Goal: Task Accomplishment & Management: Use online tool/utility

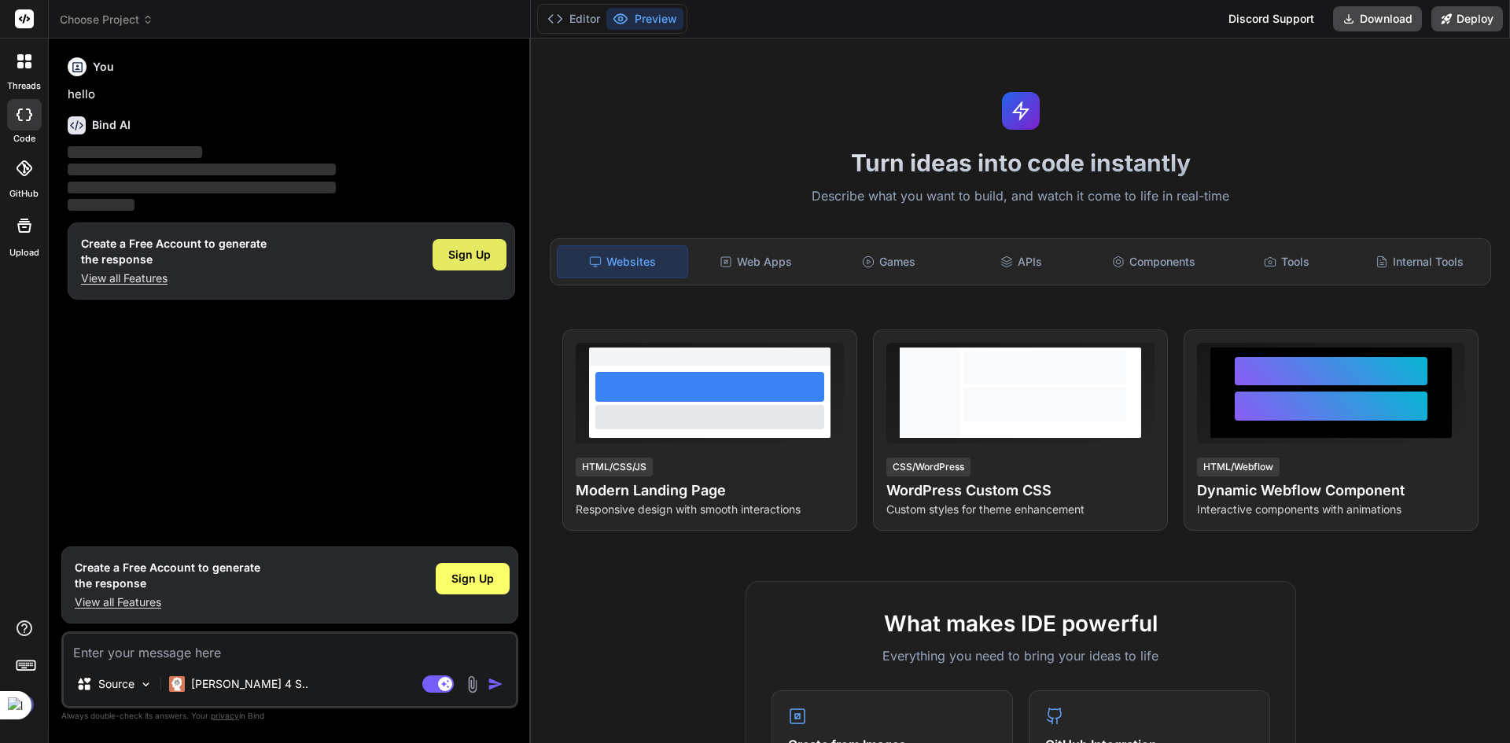
click at [464, 251] on span "Sign Up" at bounding box center [469, 255] width 42 height 16
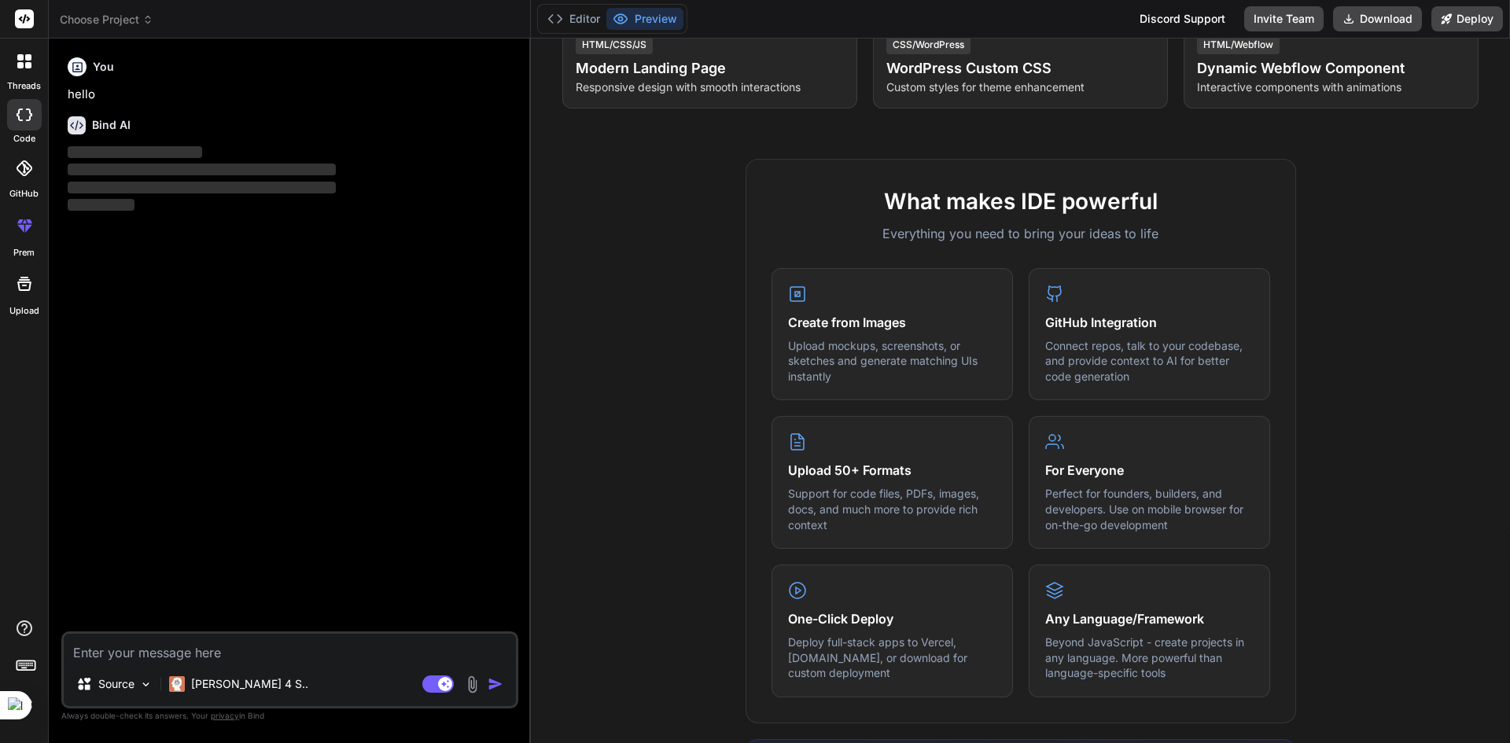
scroll to position [393, 0]
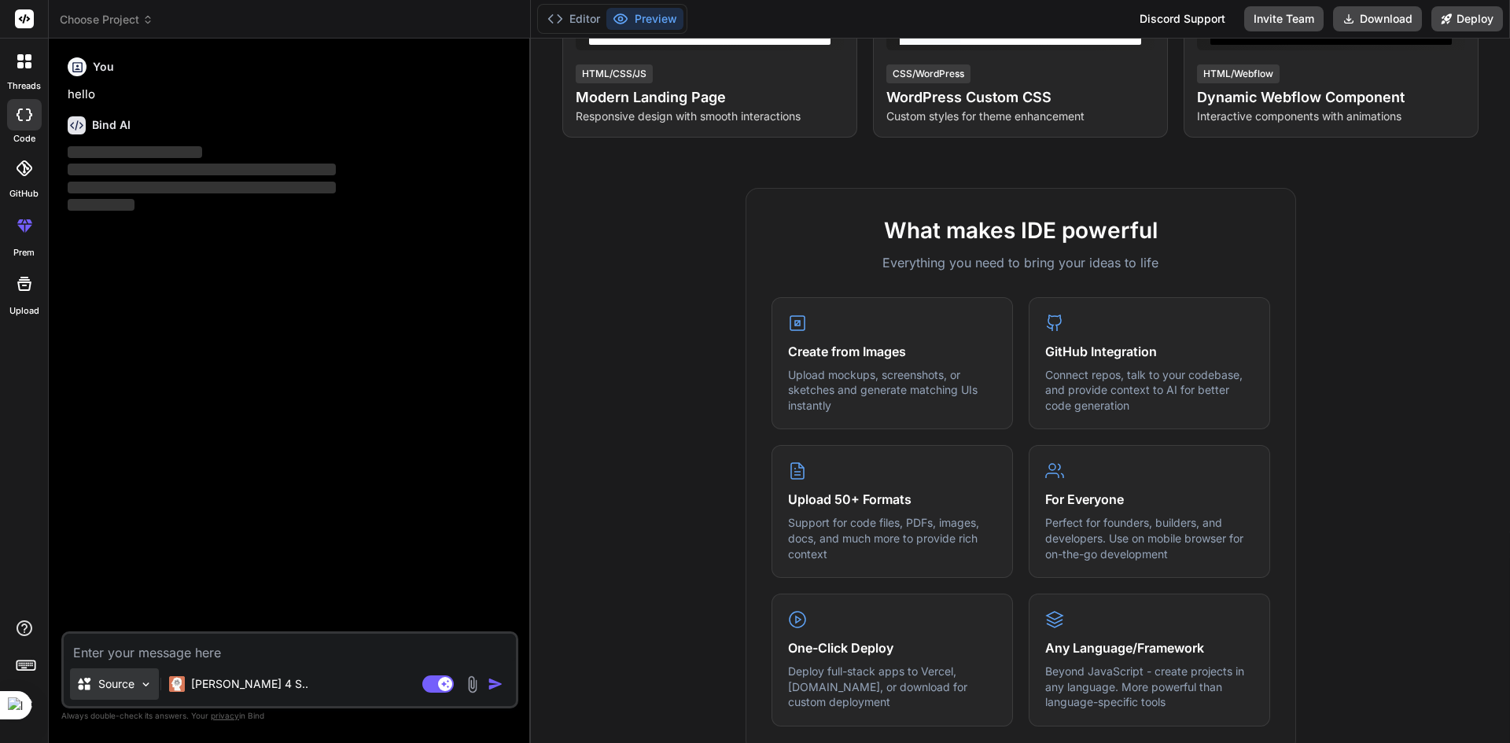
click at [127, 685] on p "Source" at bounding box center [116, 684] width 36 height 16
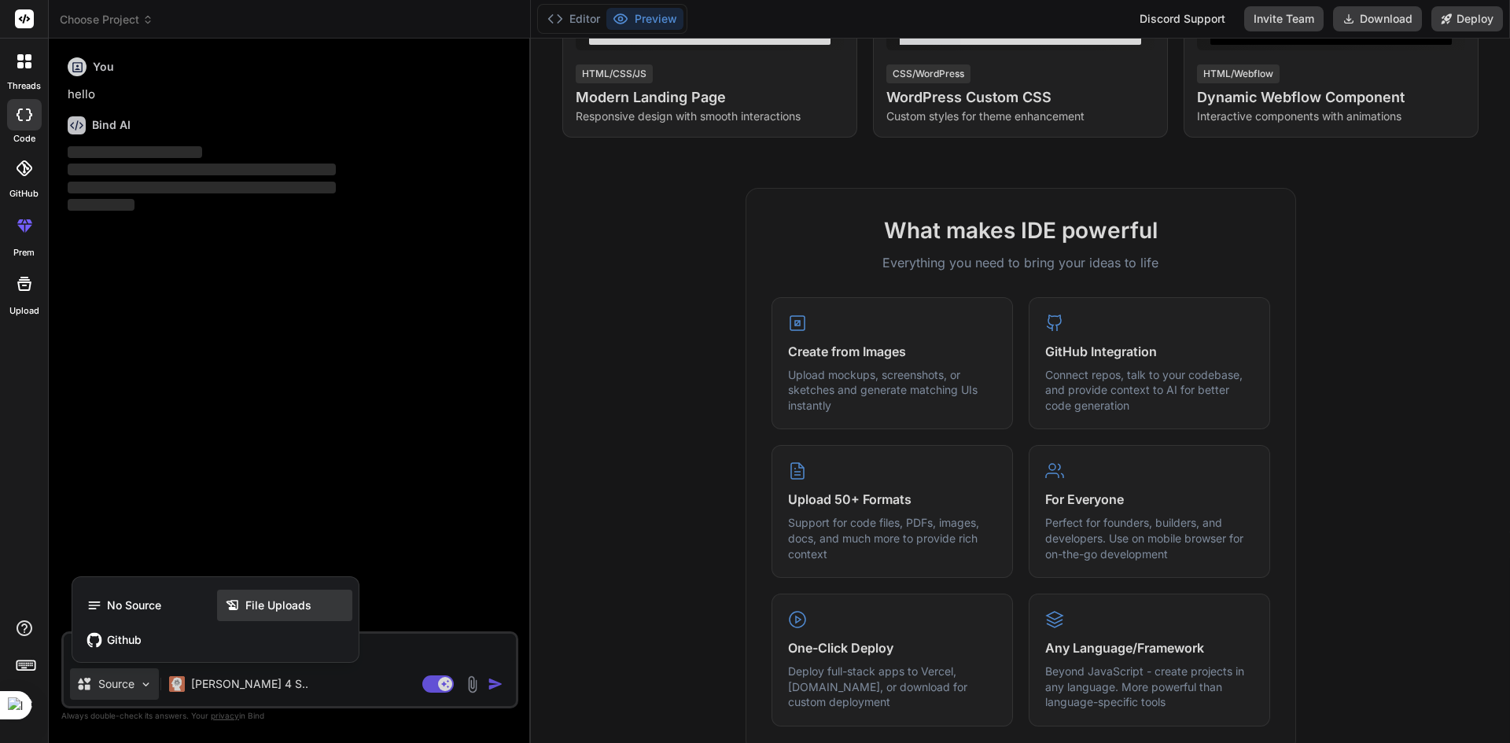
click at [253, 610] on span "File Uploads" at bounding box center [278, 606] width 66 height 16
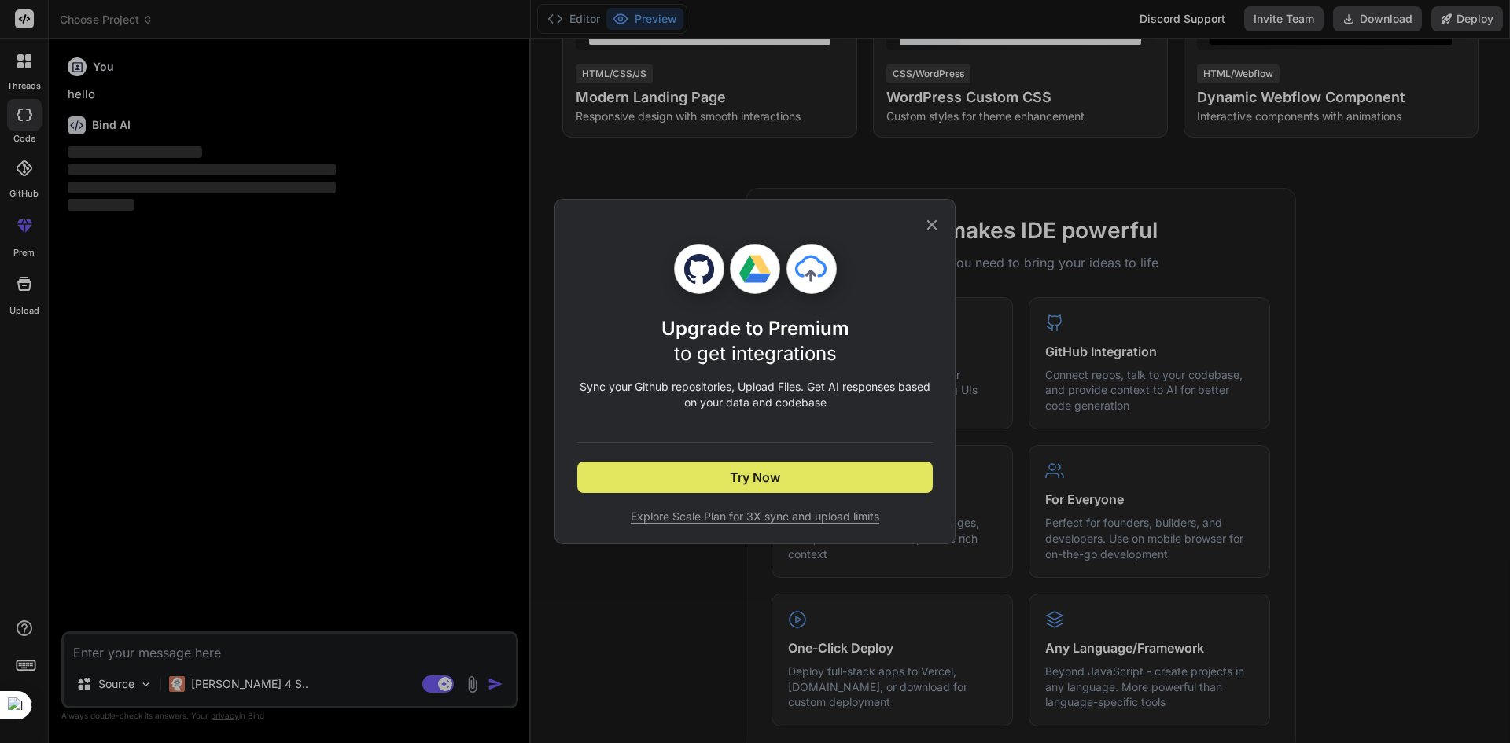
click at [687, 480] on button "Try Now" at bounding box center [754, 477] width 355 height 31
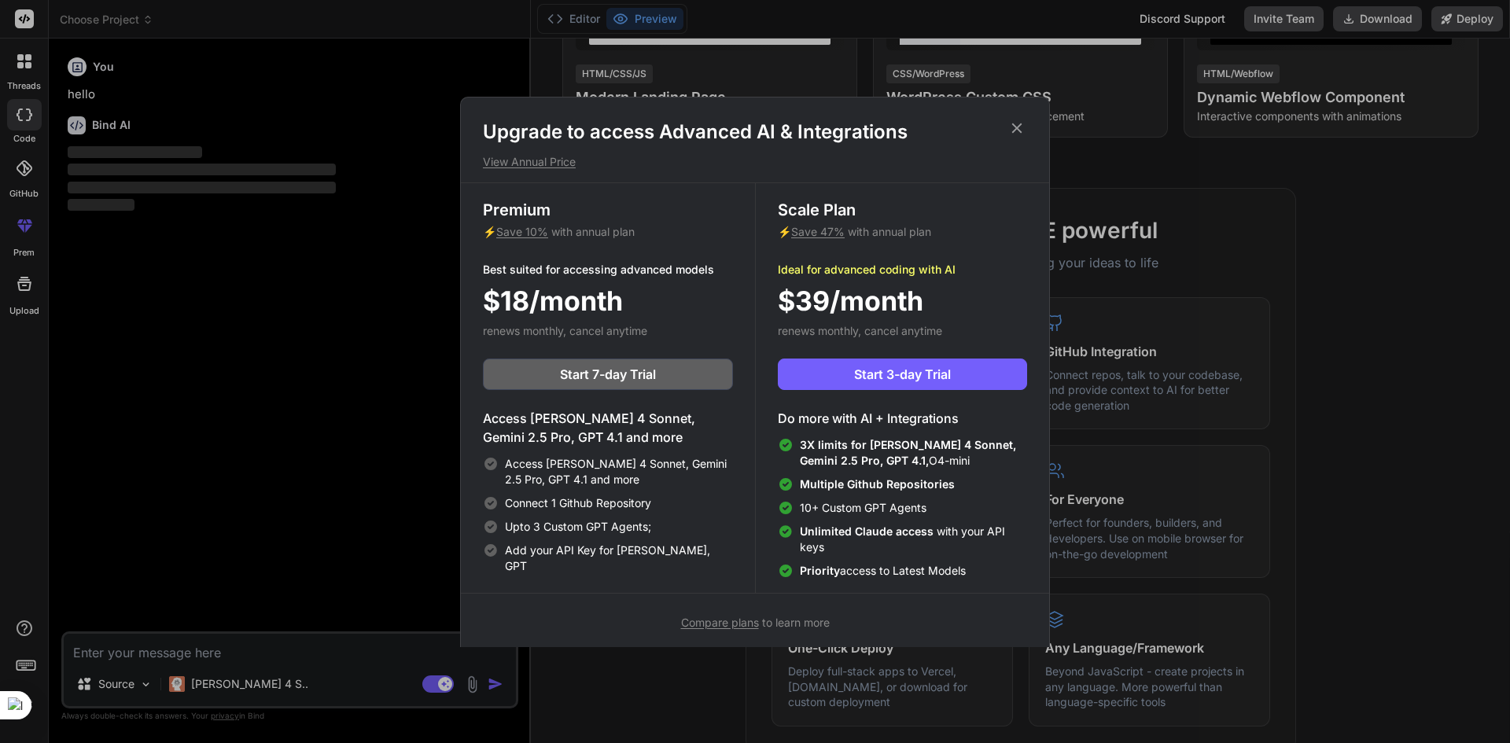
click at [1015, 126] on icon at bounding box center [1017, 128] width 10 height 10
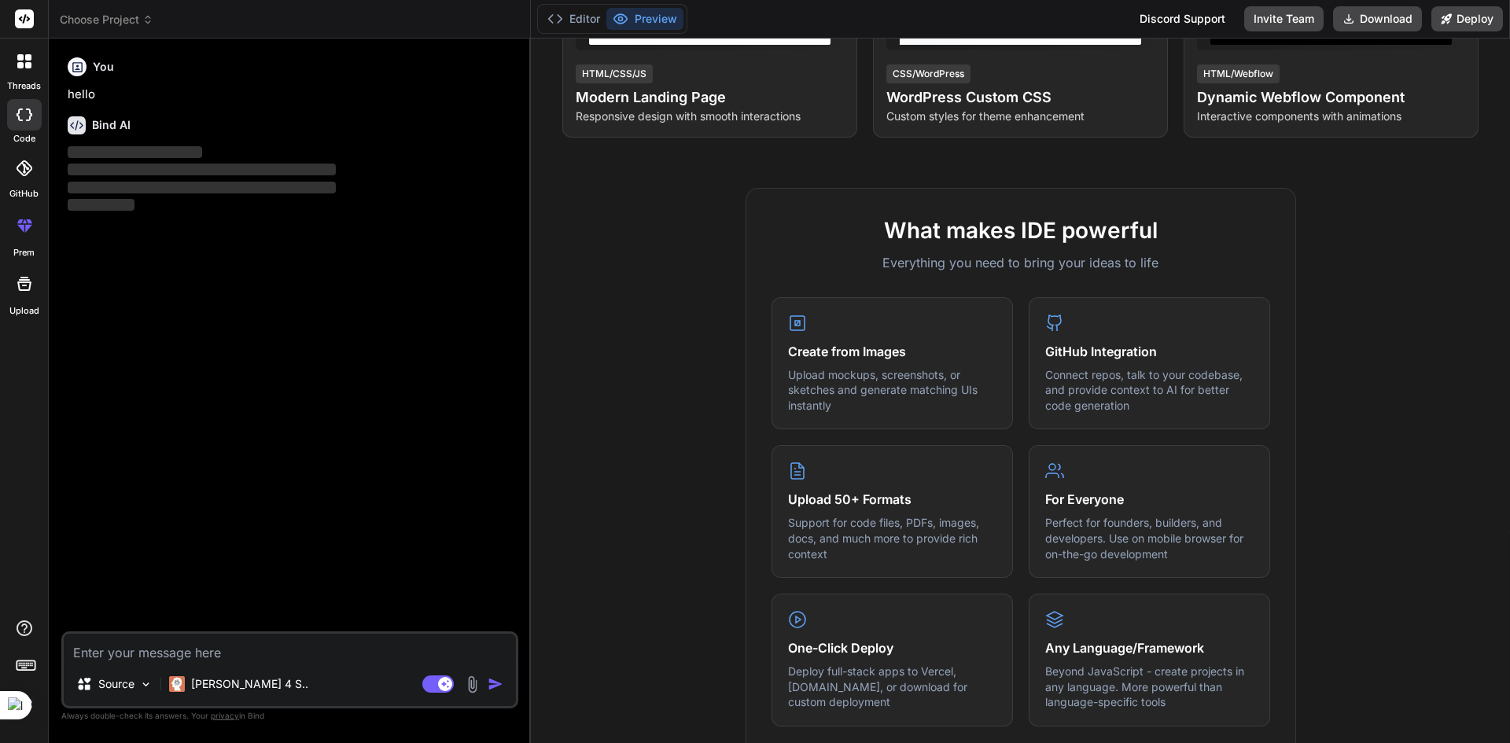
click at [469, 676] on img at bounding box center [472, 685] width 18 height 18
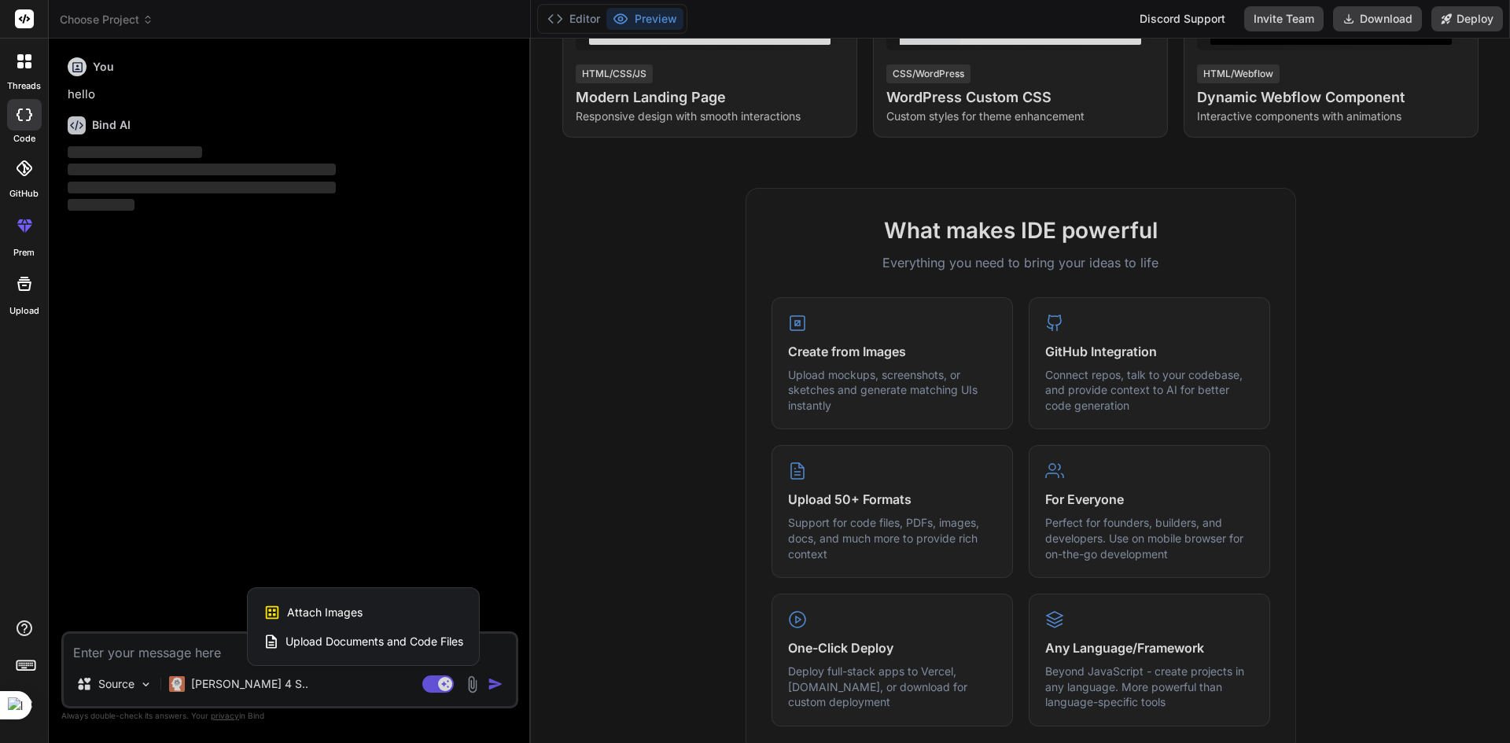
click at [339, 634] on span "Upload Documents and Code Files" at bounding box center [374, 642] width 178 height 16
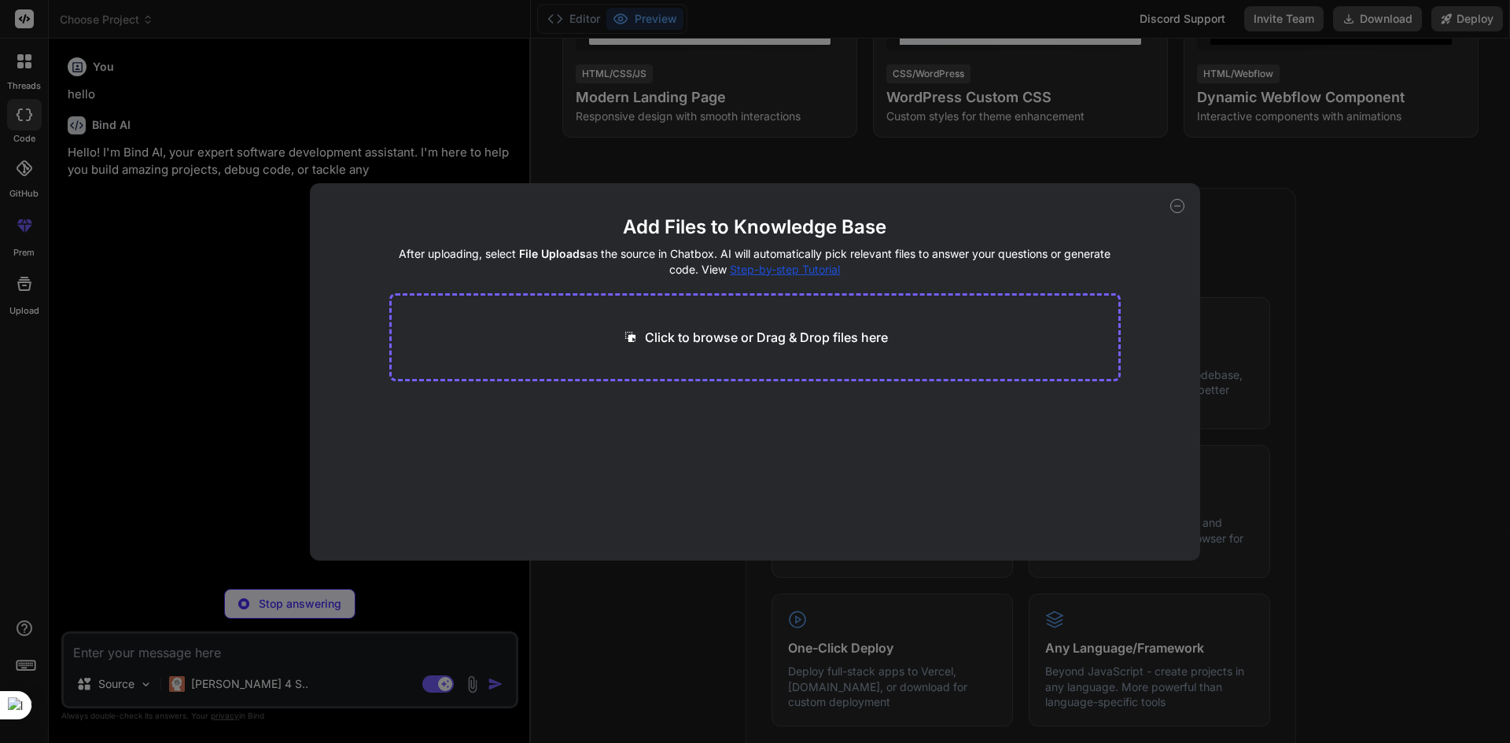
click at [715, 337] on p "Click to browse or Drag & Drop files here" at bounding box center [766, 337] width 243 height 19
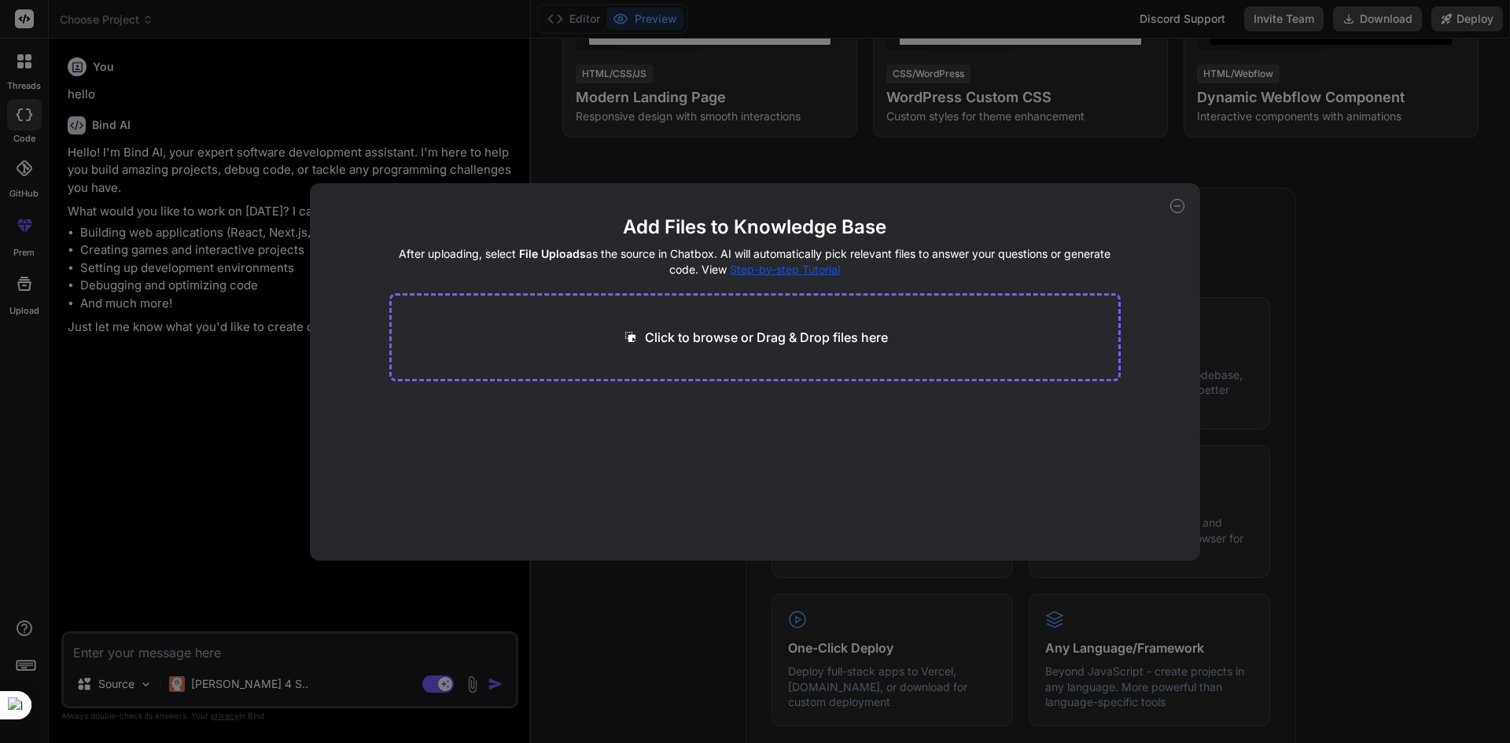
click at [1177, 204] on icon at bounding box center [1177, 206] width 14 height 14
type textarea "x"
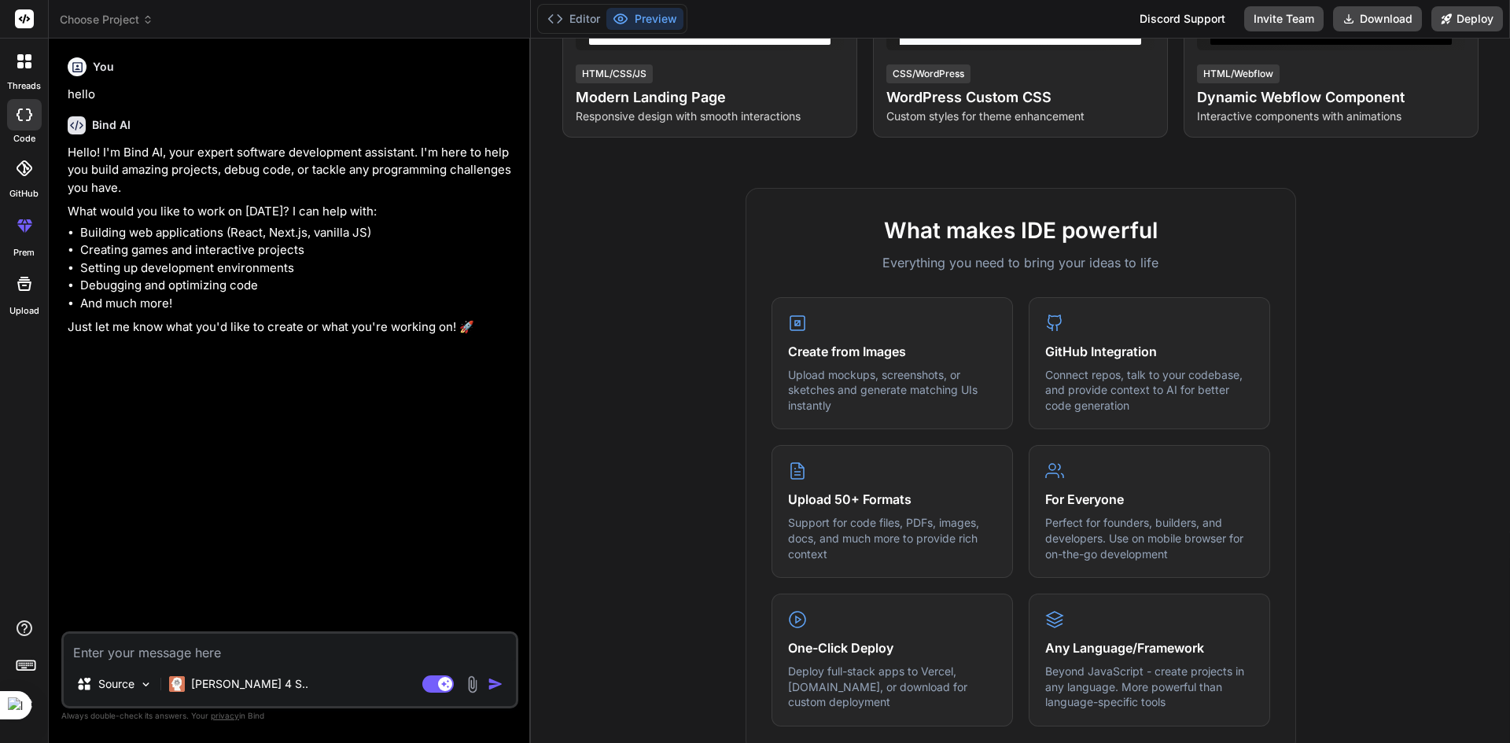
click at [119, 654] on textarea at bounding box center [290, 648] width 452 height 28
paste textarea "Lorem i dolo-sitam con adi elitse **Doeiusmo Tempor Incidid**. Utl etd magnaa e…"
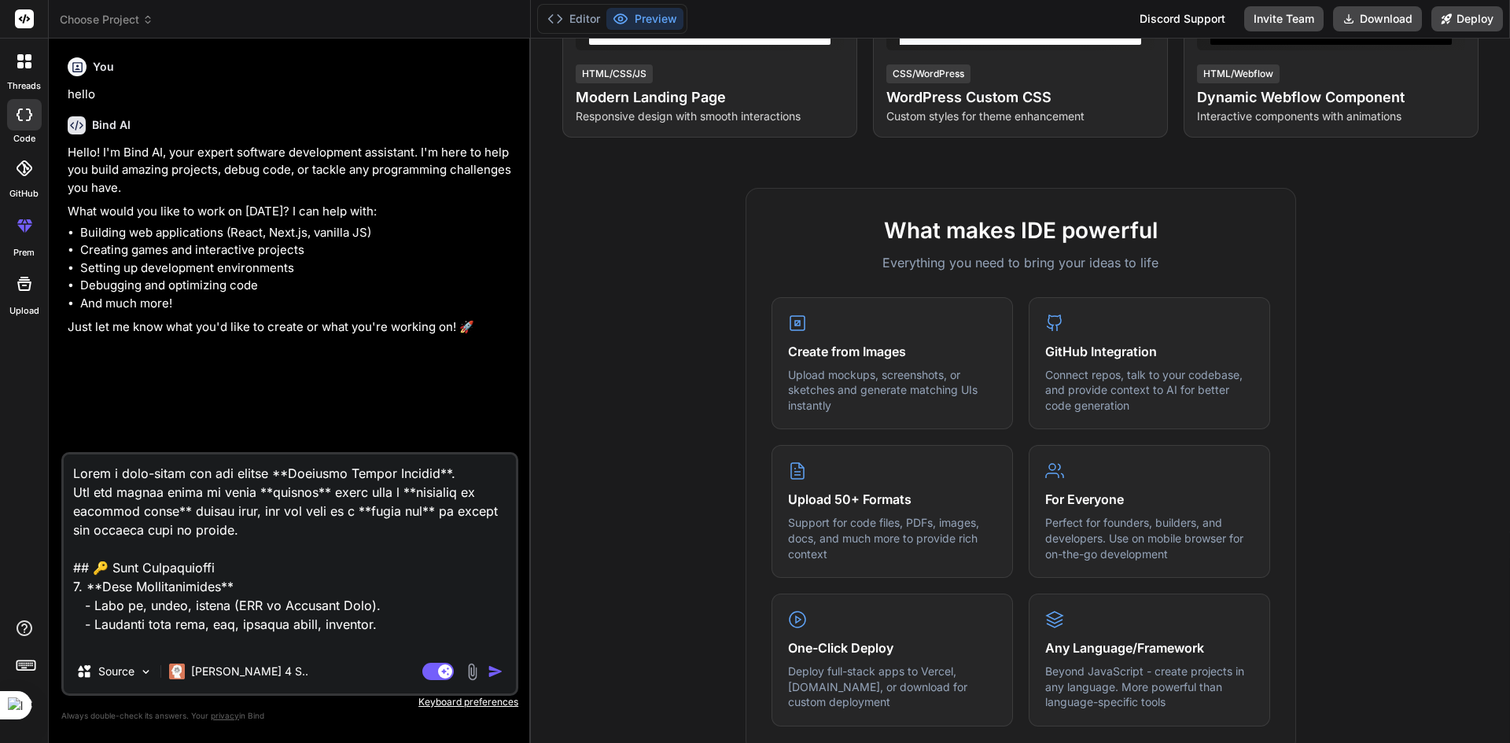
type textarea "Lorem i dolo-sitam con adi elitse **Doeiusmo Tempor Incidid**. Utl etd magnaa e…"
type textarea "x"
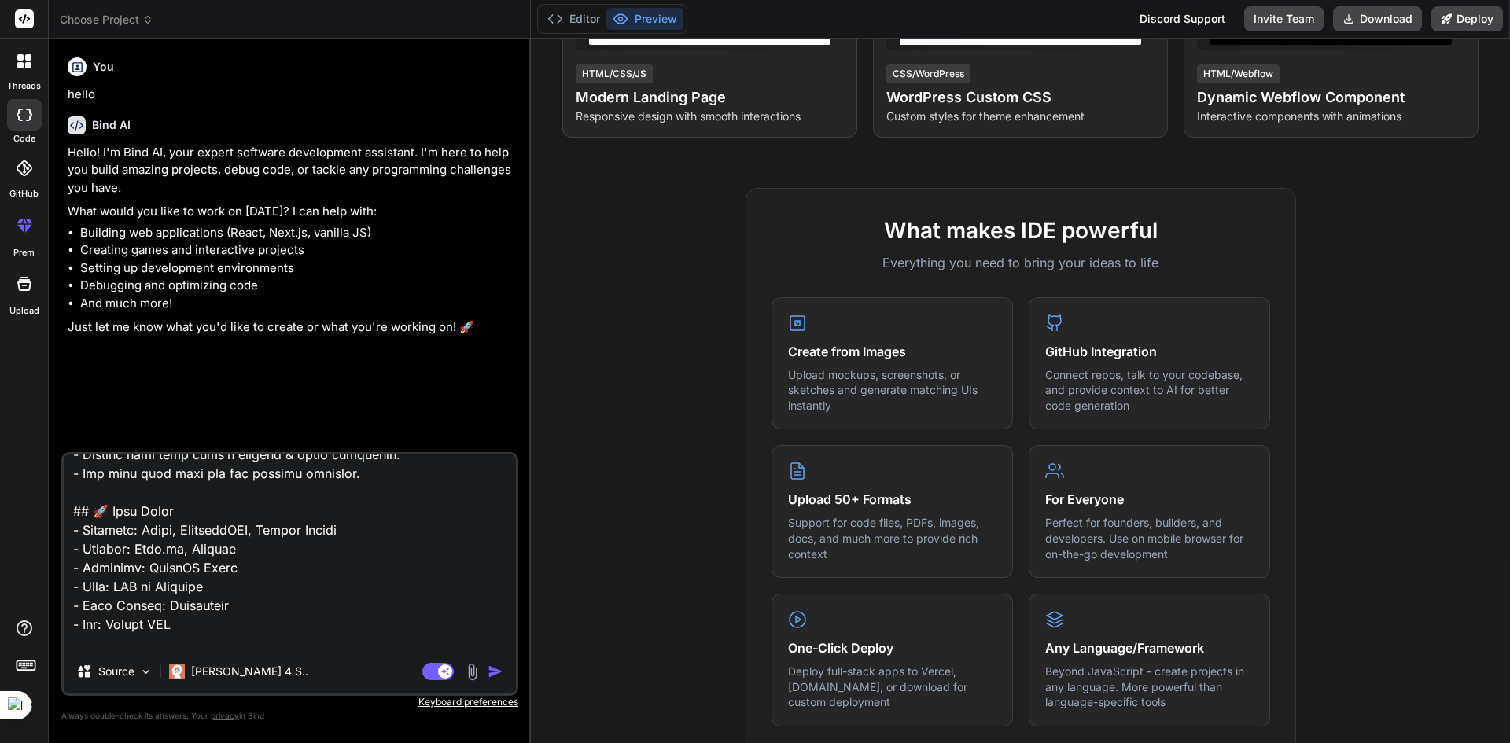
scroll to position [1230, 0]
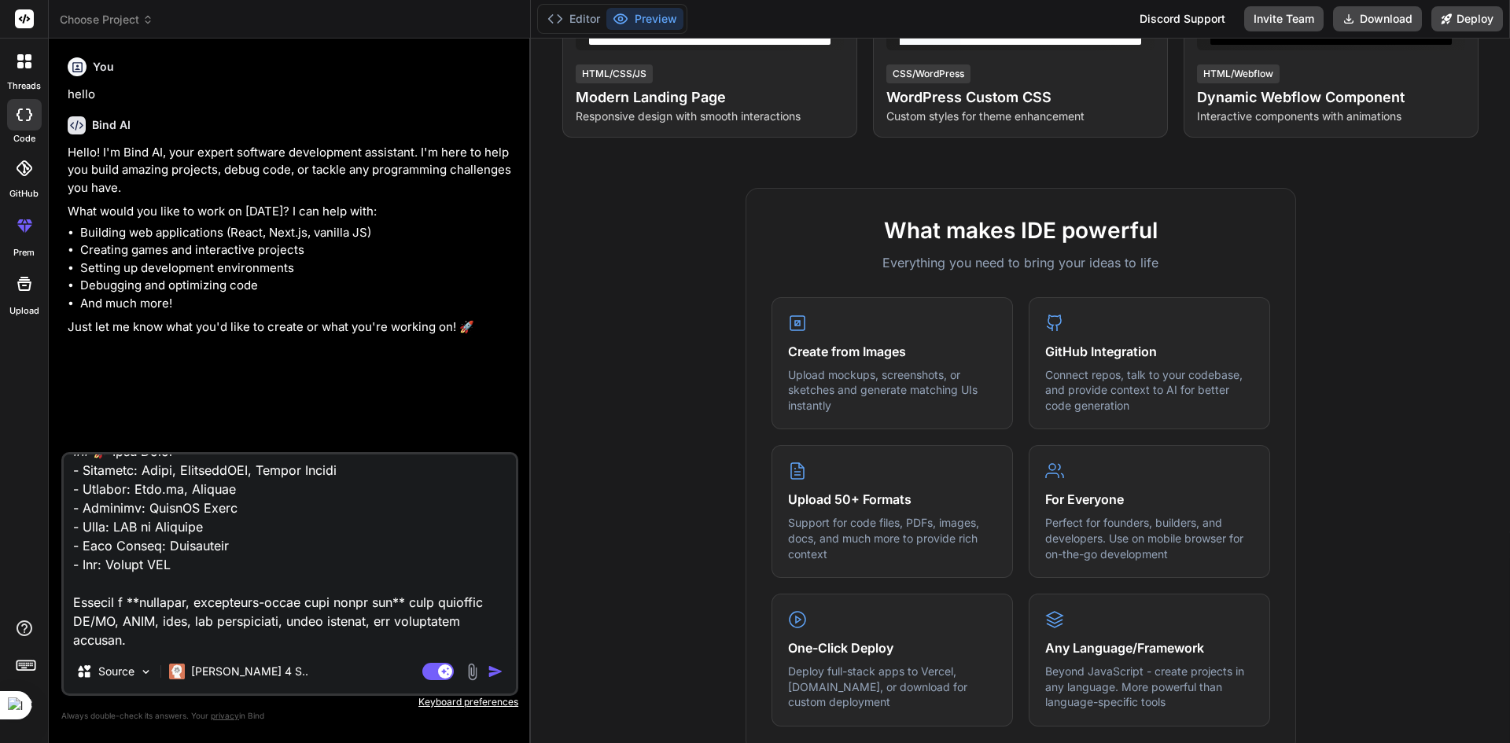
type textarea "Lorem i dolo-sitam con adi elitse **Doeiusmo Tempor Incidid**. Utl etd magnaa e…"
click at [488, 676] on img "button" at bounding box center [496, 672] width 16 height 16
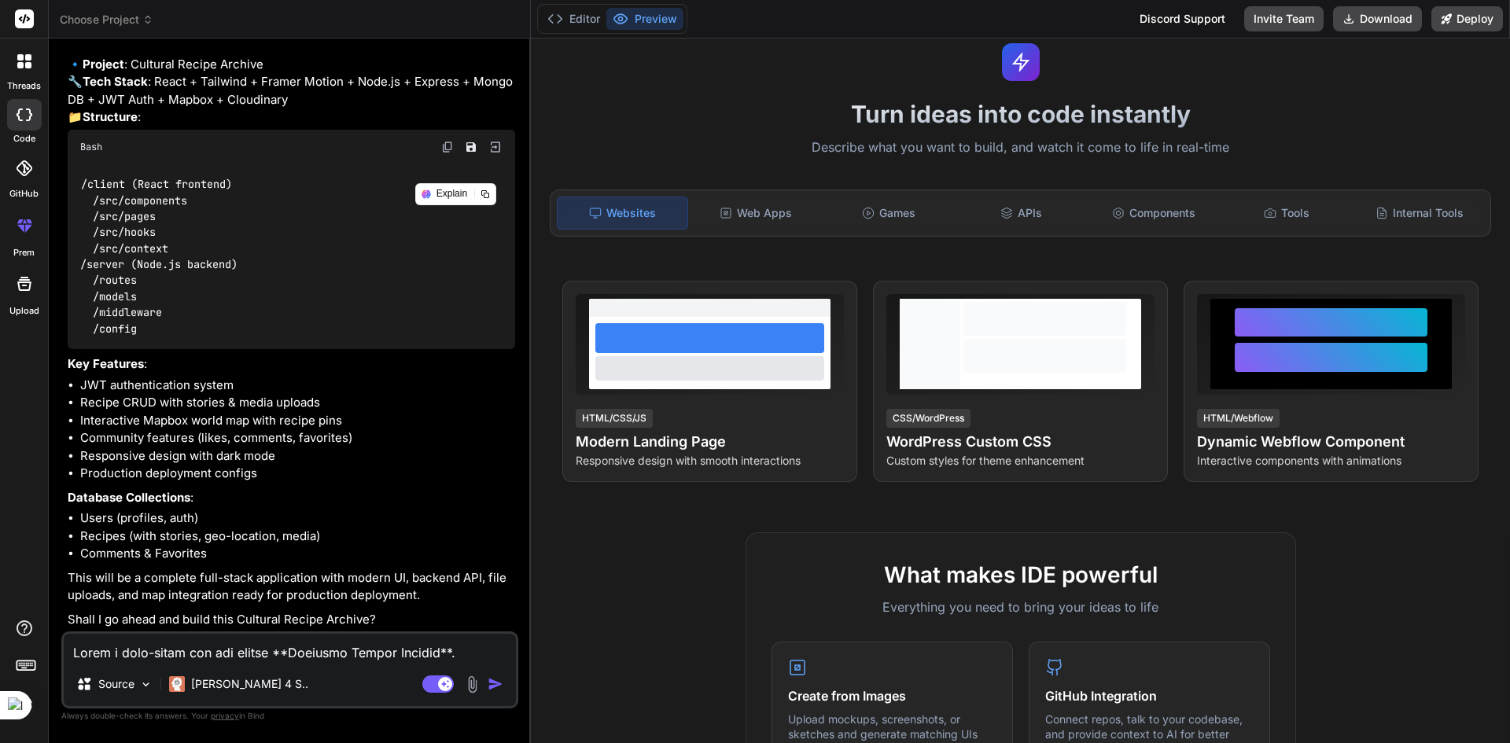
scroll to position [960, 0]
type textarea "x"
click at [216, 658] on textarea at bounding box center [290, 648] width 452 height 28
type textarea "y"
type textarea "x"
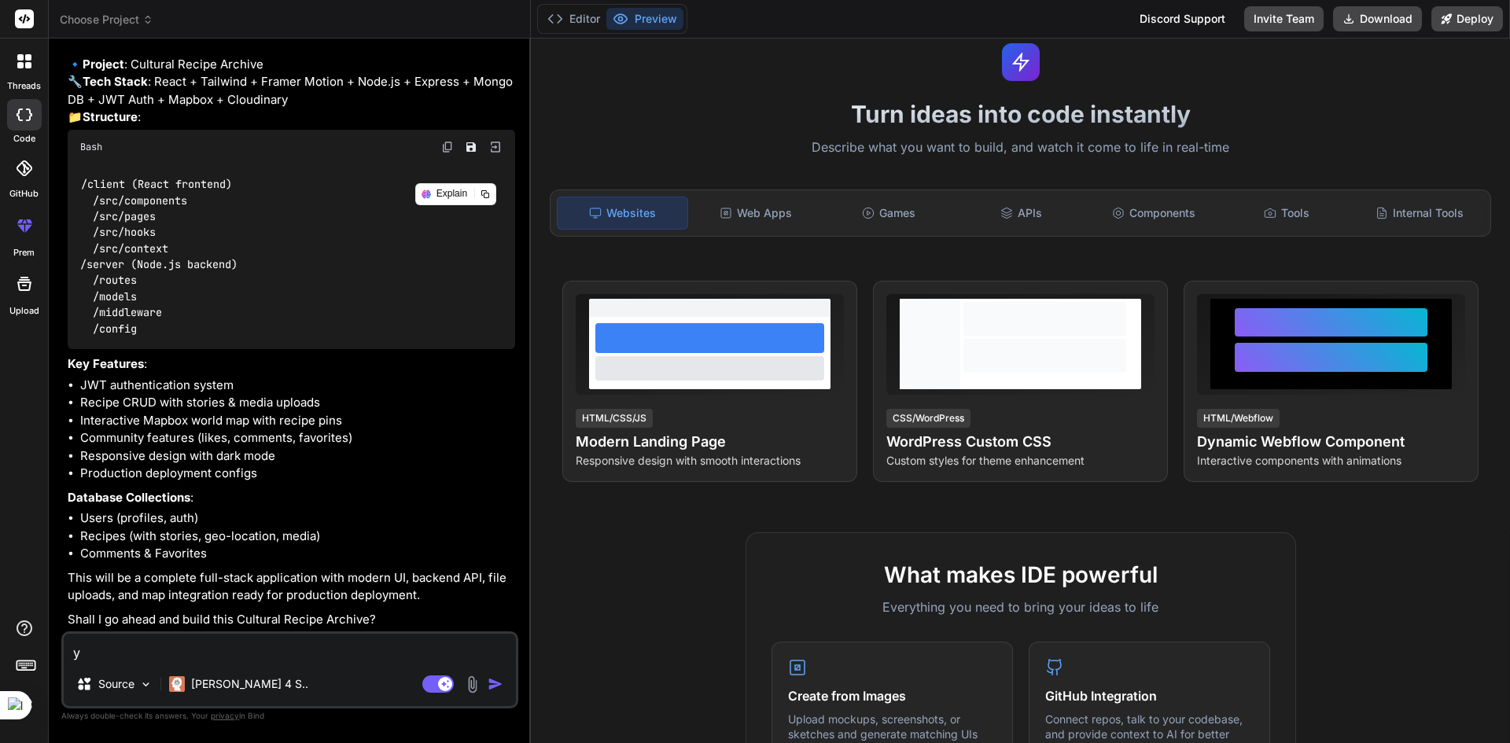
type textarea "ye"
type textarea "x"
type textarea "yes"
type textarea "x"
type textarea "yess"
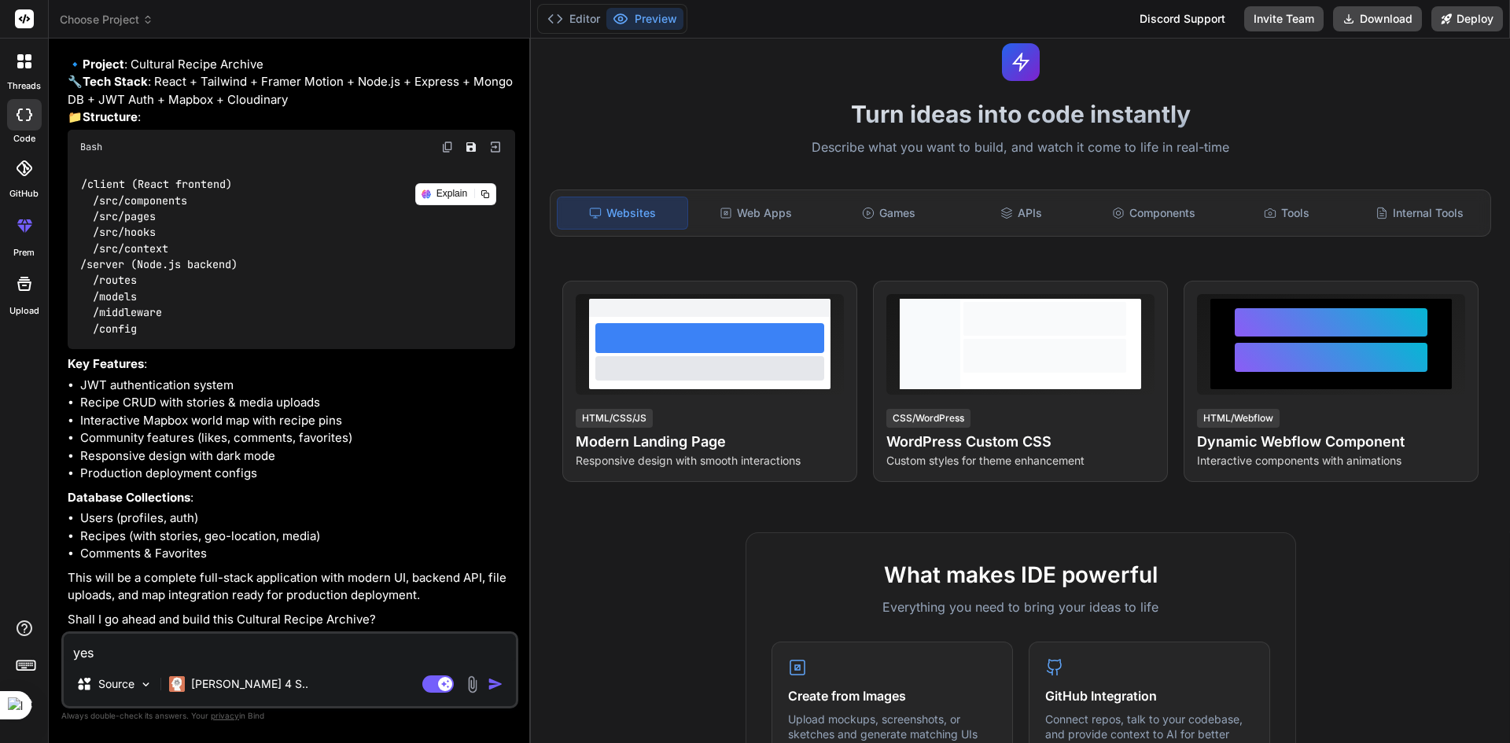
type textarea "x"
type textarea "yess"
type textarea "x"
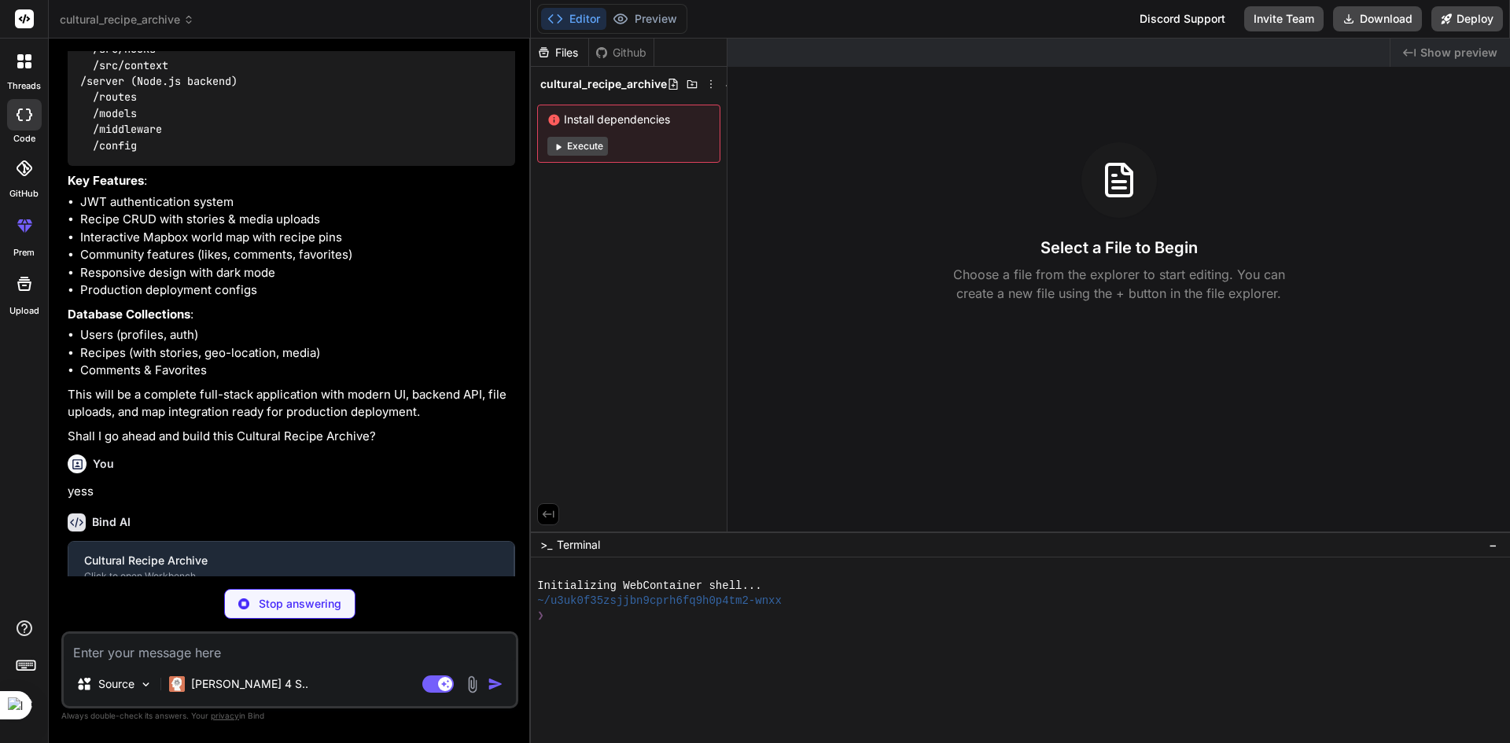
scroll to position [1124, 0]
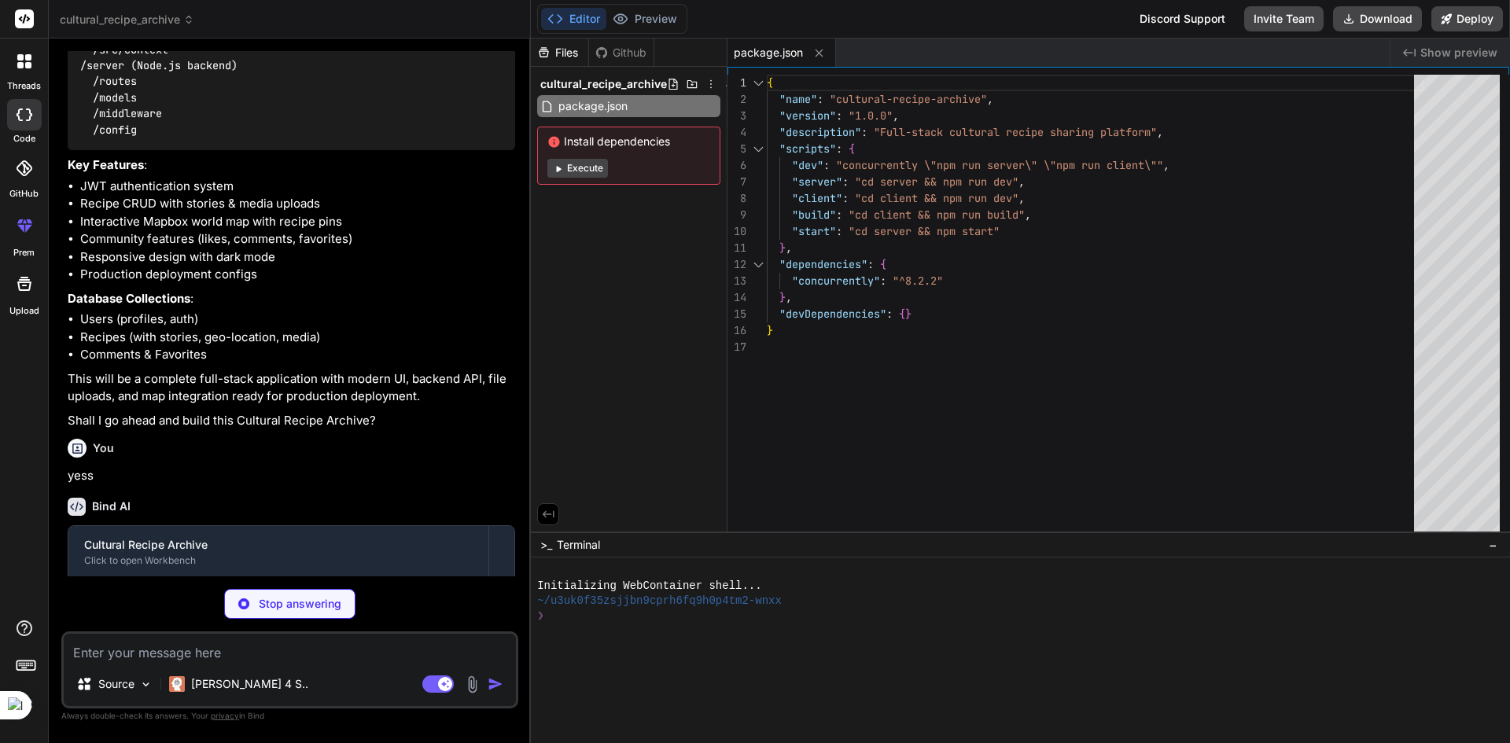
click at [574, 165] on button "Execute" at bounding box center [577, 168] width 61 height 19
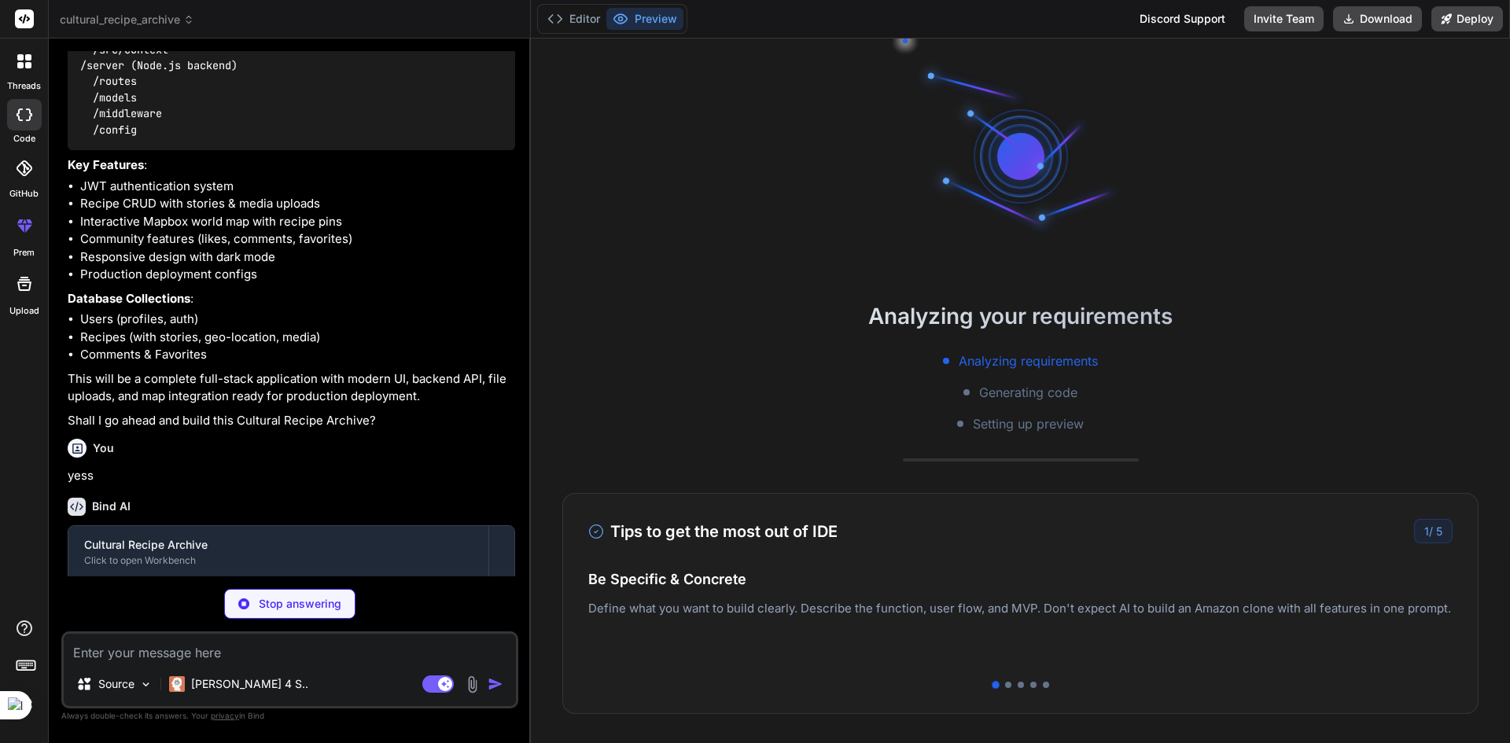
type textarea "x"
type textarea "}, "devDependencies": { "nodemon": "^3.0.1" } }"
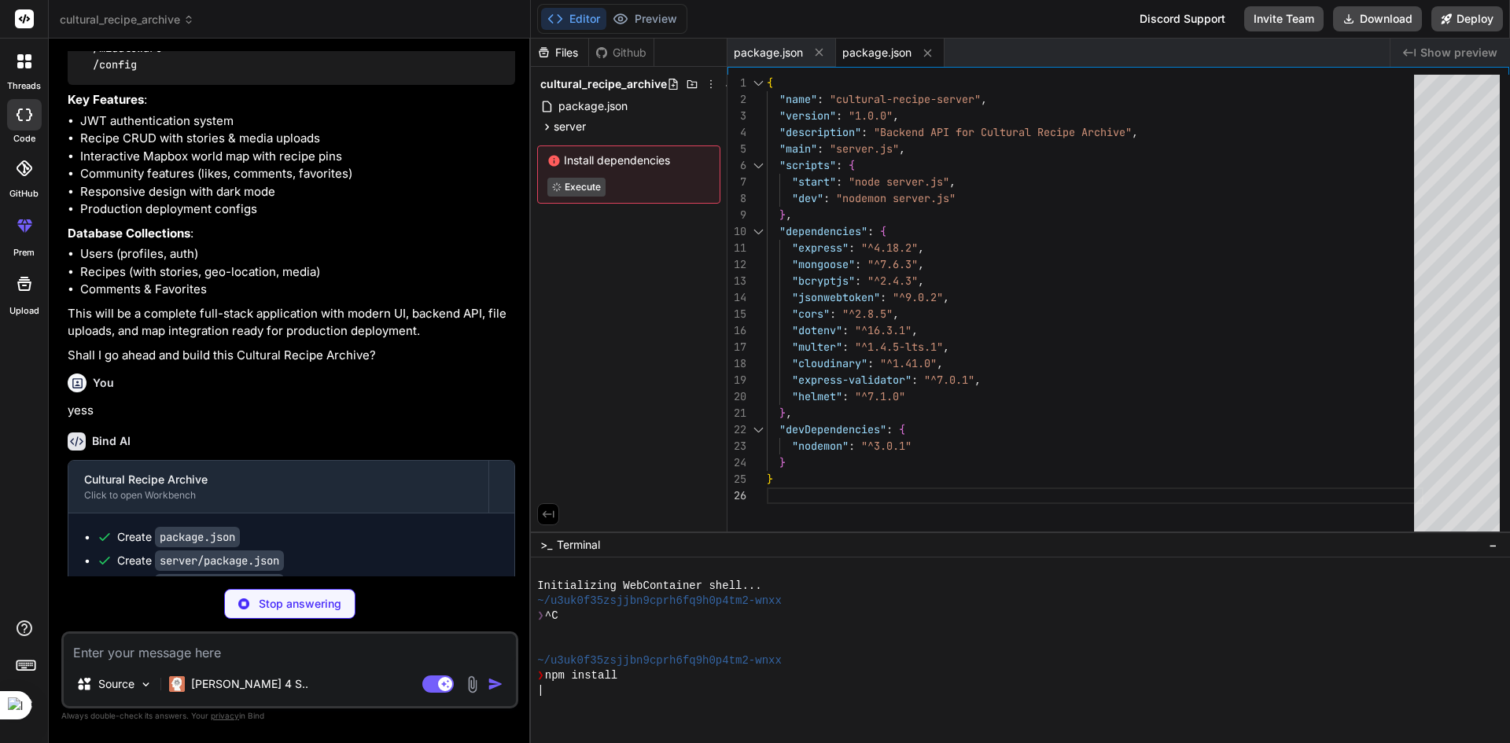
scroll to position [1257, 0]
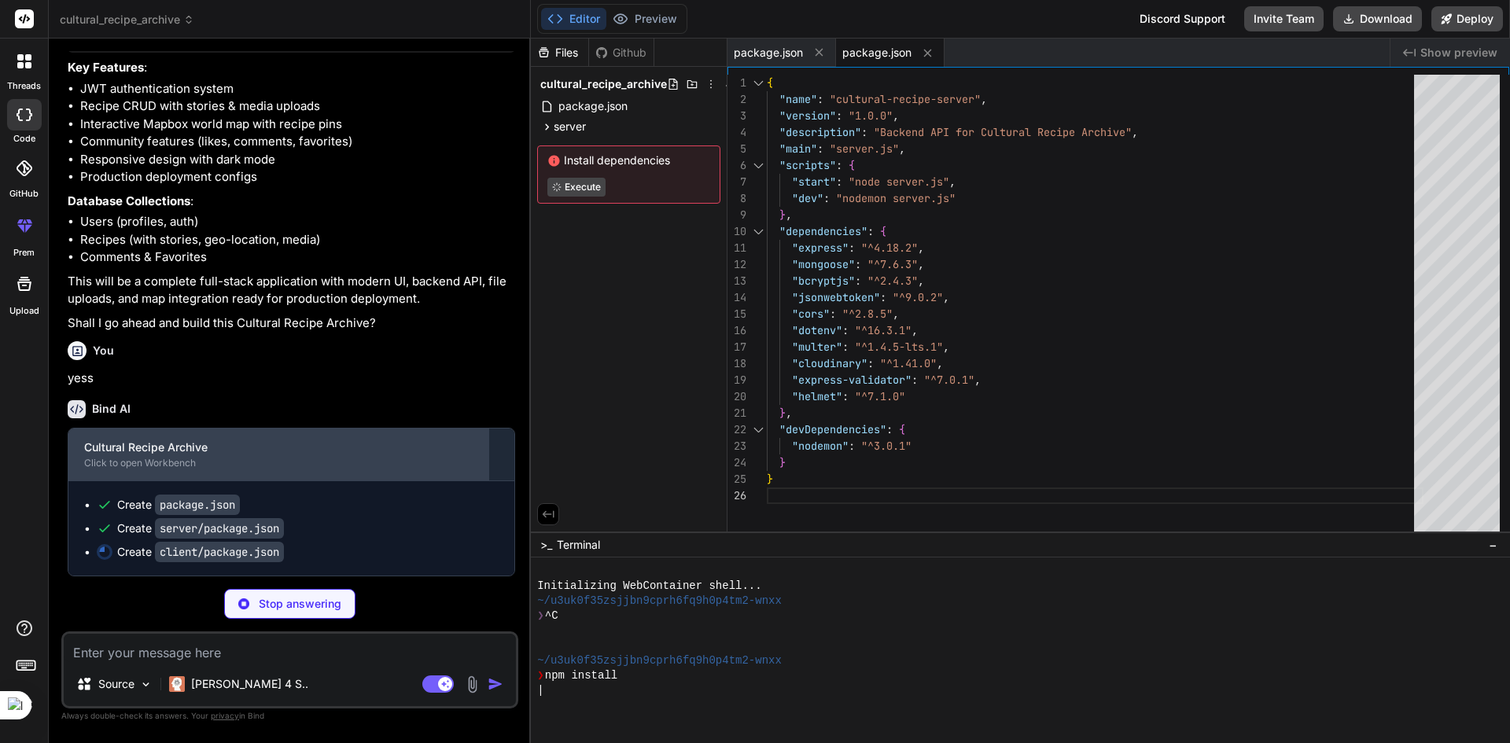
type textarea "x"
type textarea "} }"
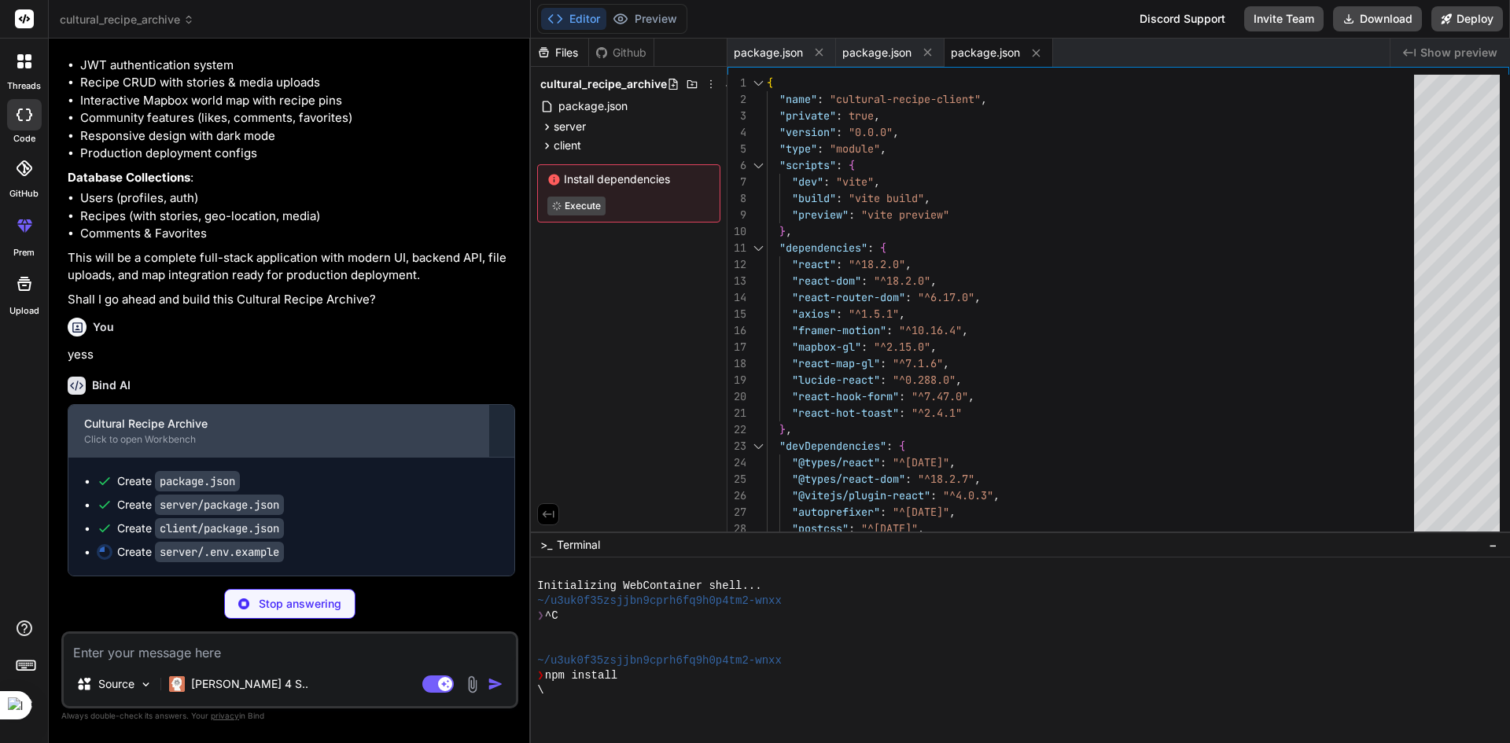
type textarea "x"
type textarea "NODE_ENV=development PORT=5000 MONGODB_URI=mongodb+srv://your_username:[EMAIL_A…"
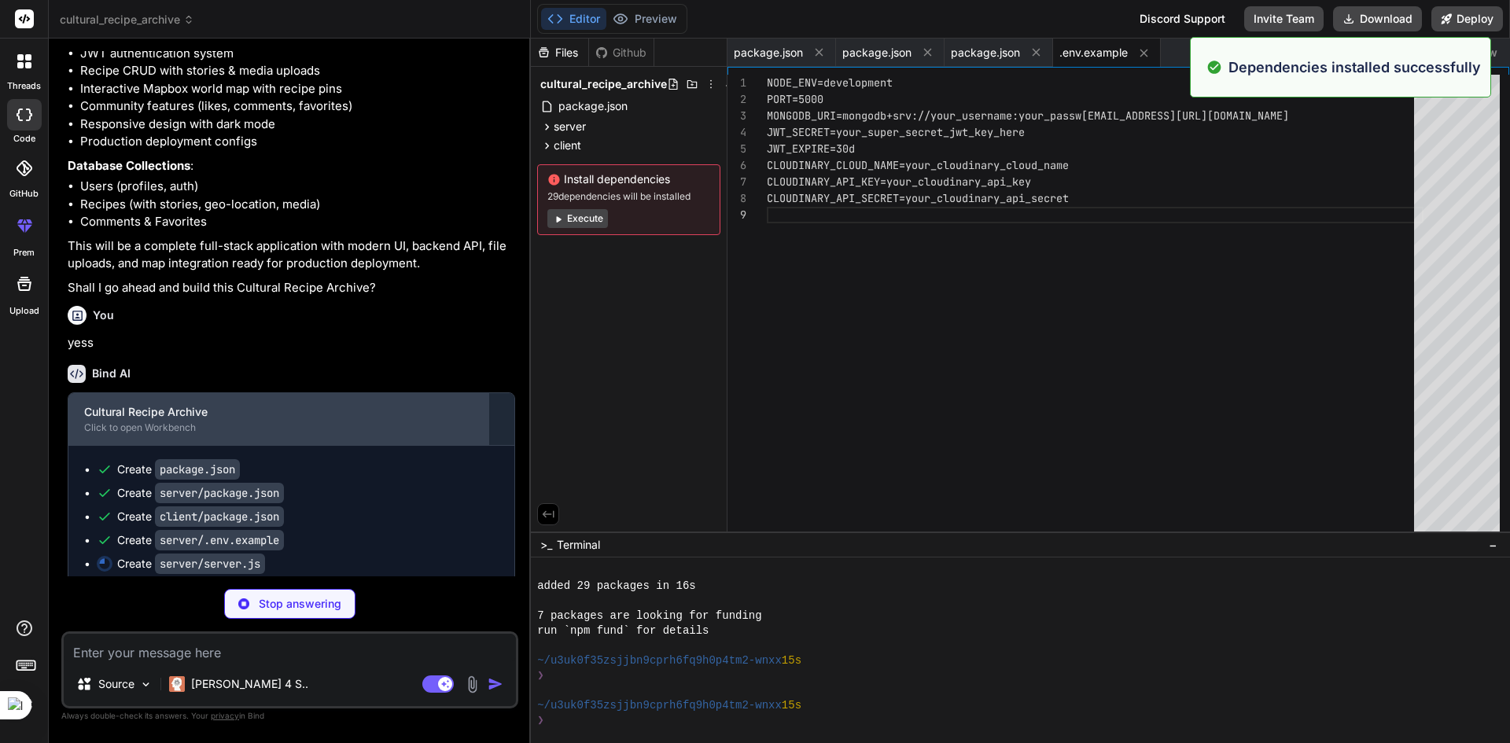
scroll to position [120, 0]
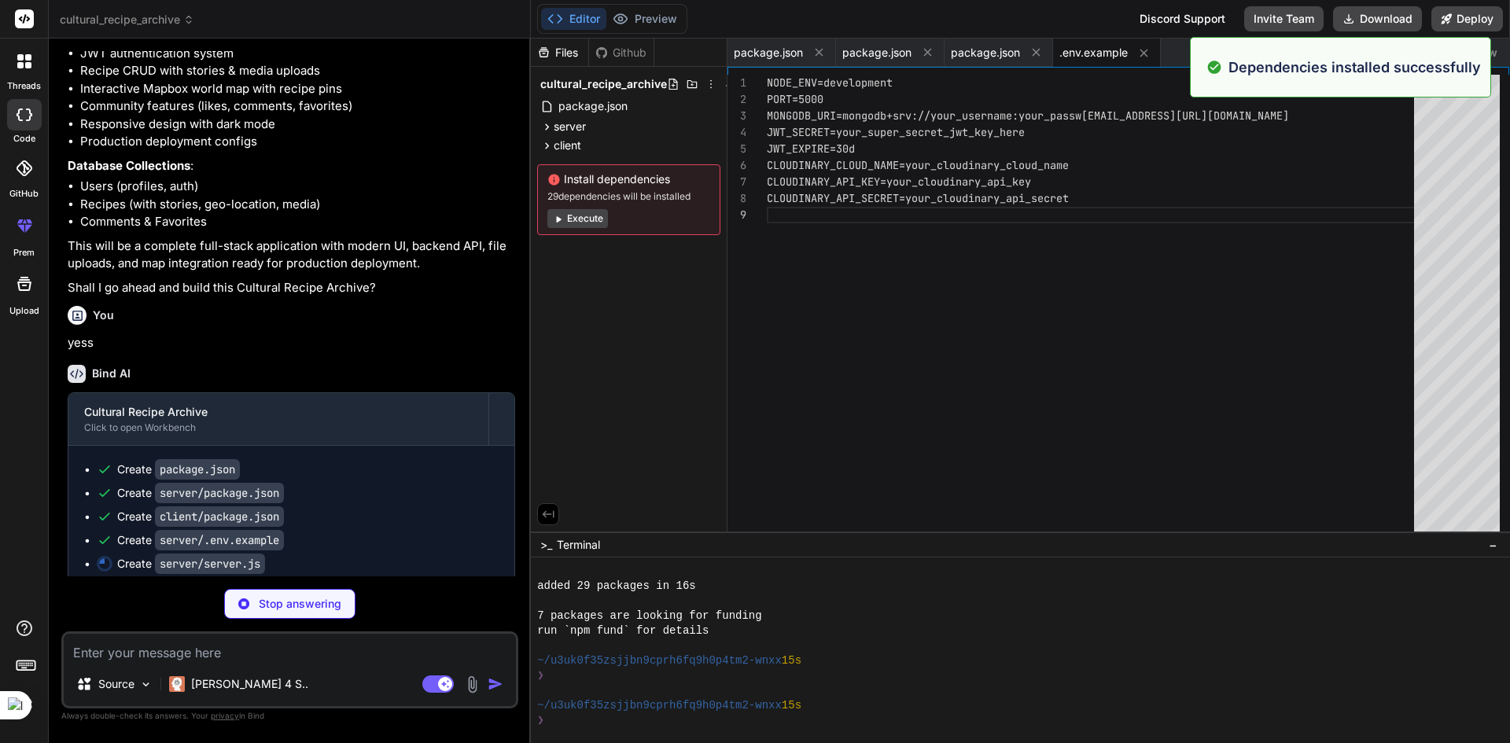
click at [591, 213] on button "Execute" at bounding box center [577, 218] width 61 height 19
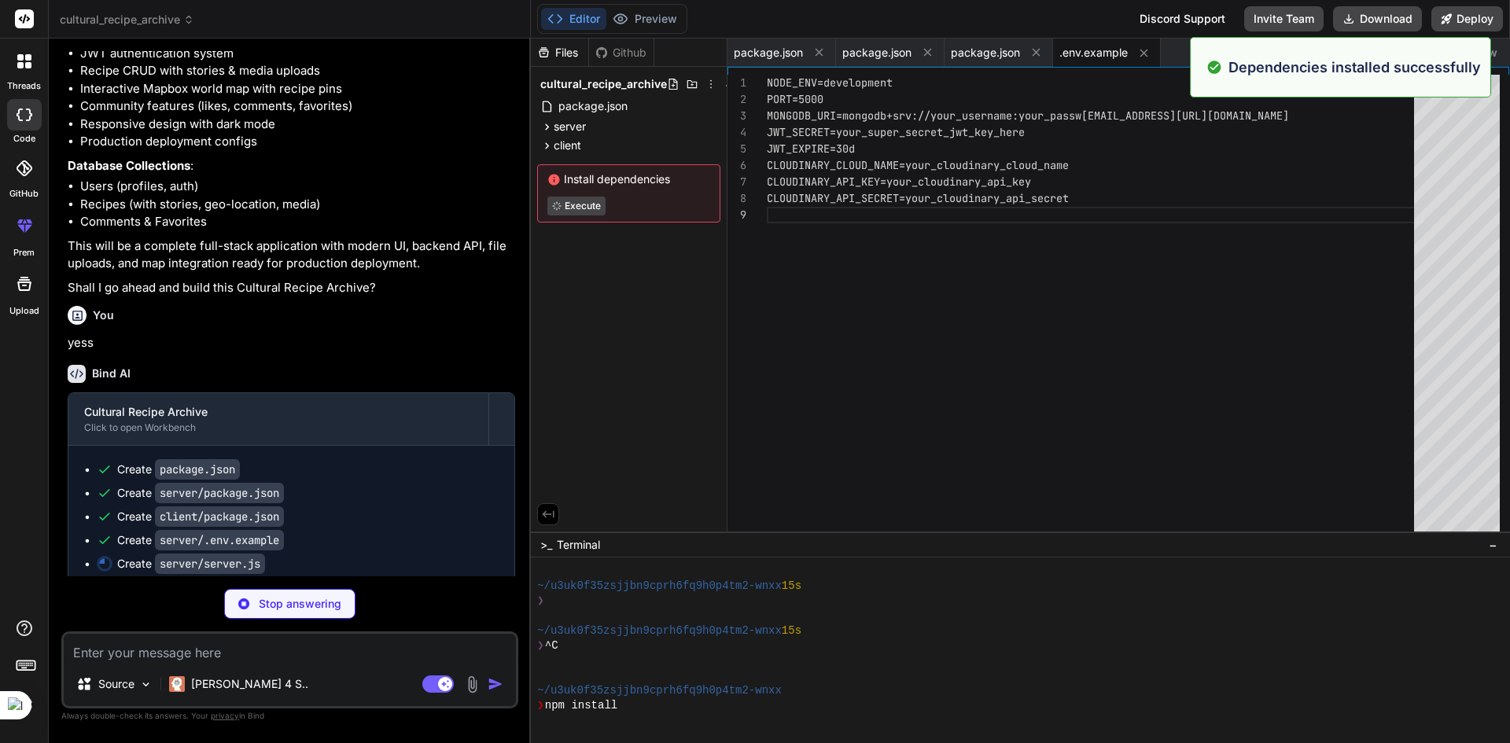
type textarea "x"
type textarea "console.log(`Server running on port ${PORT}`); });"
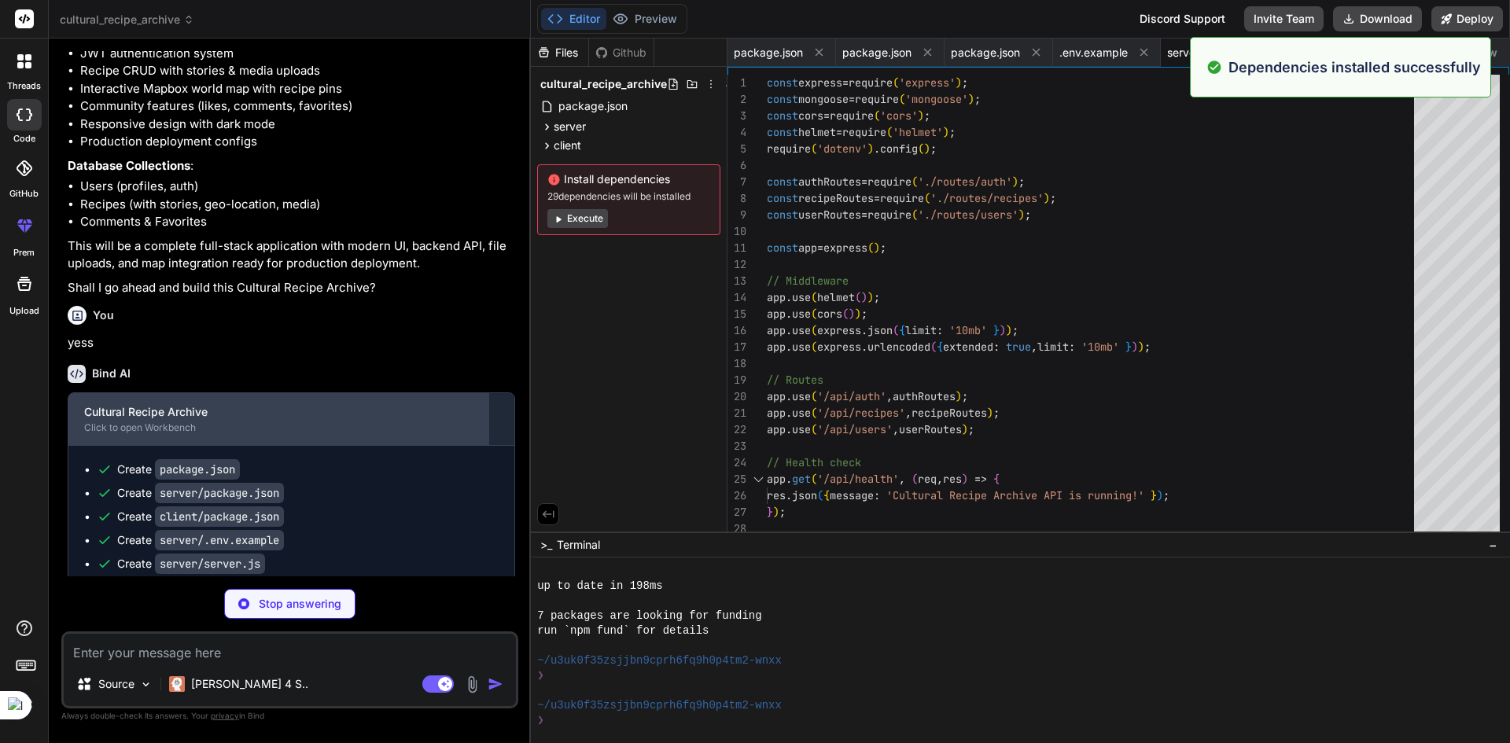
scroll to position [344, 0]
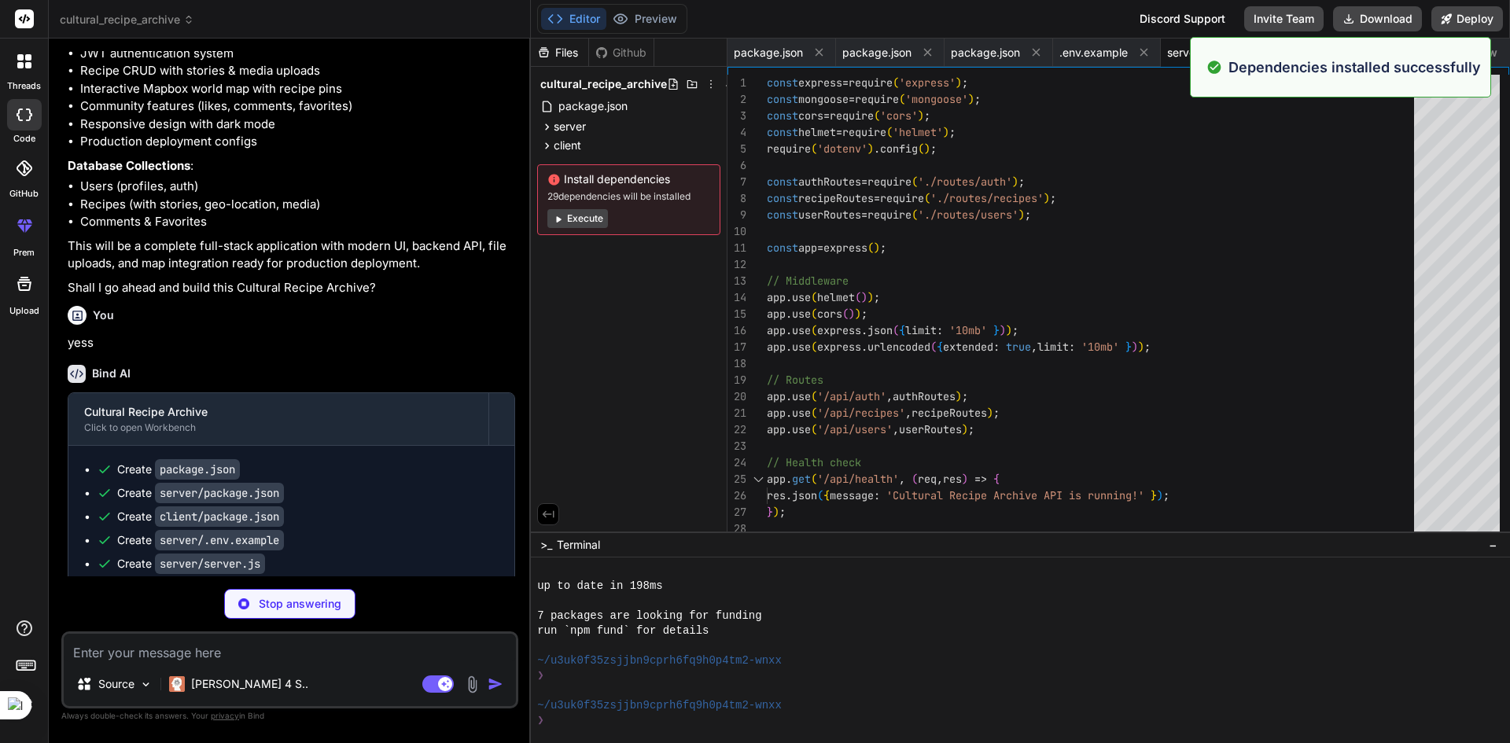
type textarea "x"
type textarea "module.exports = { cloudinary, uploadImage };"
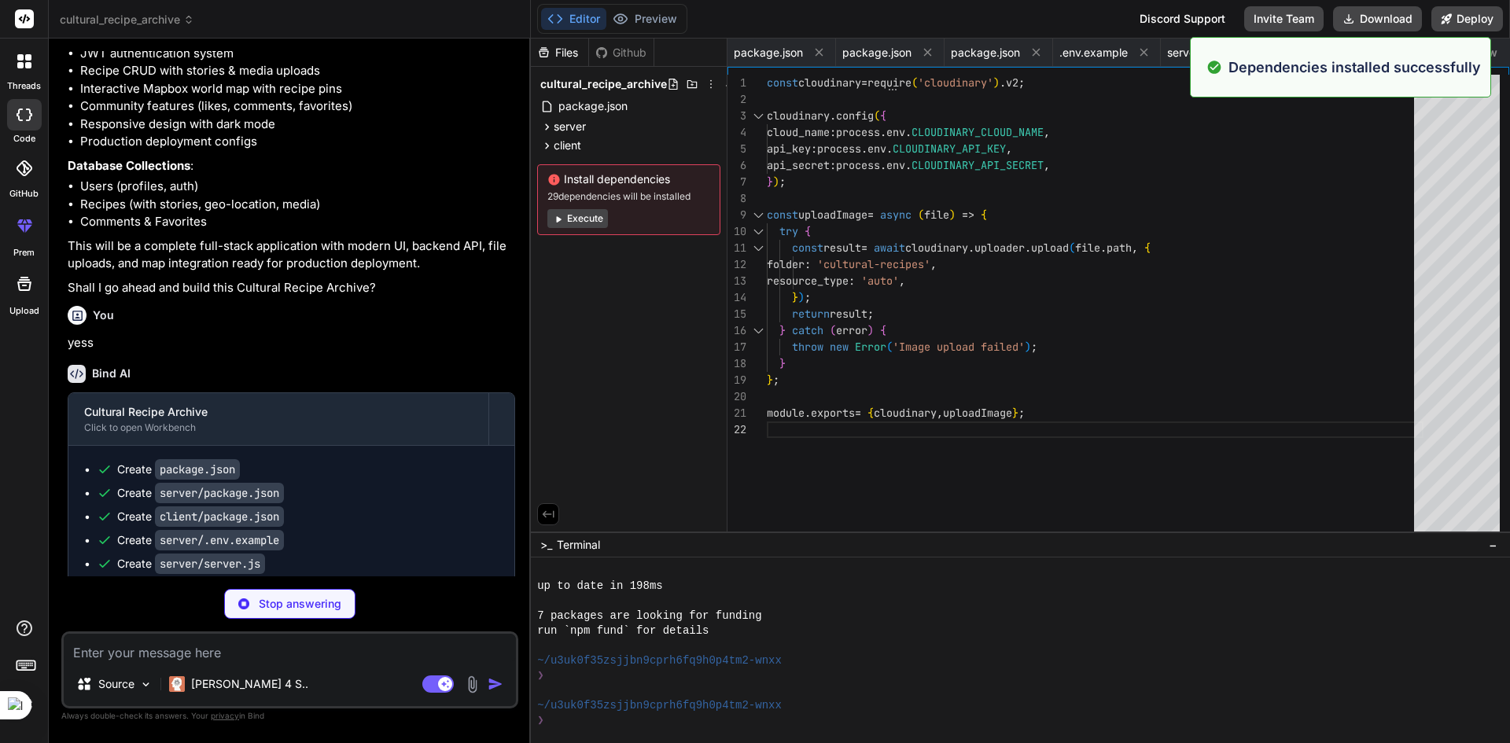
click at [582, 218] on button "Execute" at bounding box center [577, 218] width 61 height 19
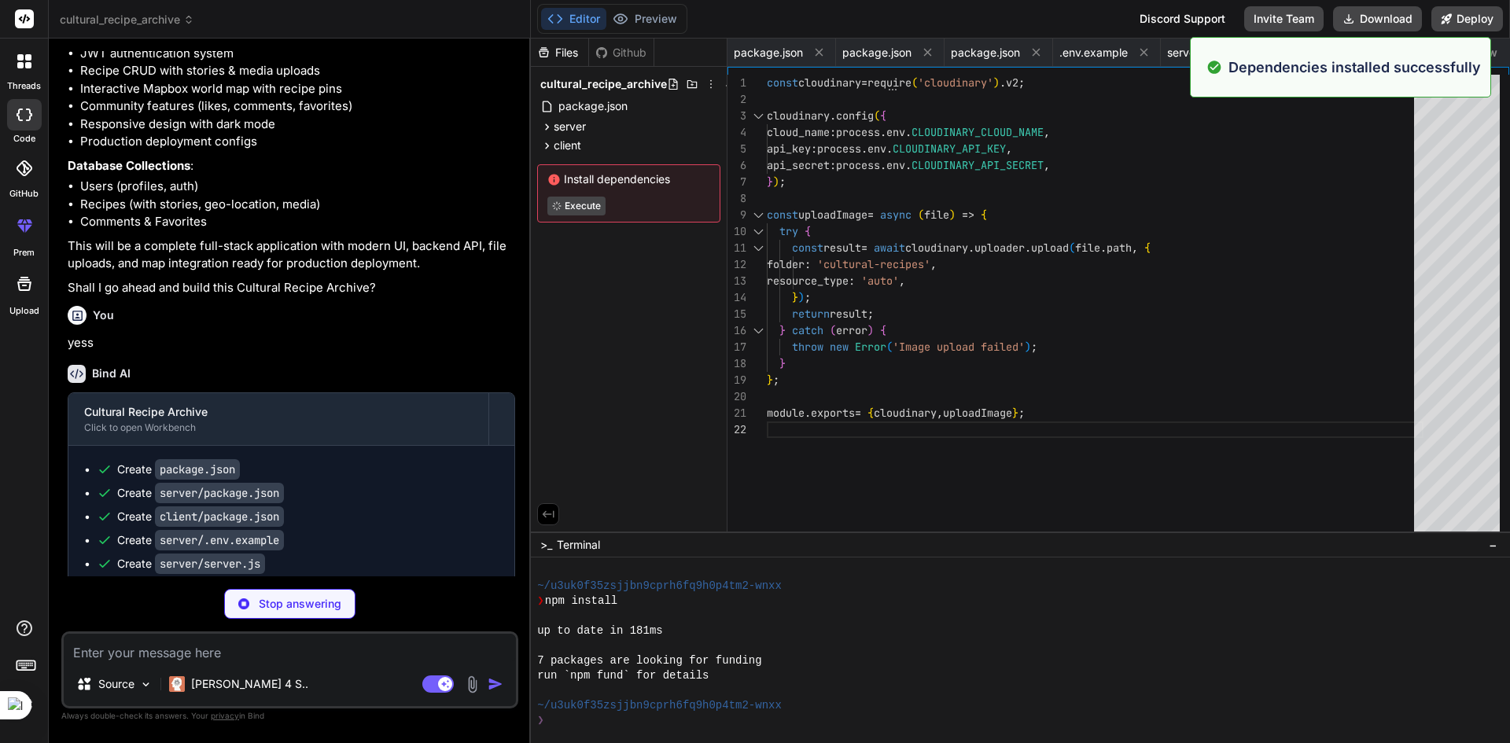
scroll to position [523, 0]
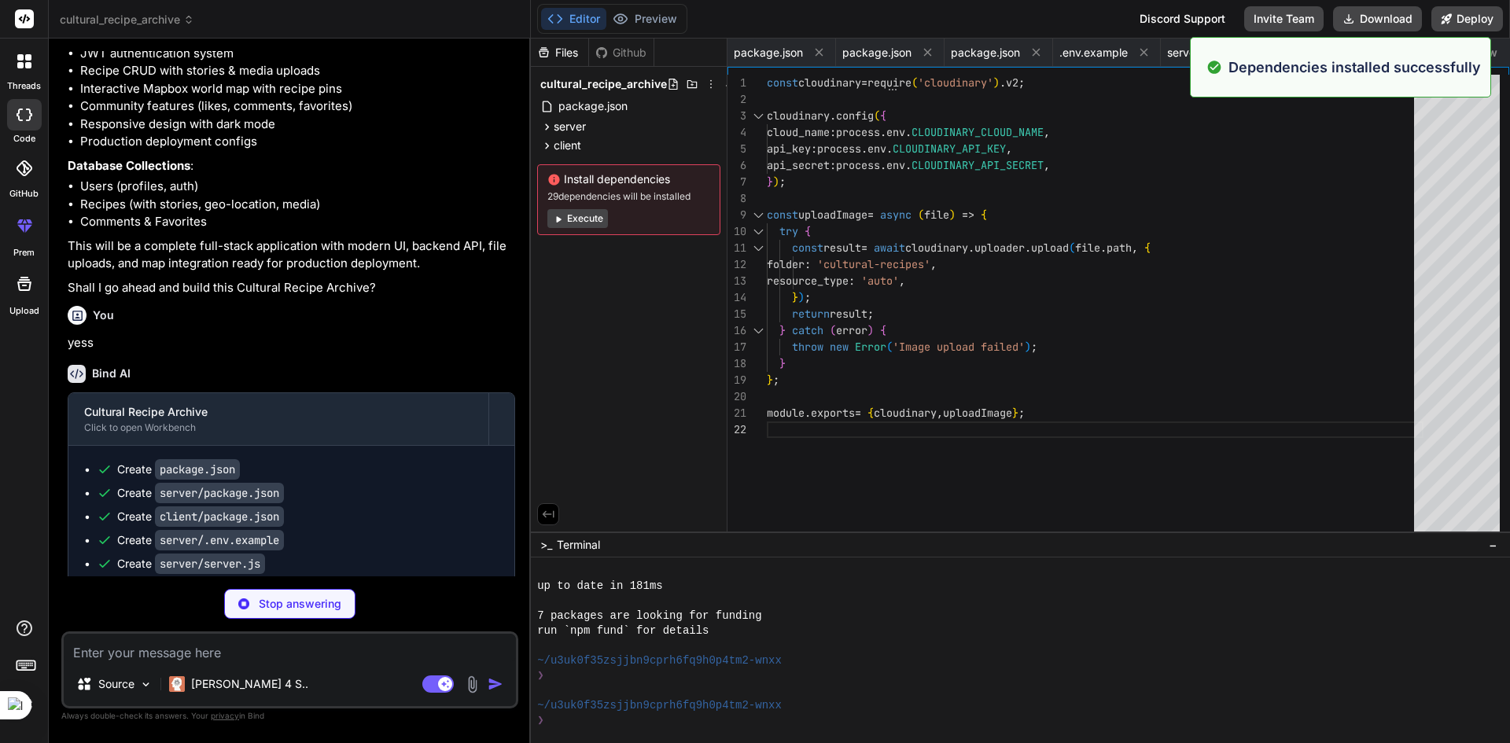
click at [581, 218] on button "Execute" at bounding box center [577, 218] width 61 height 19
type textarea "x"
type textarea "} catch (error) { res.status(401).json({ message: 'Token is not valid' }); } };…"
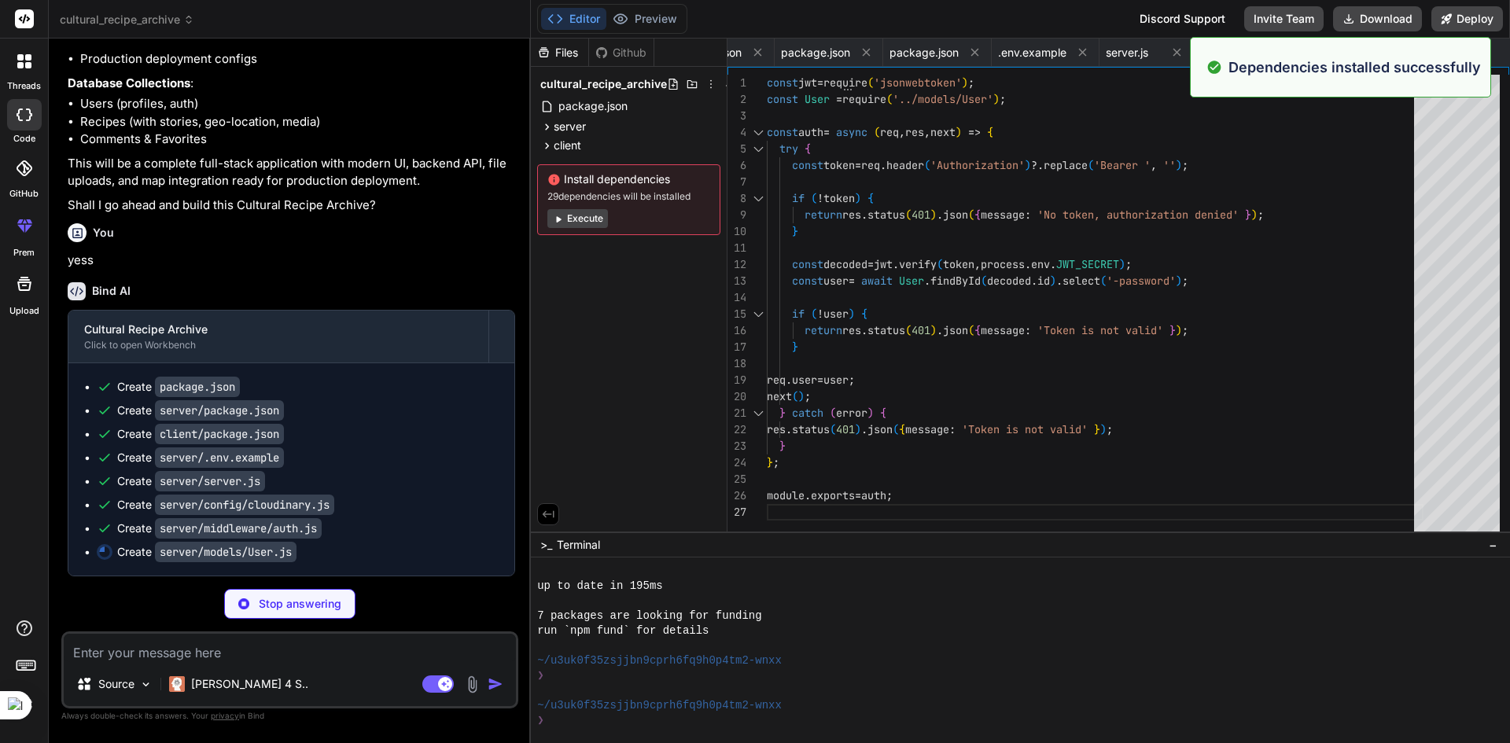
scroll to position [1375, 0]
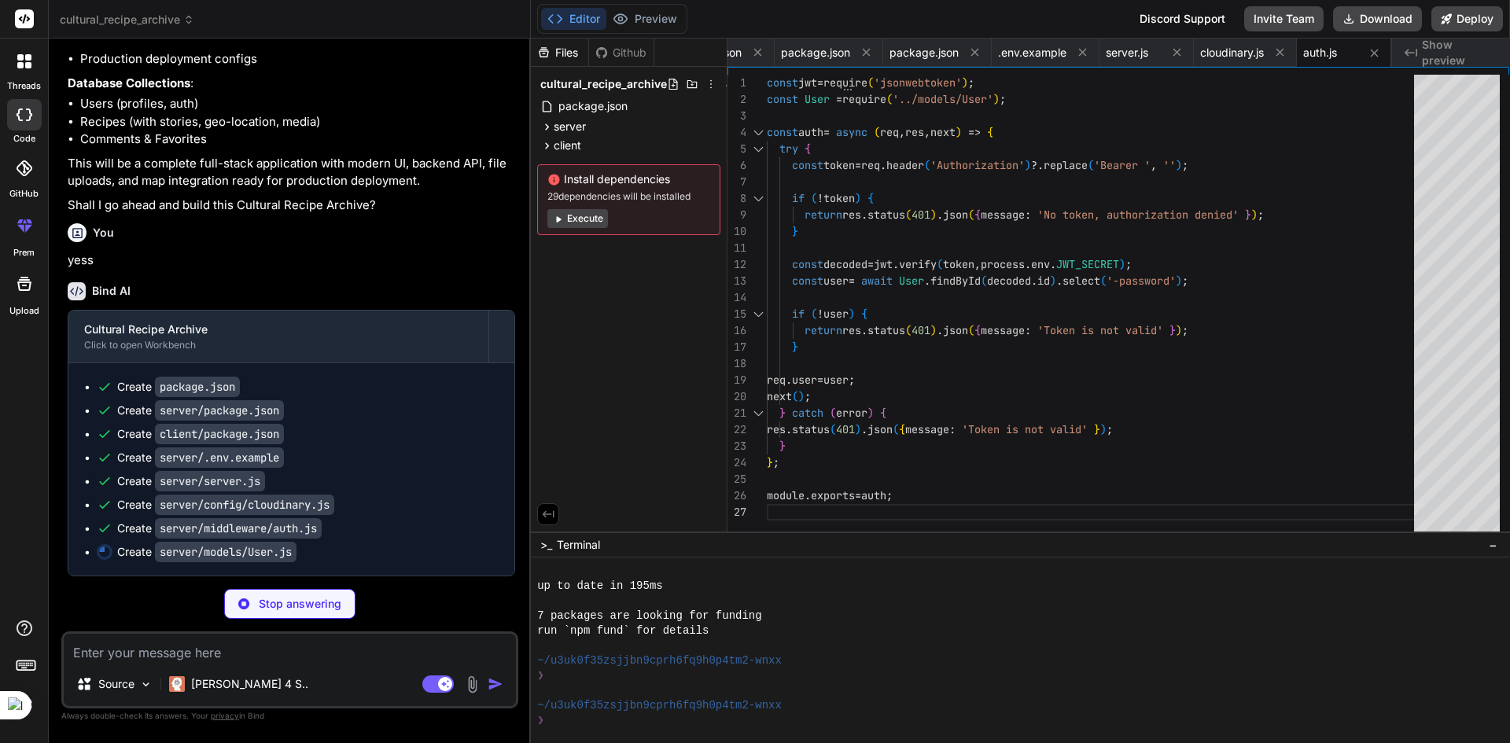
click at [598, 220] on button "Execute" at bounding box center [577, 218] width 61 height 19
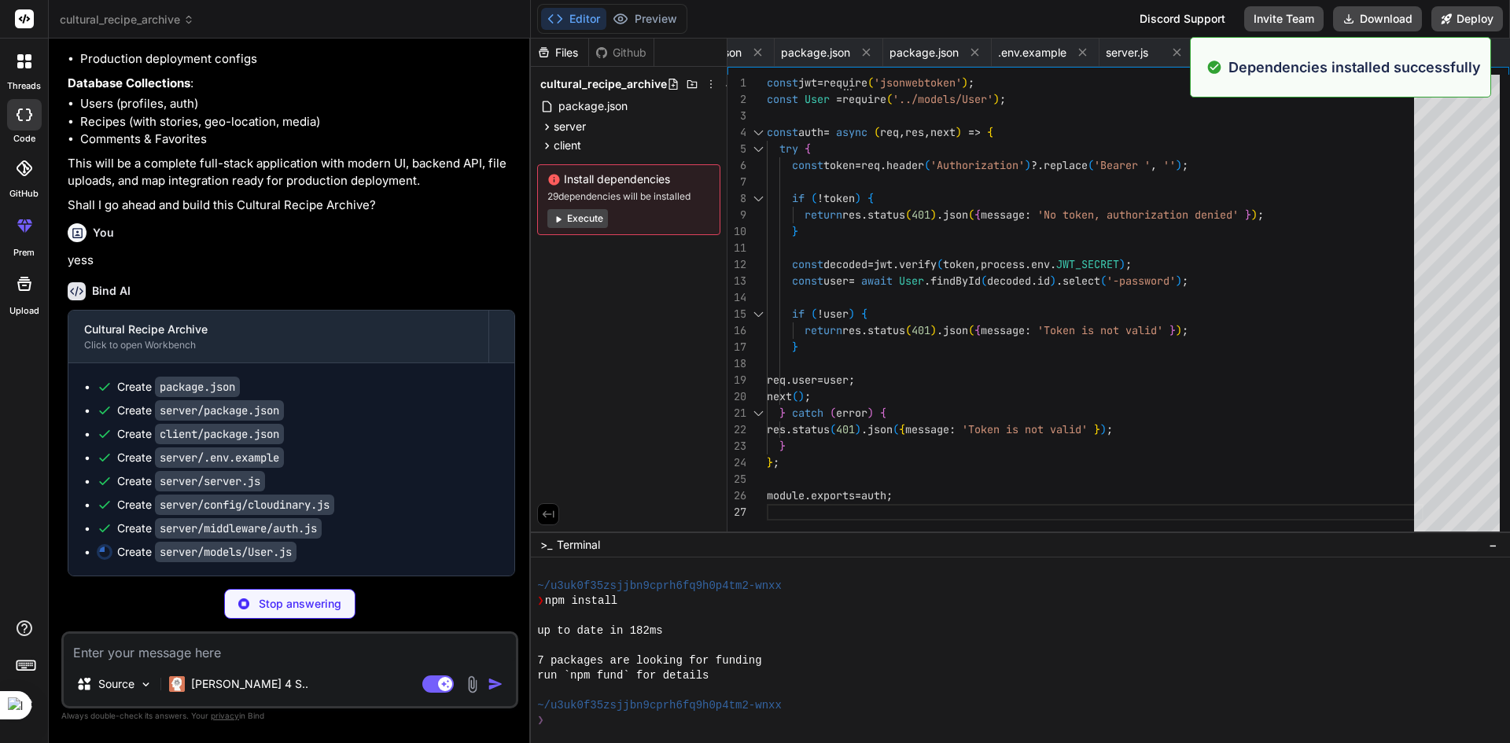
scroll to position [1016, 0]
click at [583, 220] on button "Execute" at bounding box center [577, 218] width 61 height 19
type textarea "x"
type textarea "}; module.exports = mongoose.model('User', userSchema);"
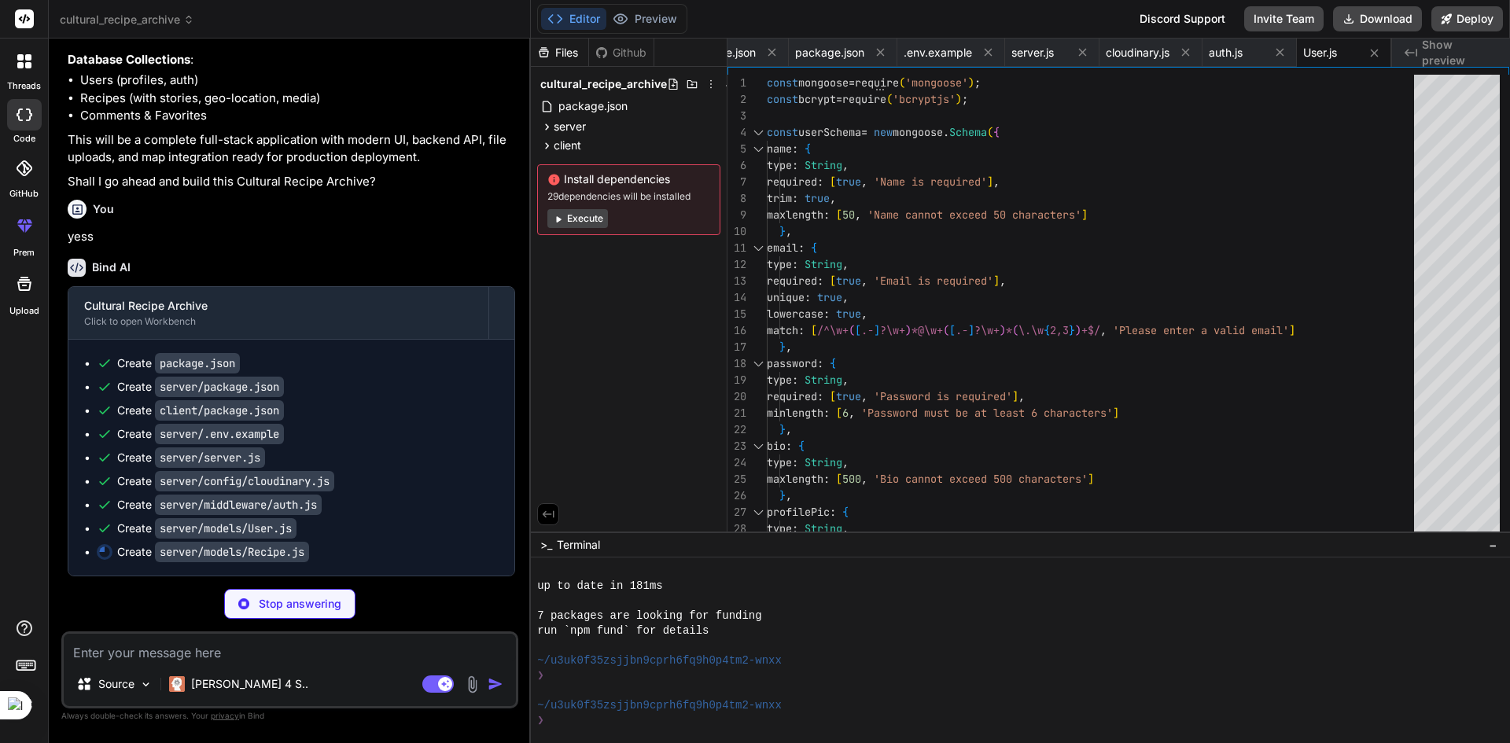
scroll to position [1398, 0]
type textarea "x"
type textarea "// Virtual for comment count recipeSchema.virtual('commentCount').get(function(…"
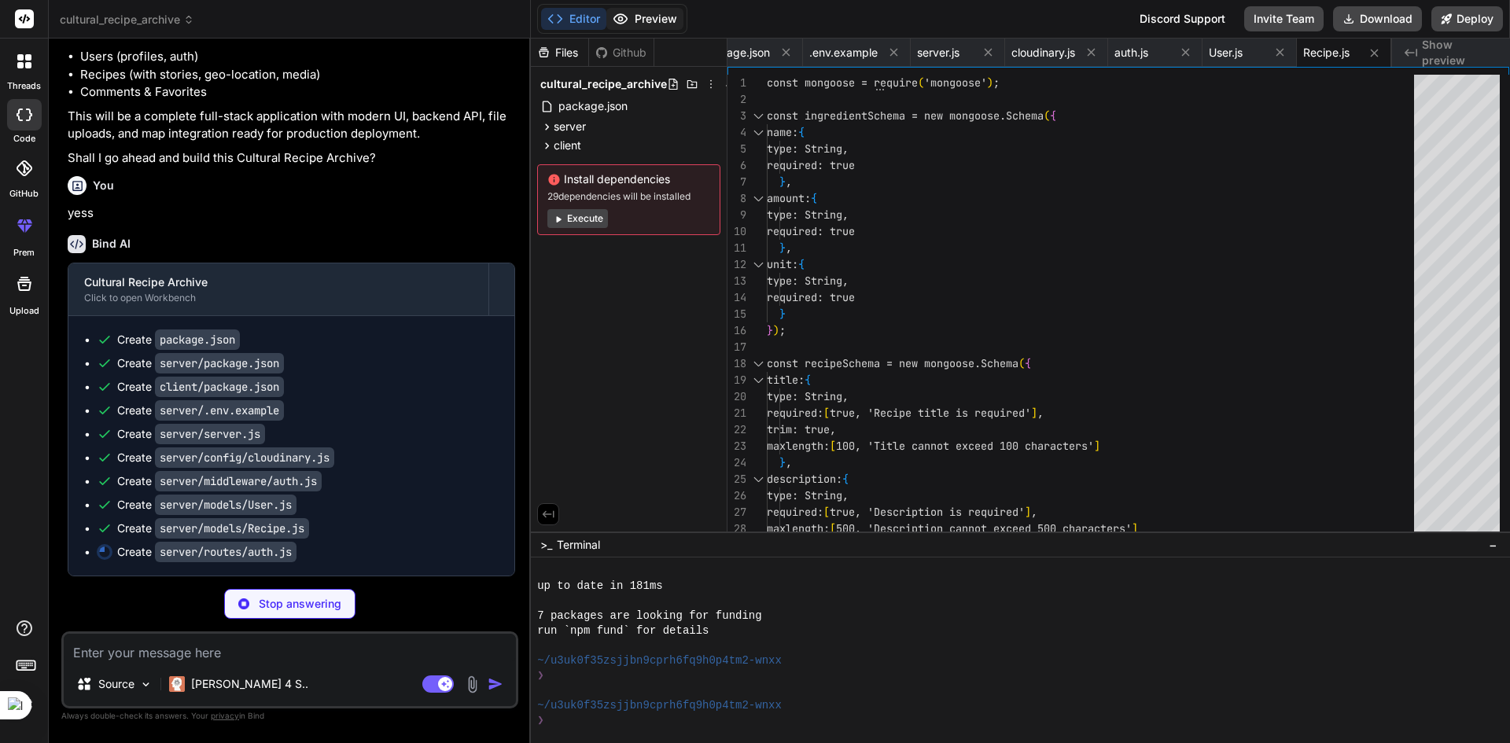
click at [662, 16] on button "Preview" at bounding box center [644, 19] width 77 height 22
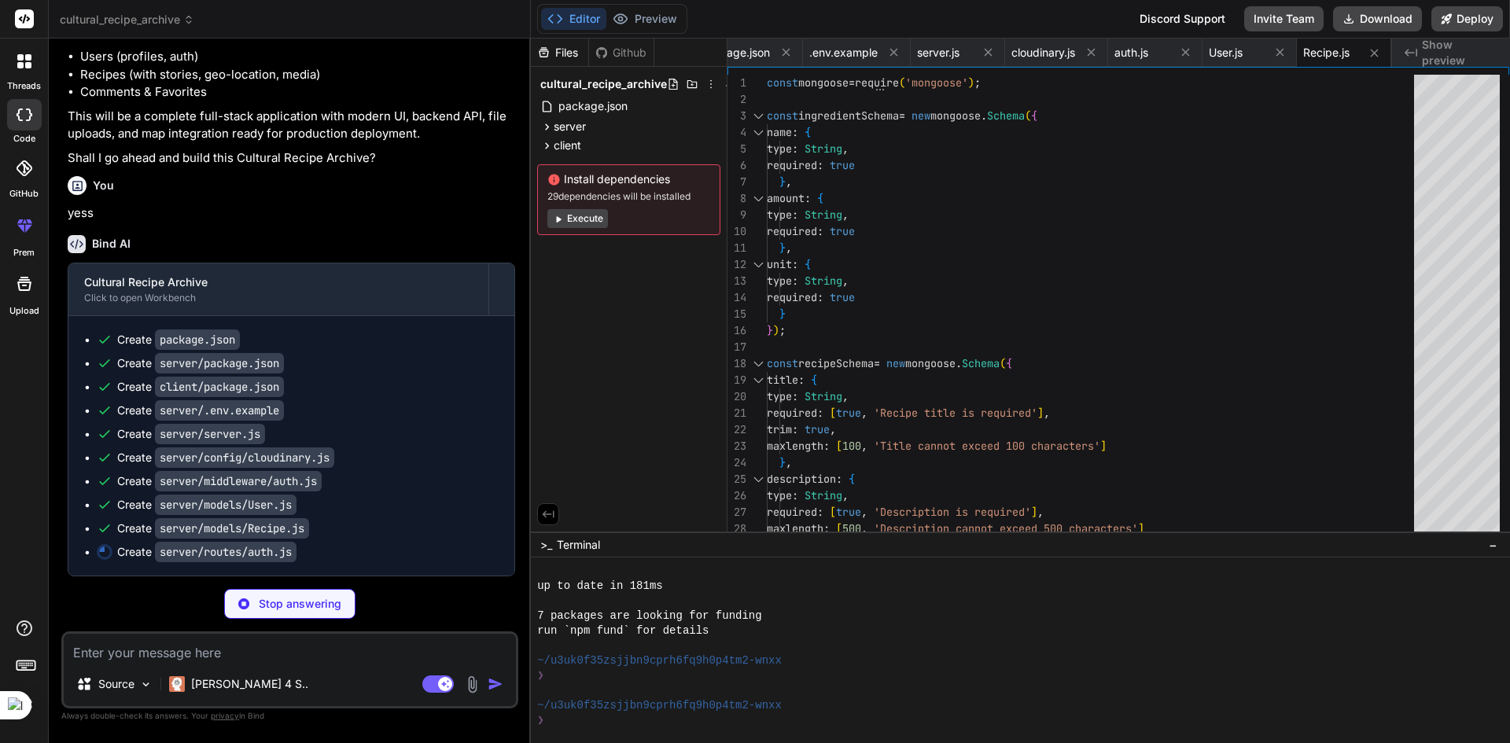
scroll to position [1422, 0]
type textarea "x"
type textarea "console.error(error); res.status(500).json({ message: 'Server error' }); } }); …"
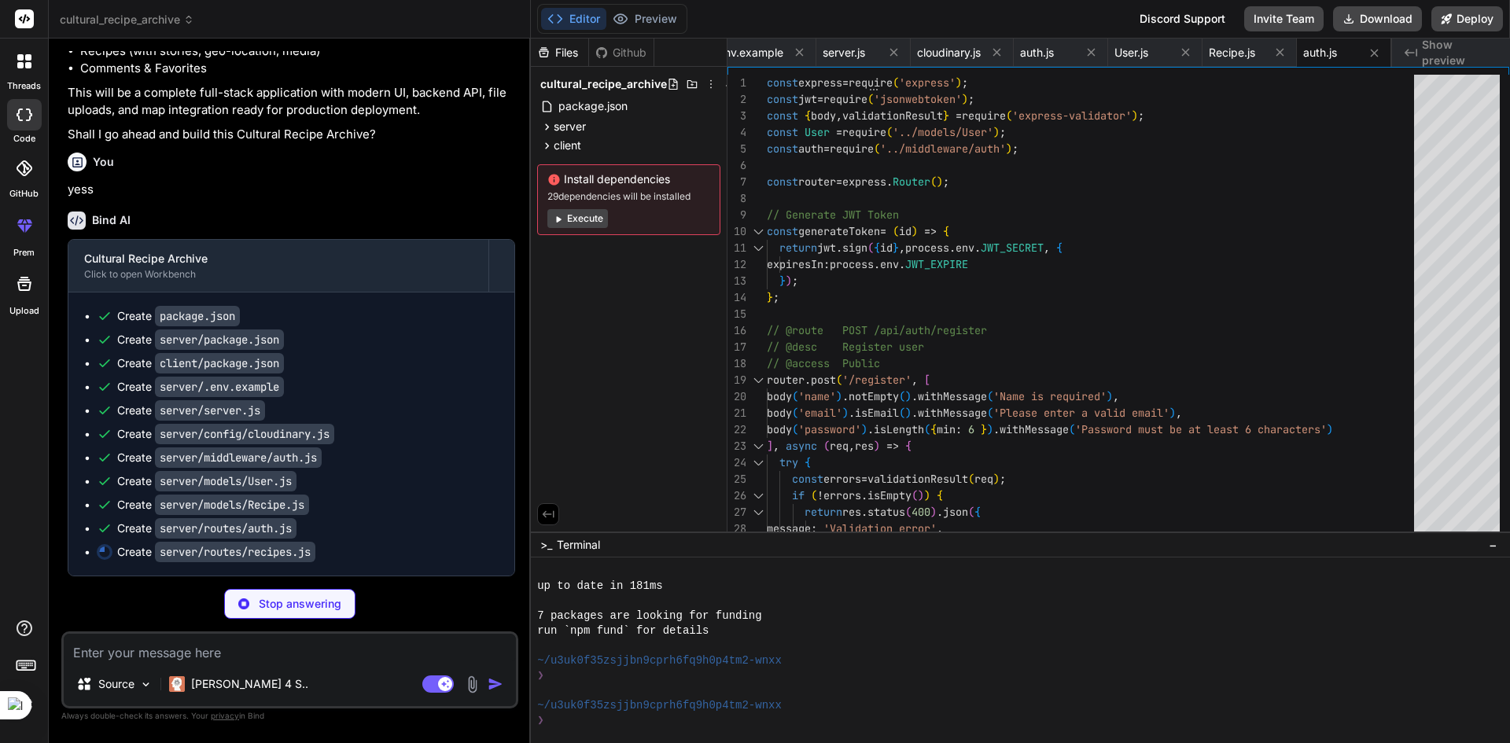
scroll to position [1445, 0]
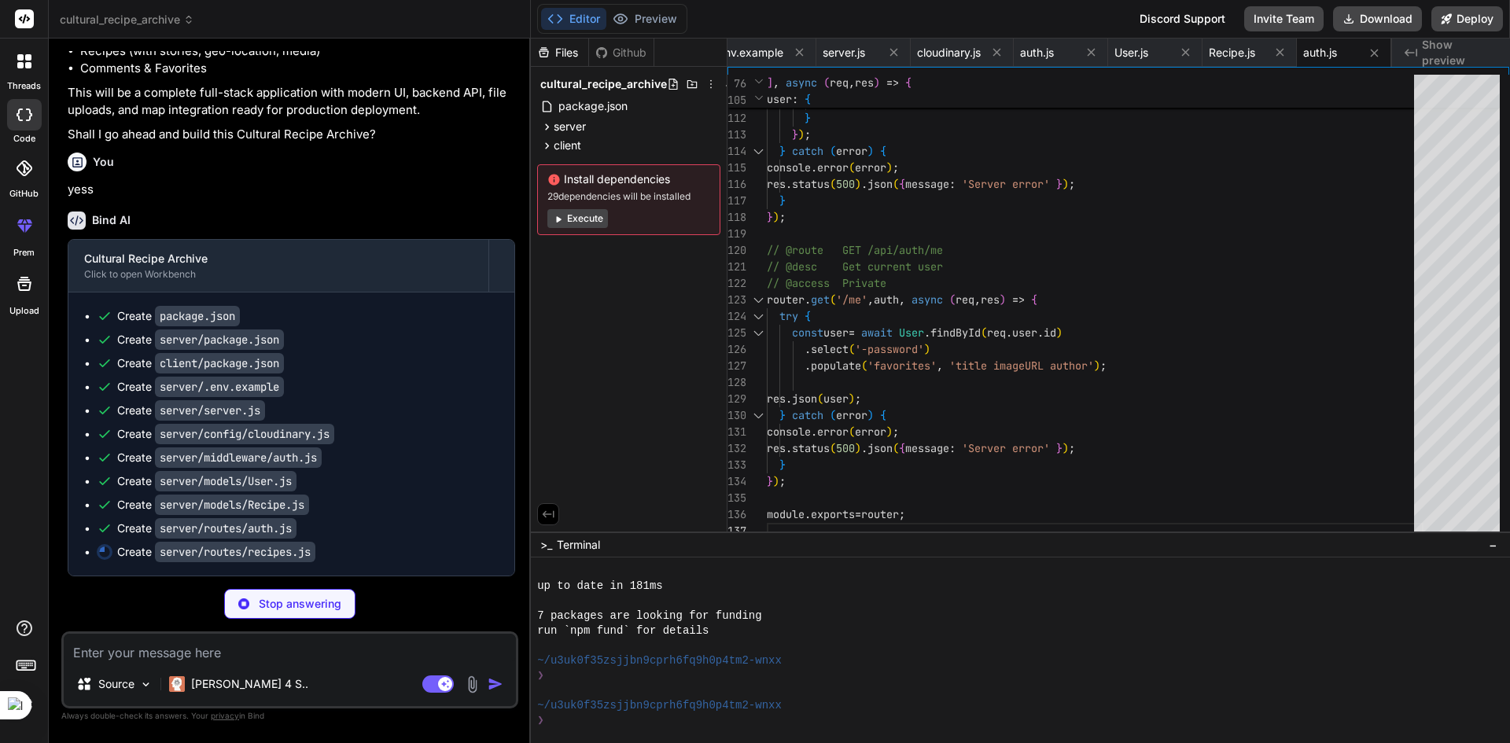
click at [588, 217] on button "Execute" at bounding box center [577, 218] width 61 height 19
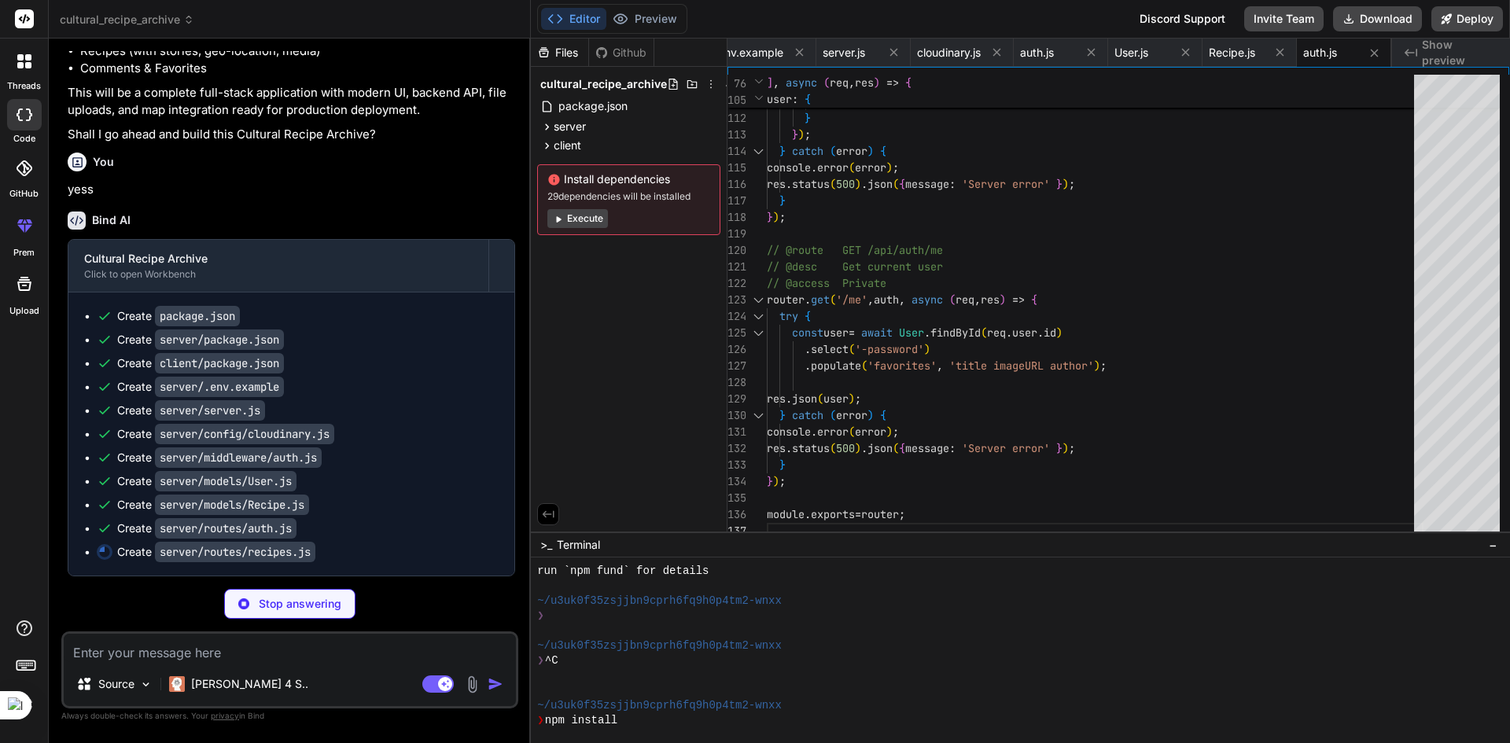
scroll to position [1464, 0]
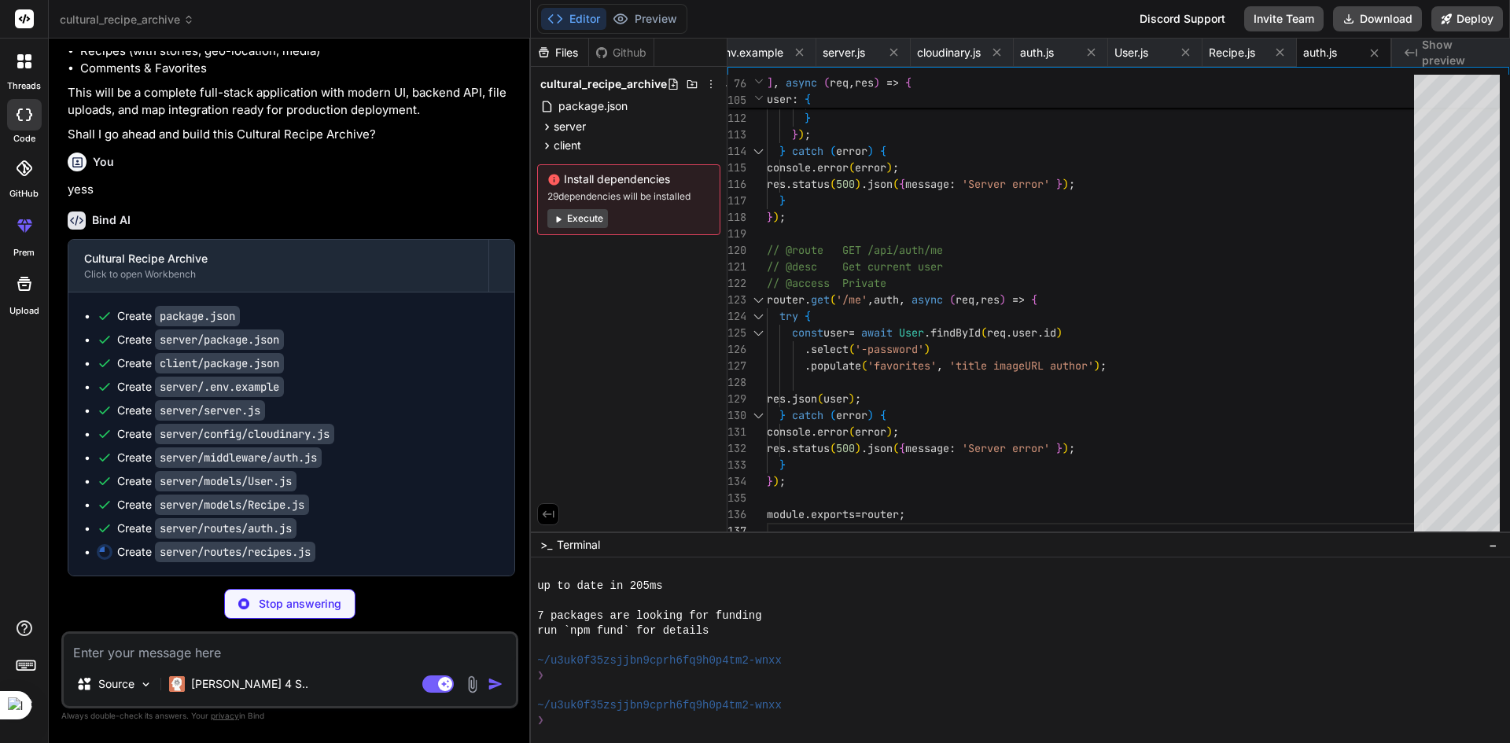
type textarea "x"
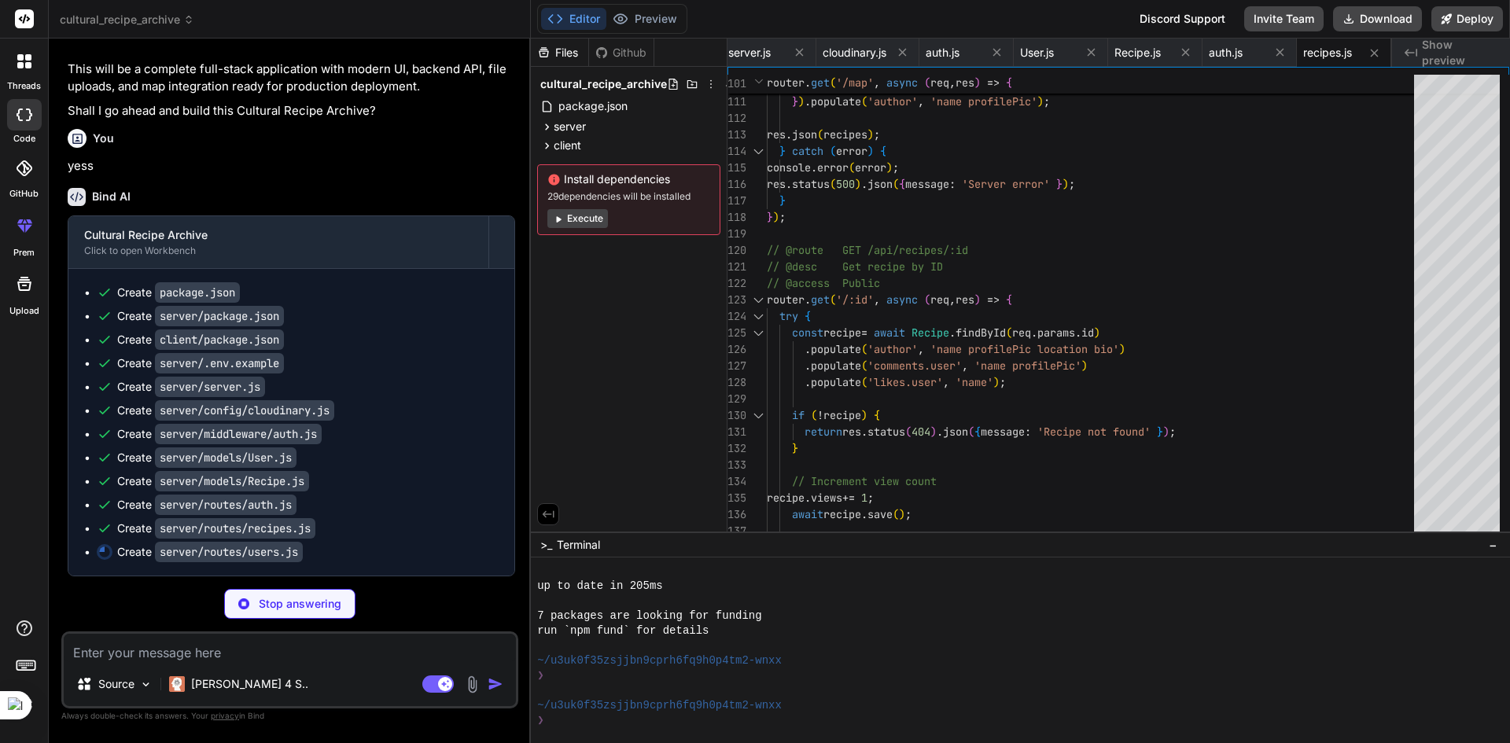
type textarea "x"
type textarea "isFollowing: !isFollowing }); } catch (error) { console.error(error); res.statu…"
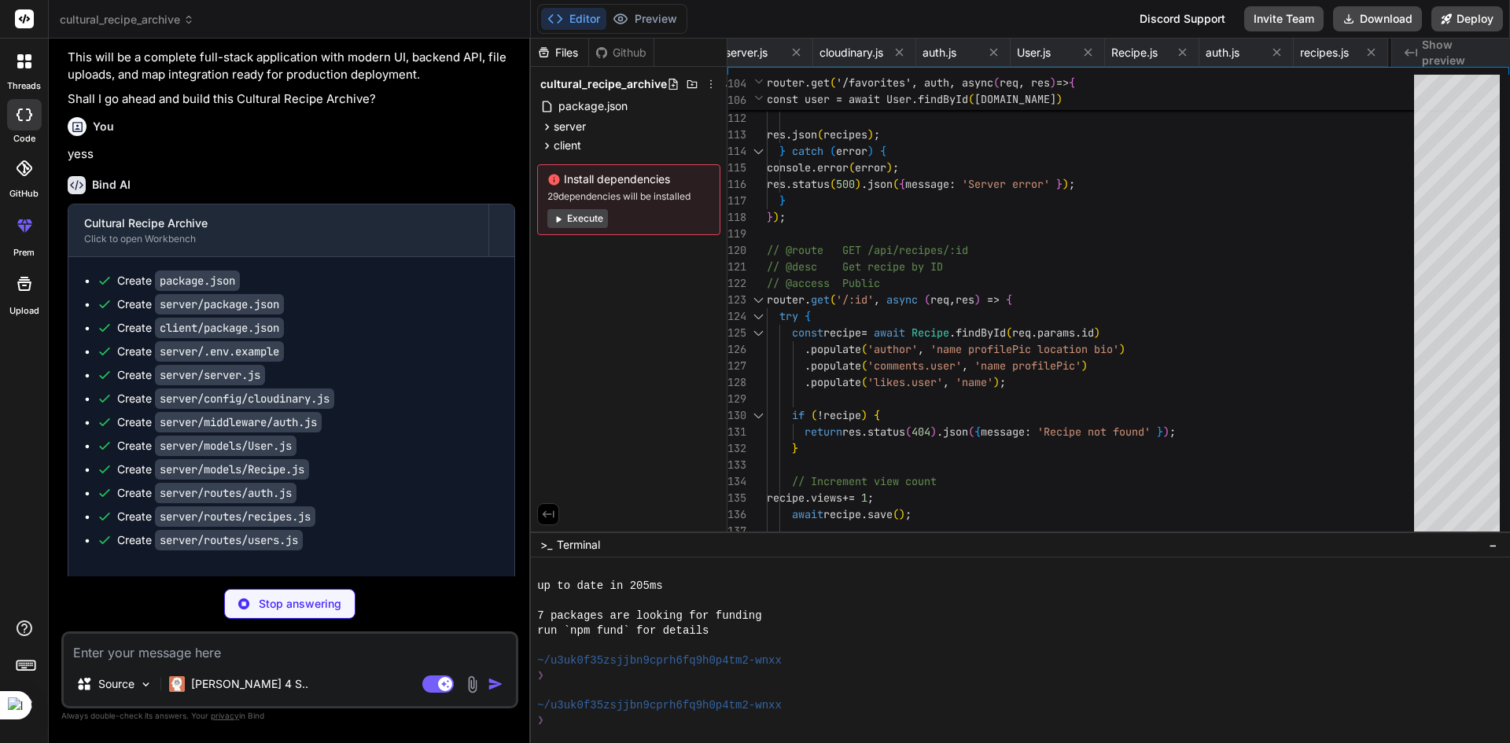
type textarea "x"
type textarea "</head> <body> <div id="root"></div> <script type="module" src="/src/main.jsx">…"
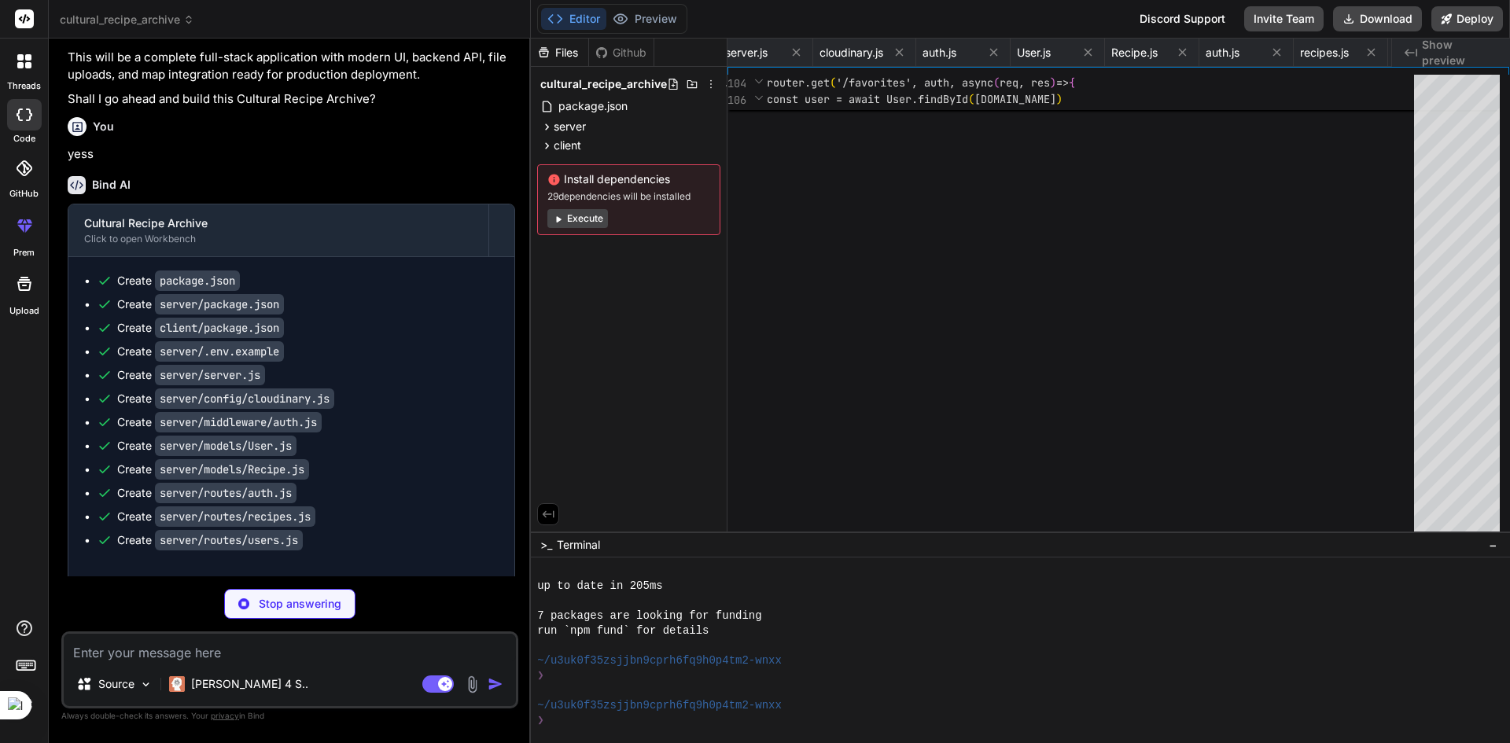
type textarea "x"
type textarea "} } } })"
type textarea "x"
type textarea "plugins: [], }"
type textarea "x"
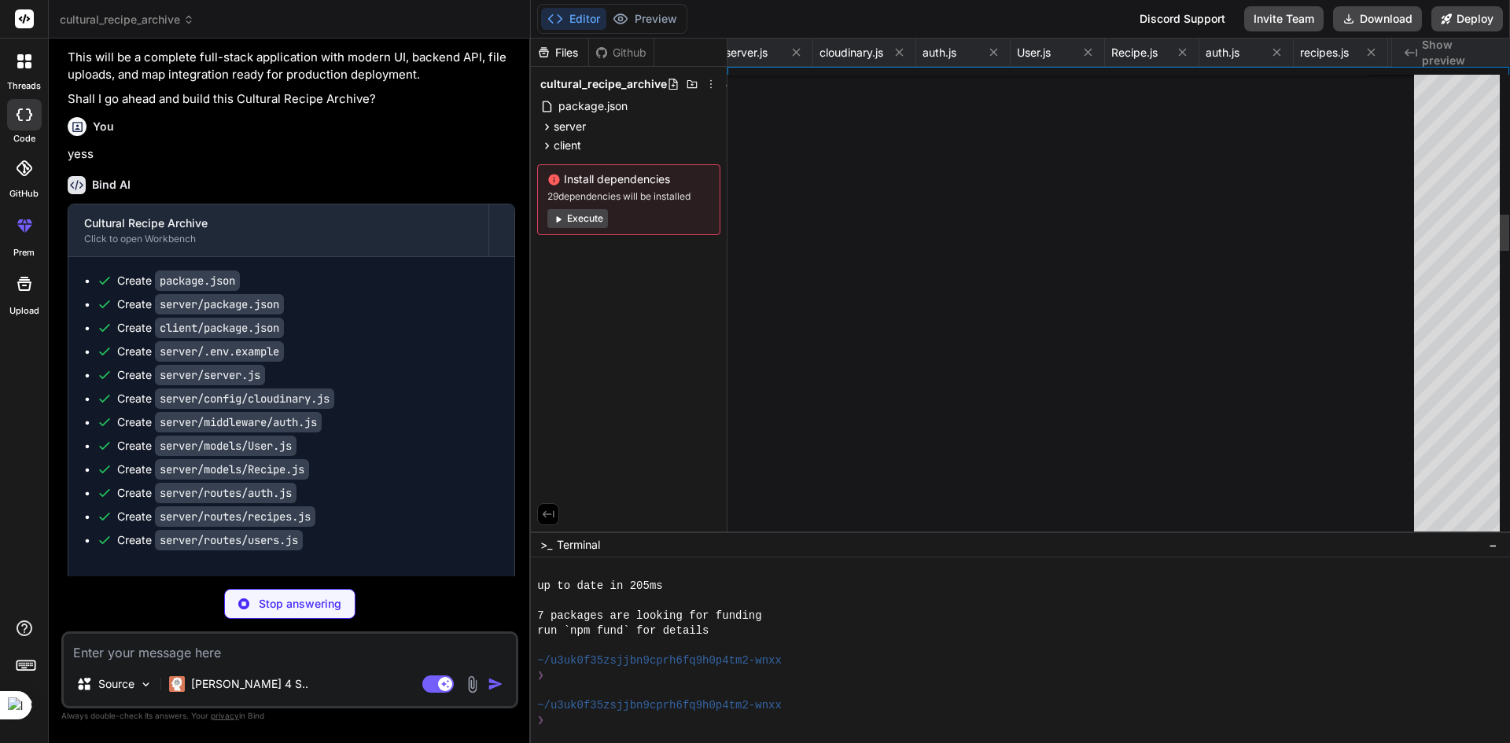
type textarea "export default { plugins: { tailwindcss: {}, autoprefixer: {}, }, }"
type textarea "x"
type textarea "<BrowserRouter> <AuthProvider> <App /> <Toaster position="top-right" /> </AuthP…"
type textarea "x"
type textarea "-ms-overflow-style: none; scrollbar-width: none; } .scrollbar-hide::-webkit-scr…"
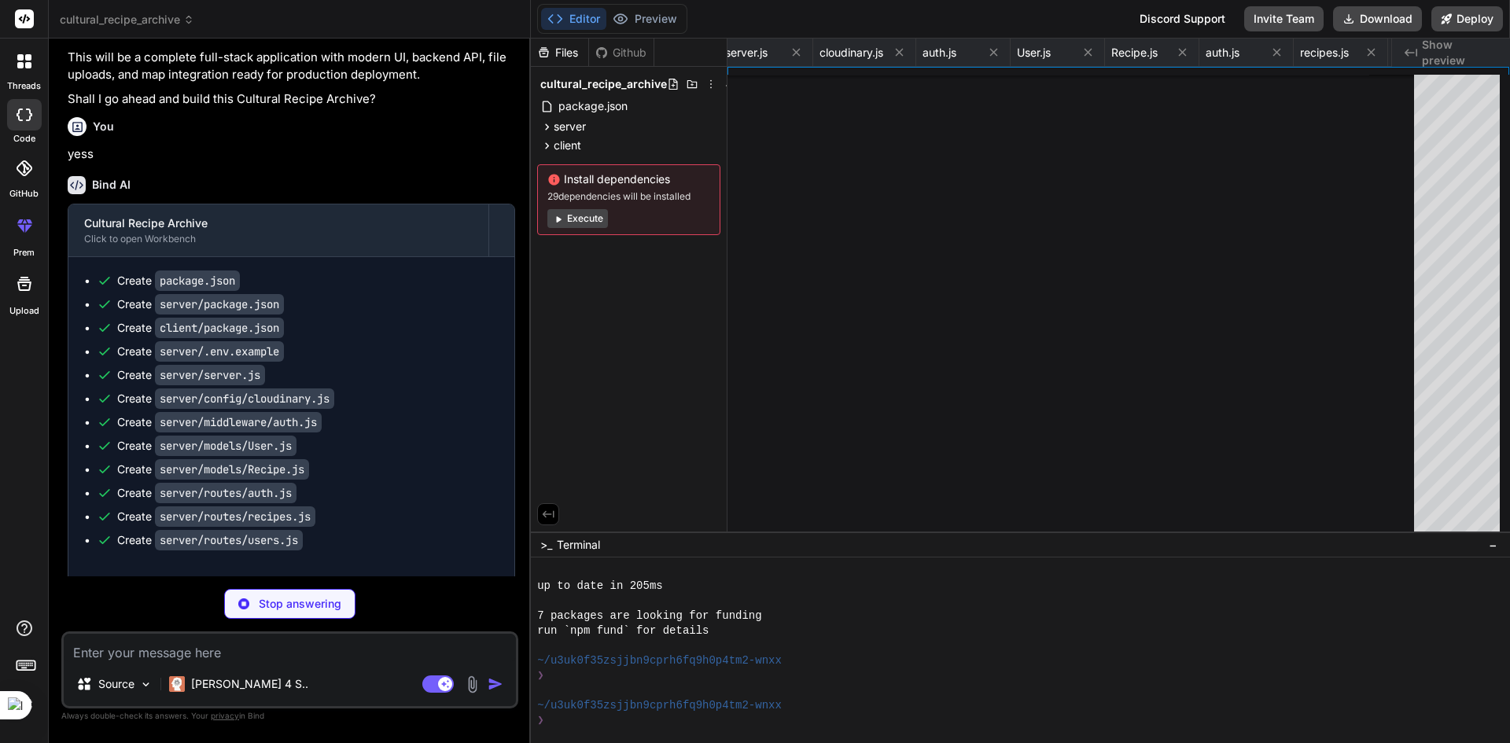
type textarea "x"
type textarea "</div> </ThemeProvider> ) } export default App"
type textarea "x"
type textarea "{children} </AuthContext.Provider> ) }"
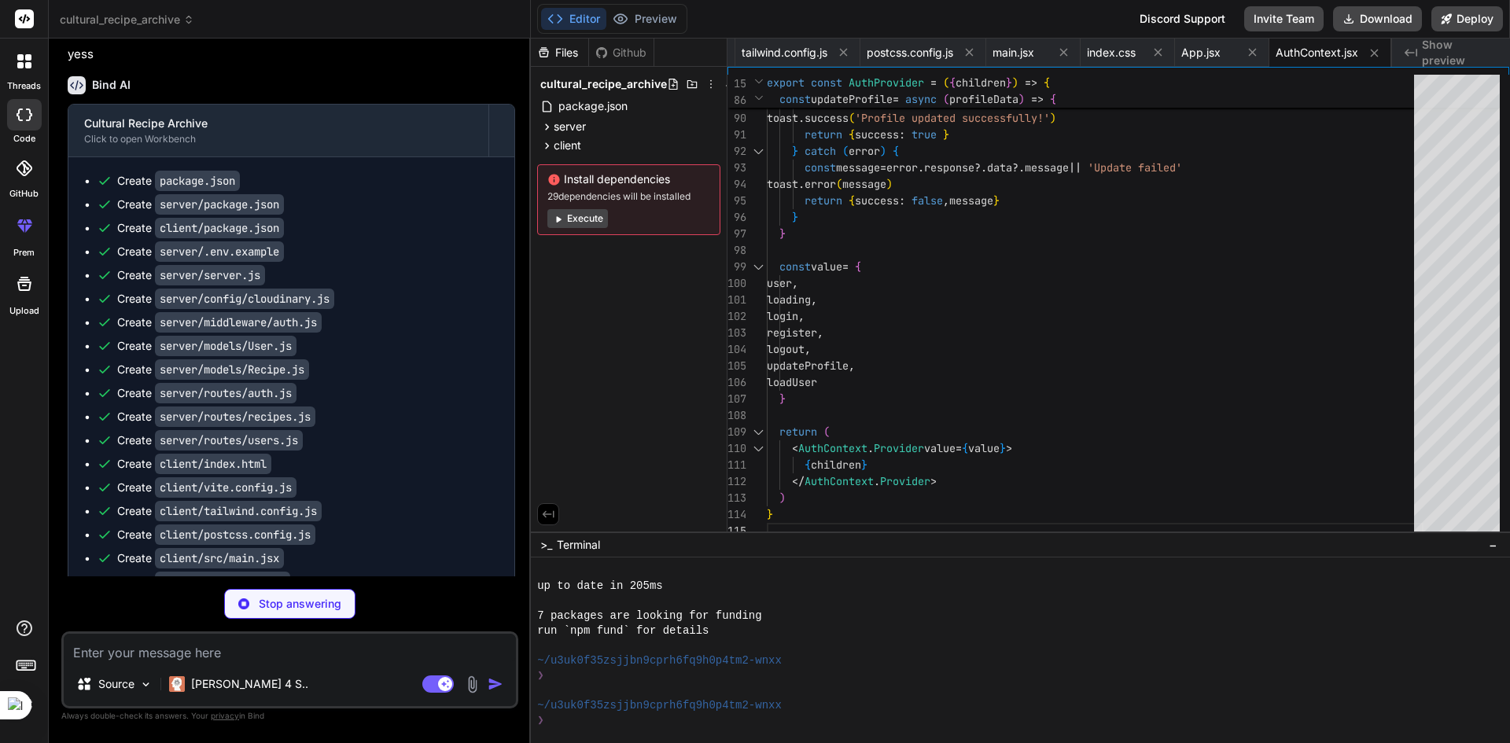
scroll to position [1681, 0]
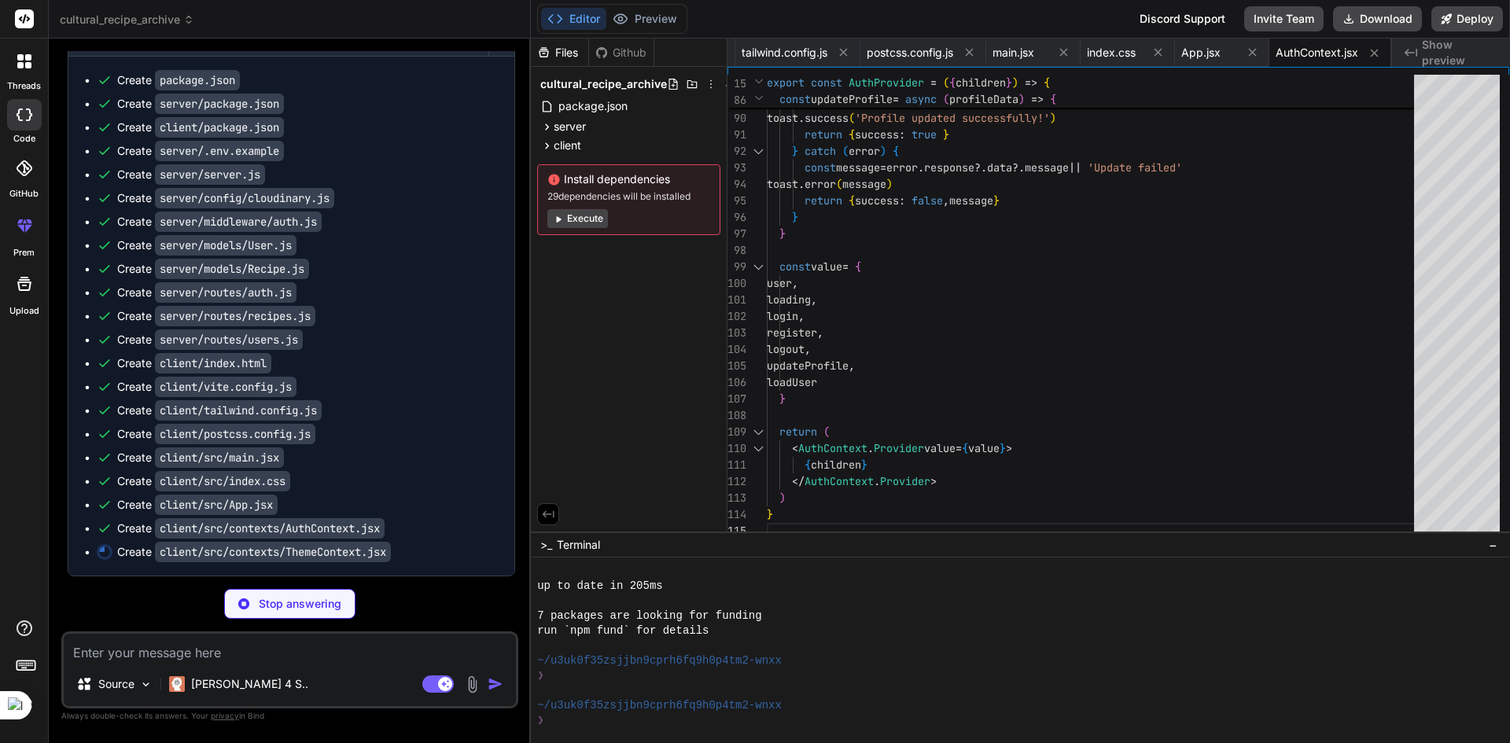
type textarea "x"
type textarea "} return ( <ThemeContext.Provider value={{ theme, toggleTheme }}> {children} </…"
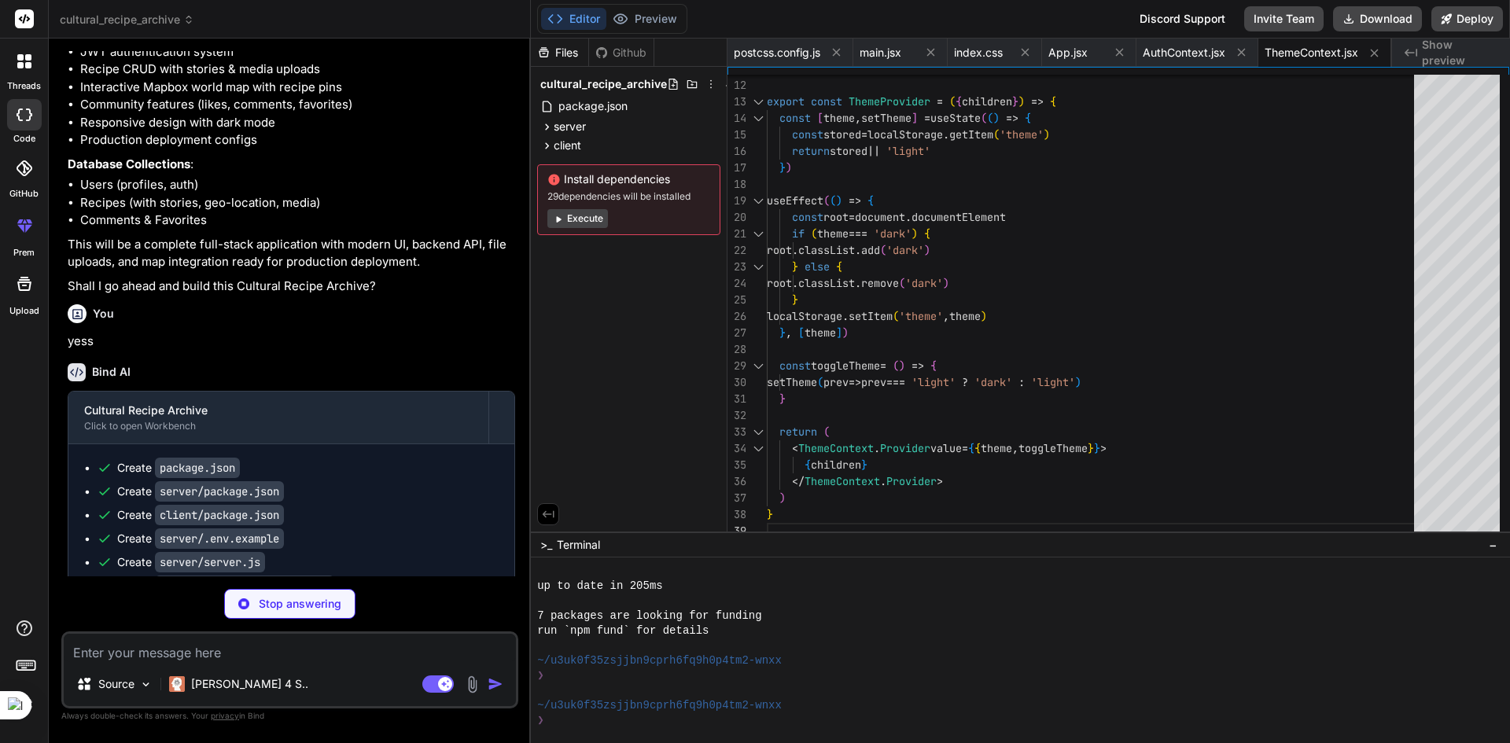
scroll to position [1651, 0]
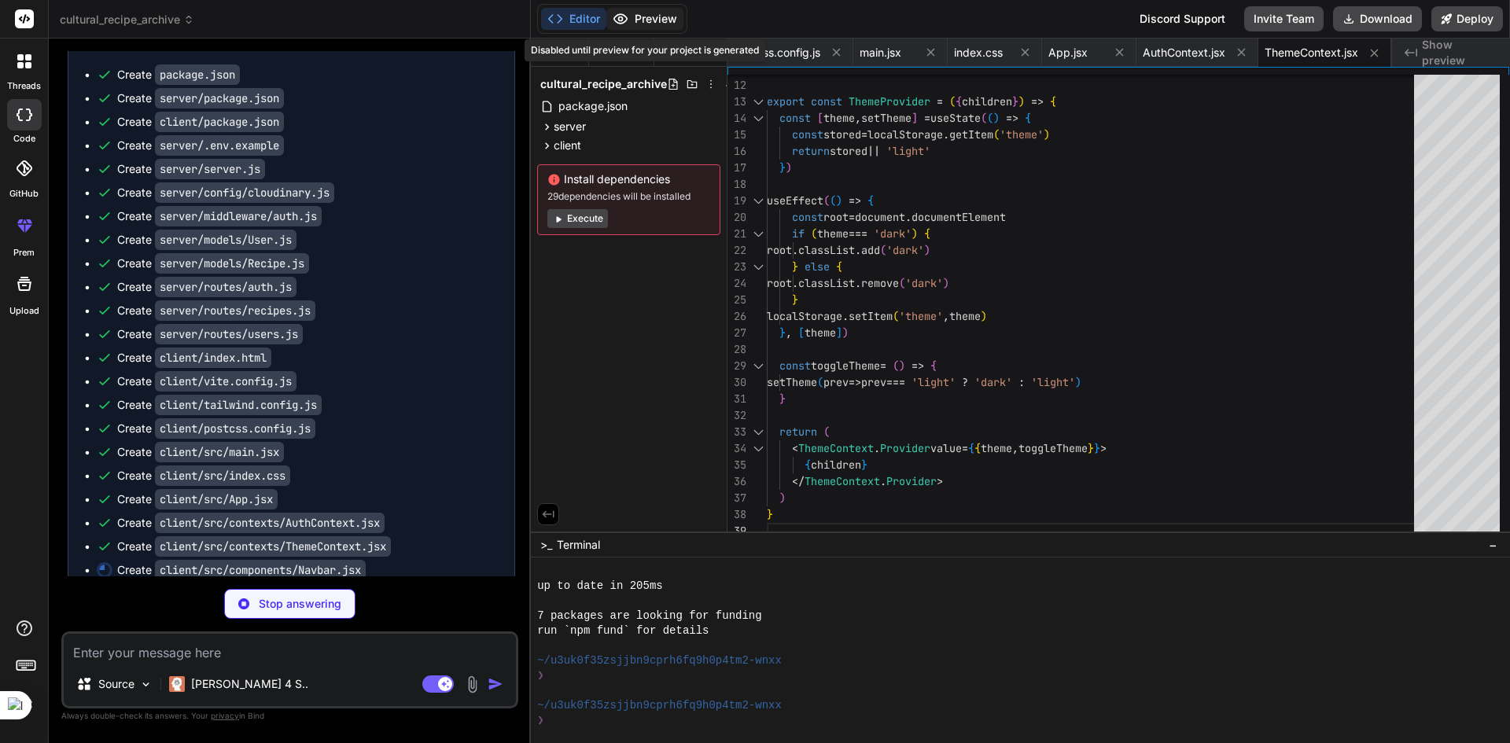
type textarea "x"
type textarea ")} </AnimatePresence> </nav> ) } export default Navbar"
type textarea "x"
type textarea ") } export default RecipeCard"
type textarea "x"
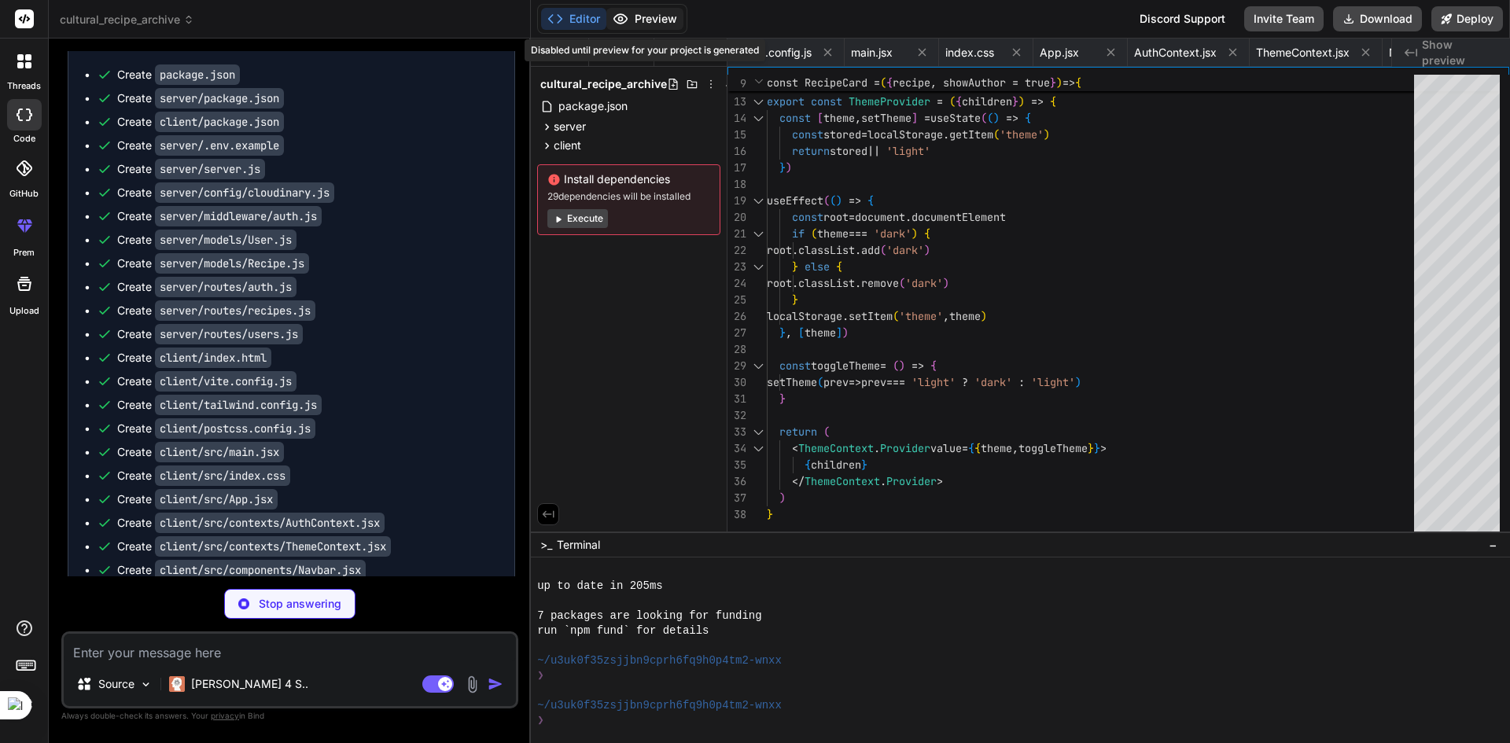
type textarea "} export default Home"
type textarea "x"
type textarea "} export default Login"
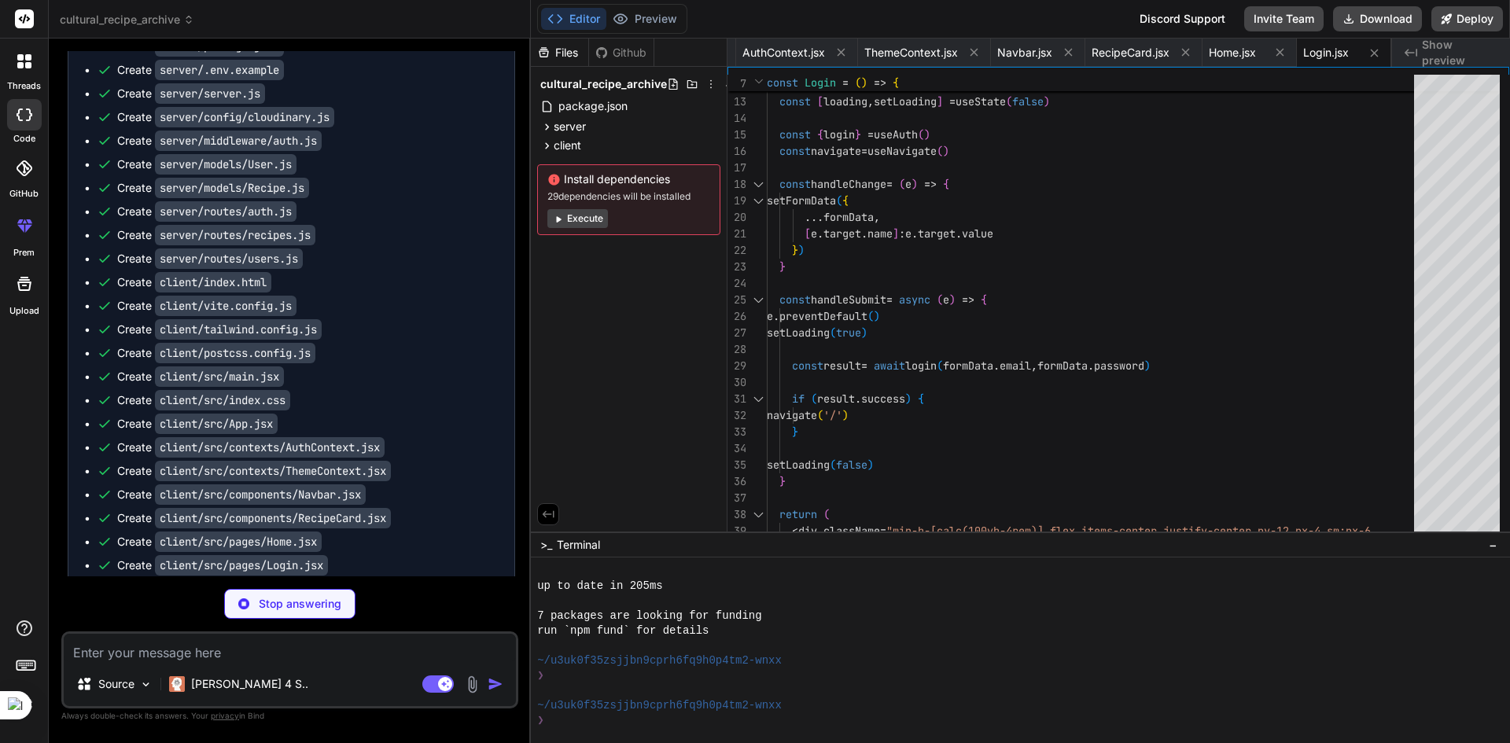
scroll to position [1642, 0]
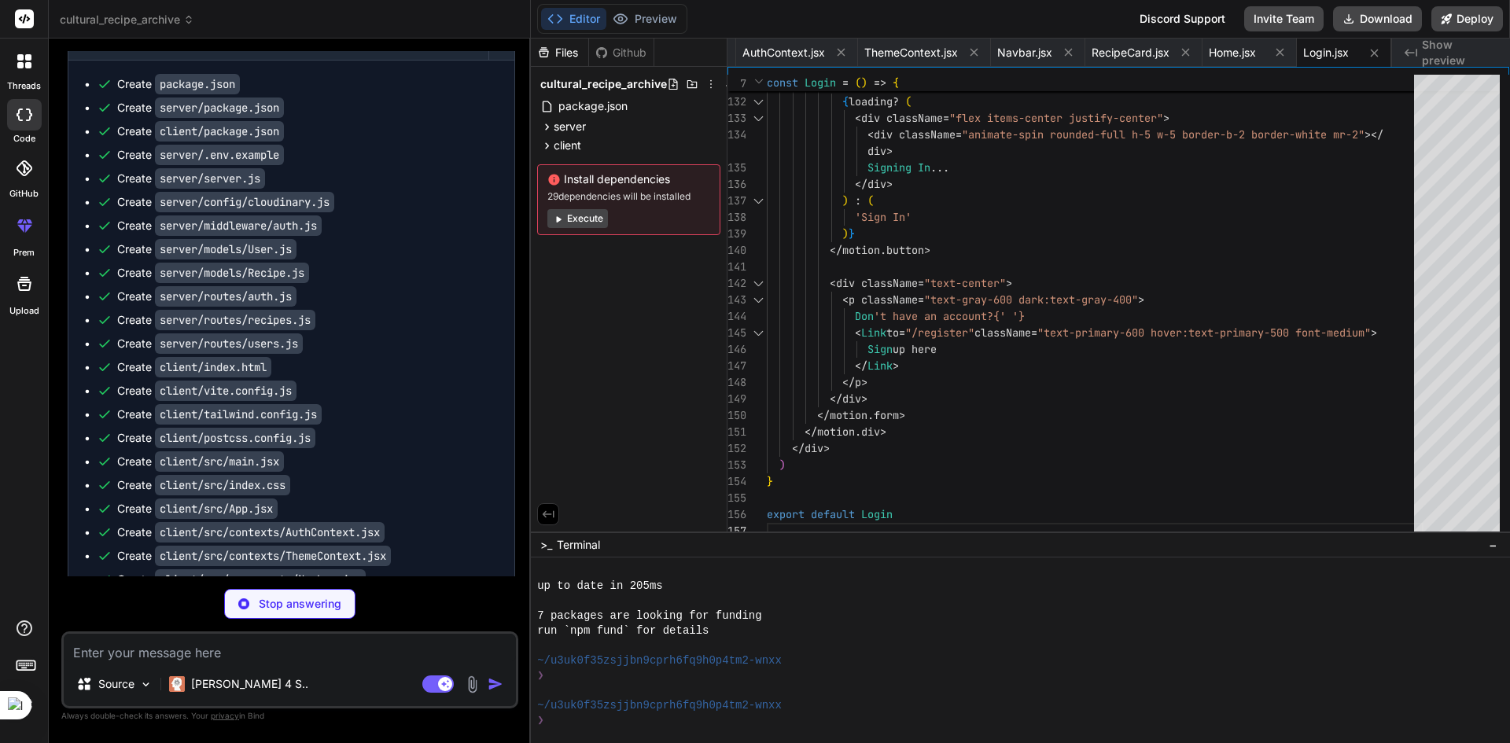
type textarea "x"
type textarea "export default Register"
type textarea "x"
type textarea "</motion.div> </div> ) } export default MapPage"
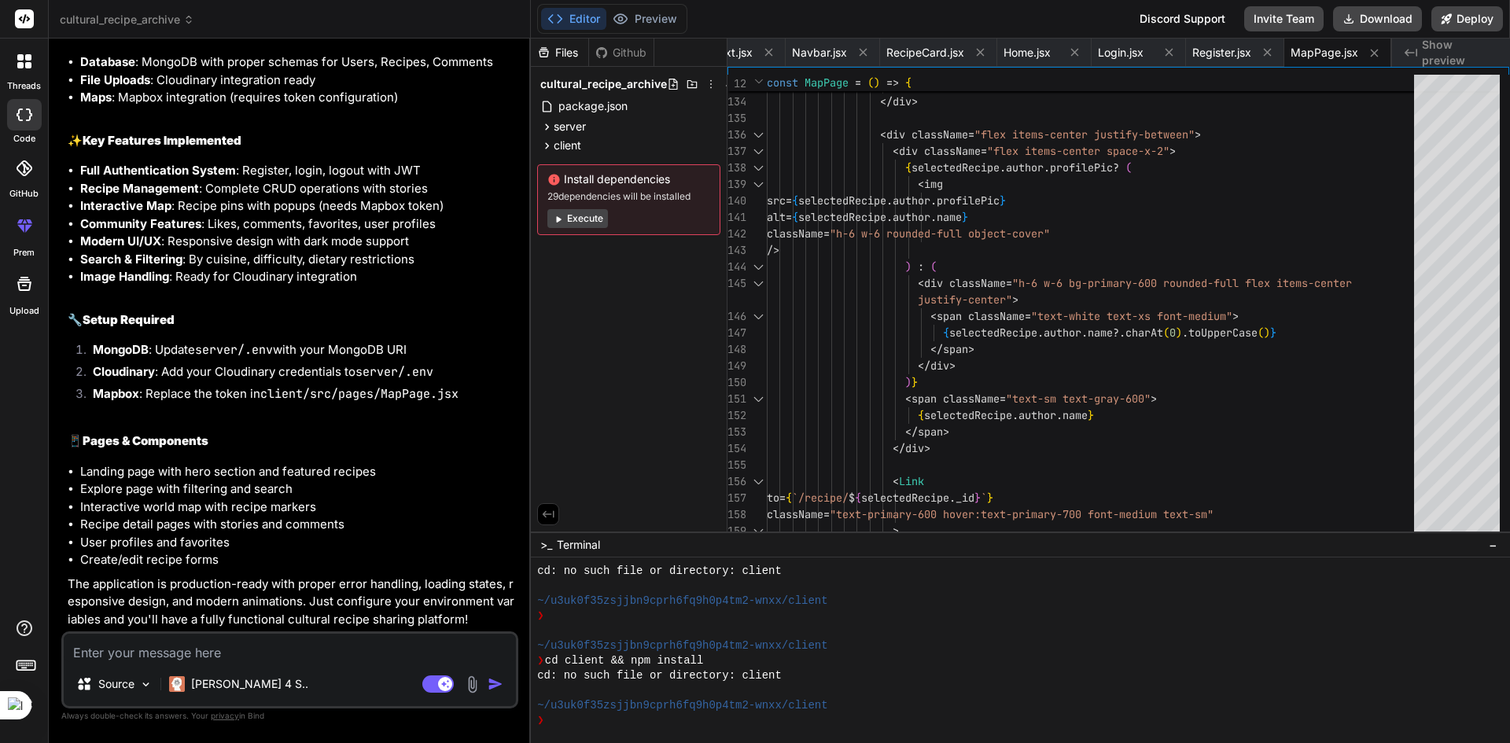
scroll to position [2711, 0]
click at [574, 217] on button "Execute" at bounding box center [577, 218] width 61 height 19
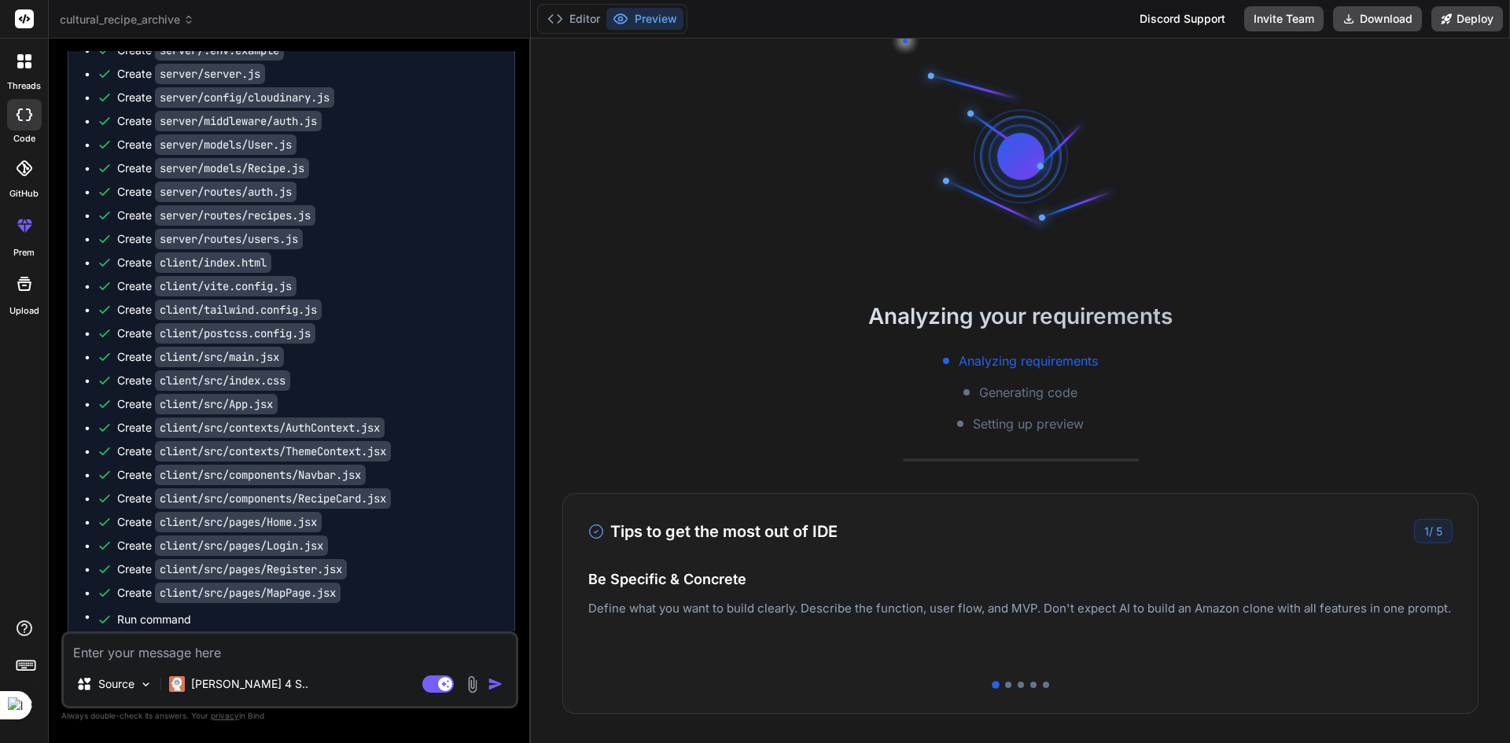
scroll to position [1767, 0]
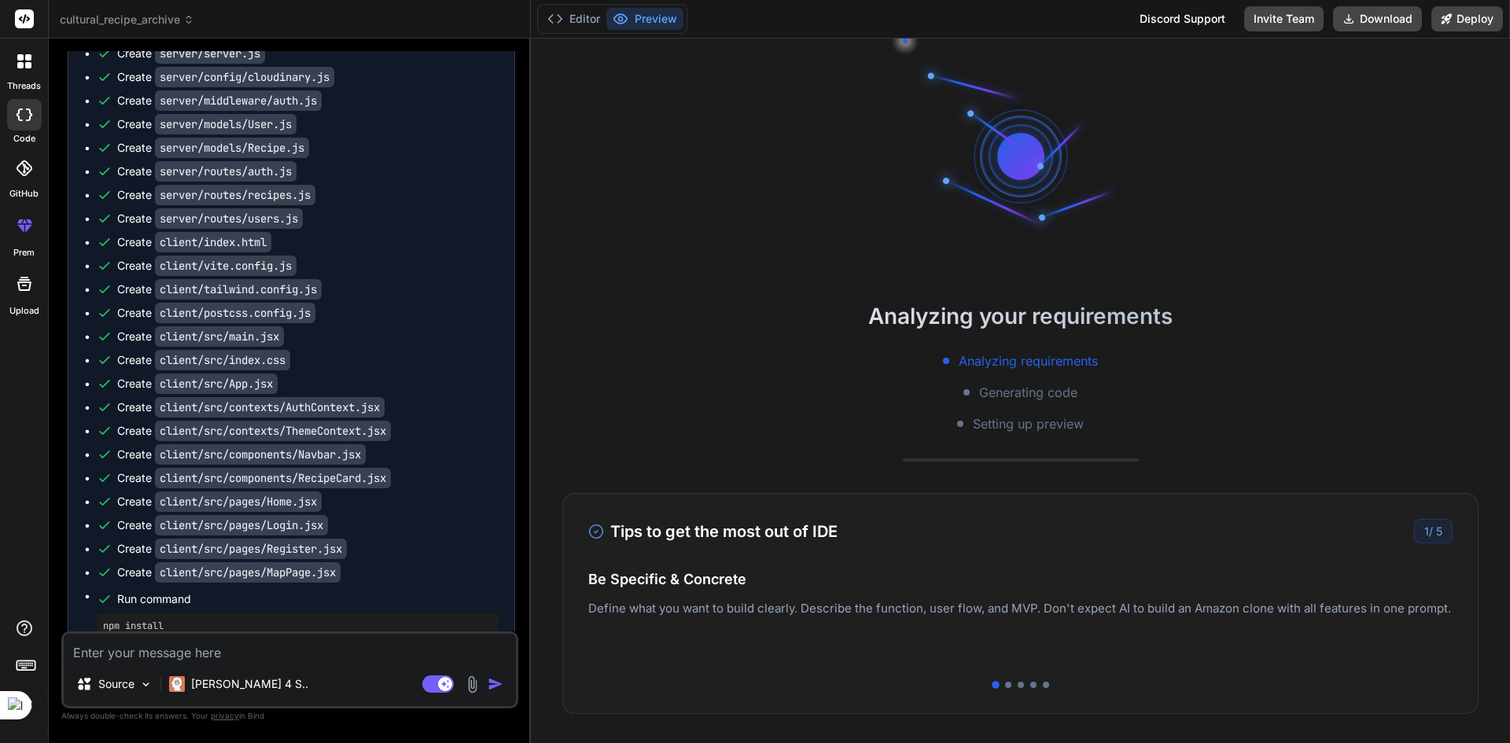
drag, startPoint x: 1073, startPoint y: 650, endPoint x: 869, endPoint y: 647, distance: 203.7
click at [869, 647] on p "Deploy your Next.js and React projects to Vercel. For Node.js backend, deploy t…" at bounding box center [1020, 634] width 864 height 38
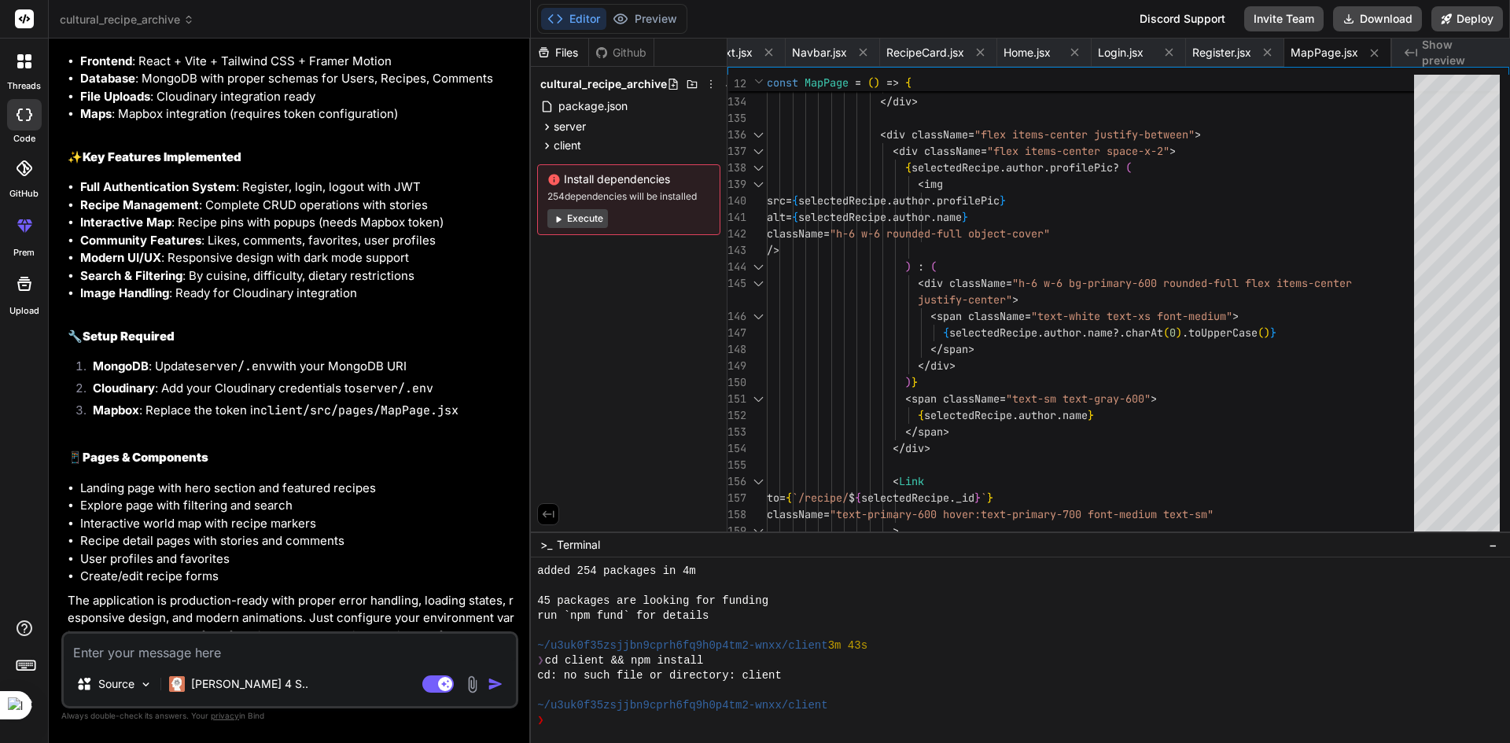
scroll to position [2711, 0]
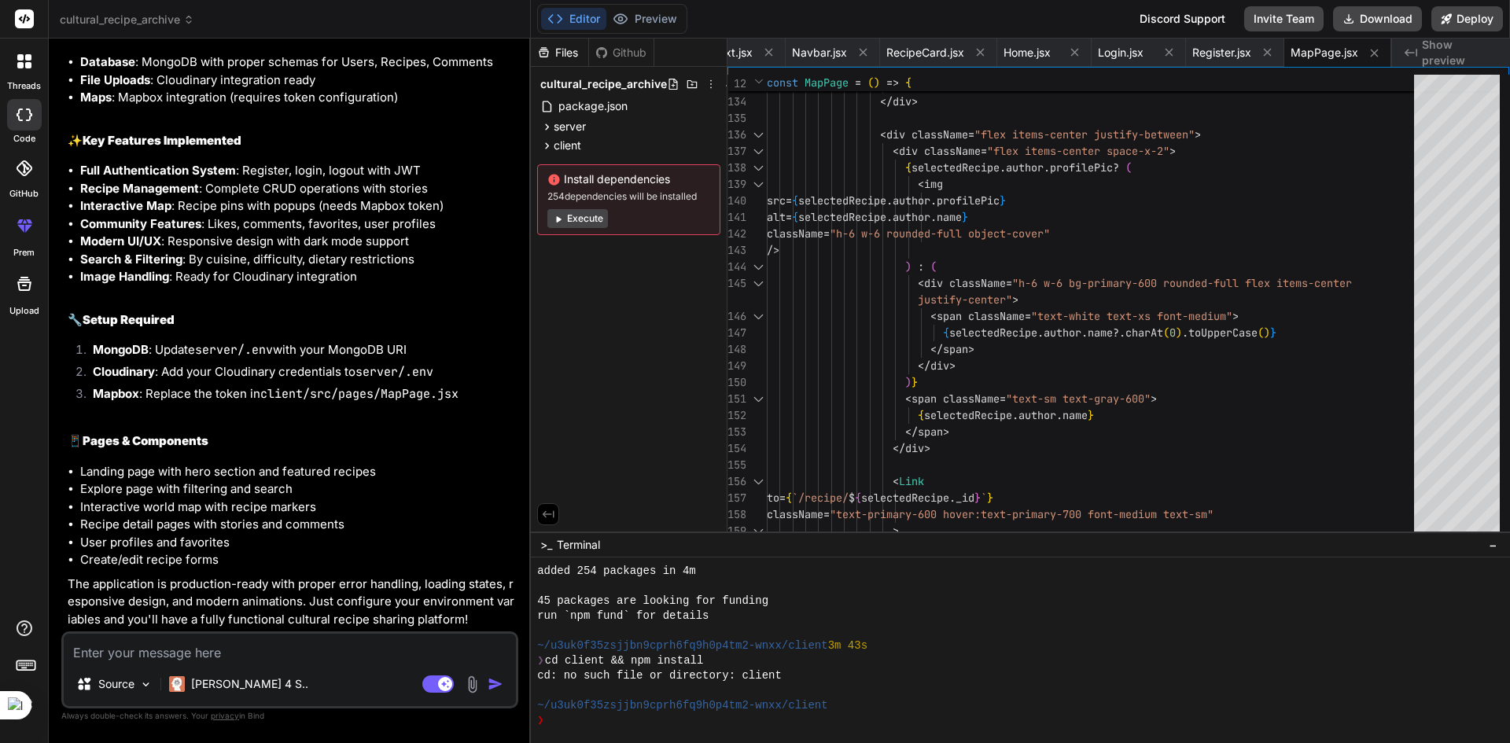
click at [573, 218] on button "Execute" at bounding box center [577, 218] width 61 height 19
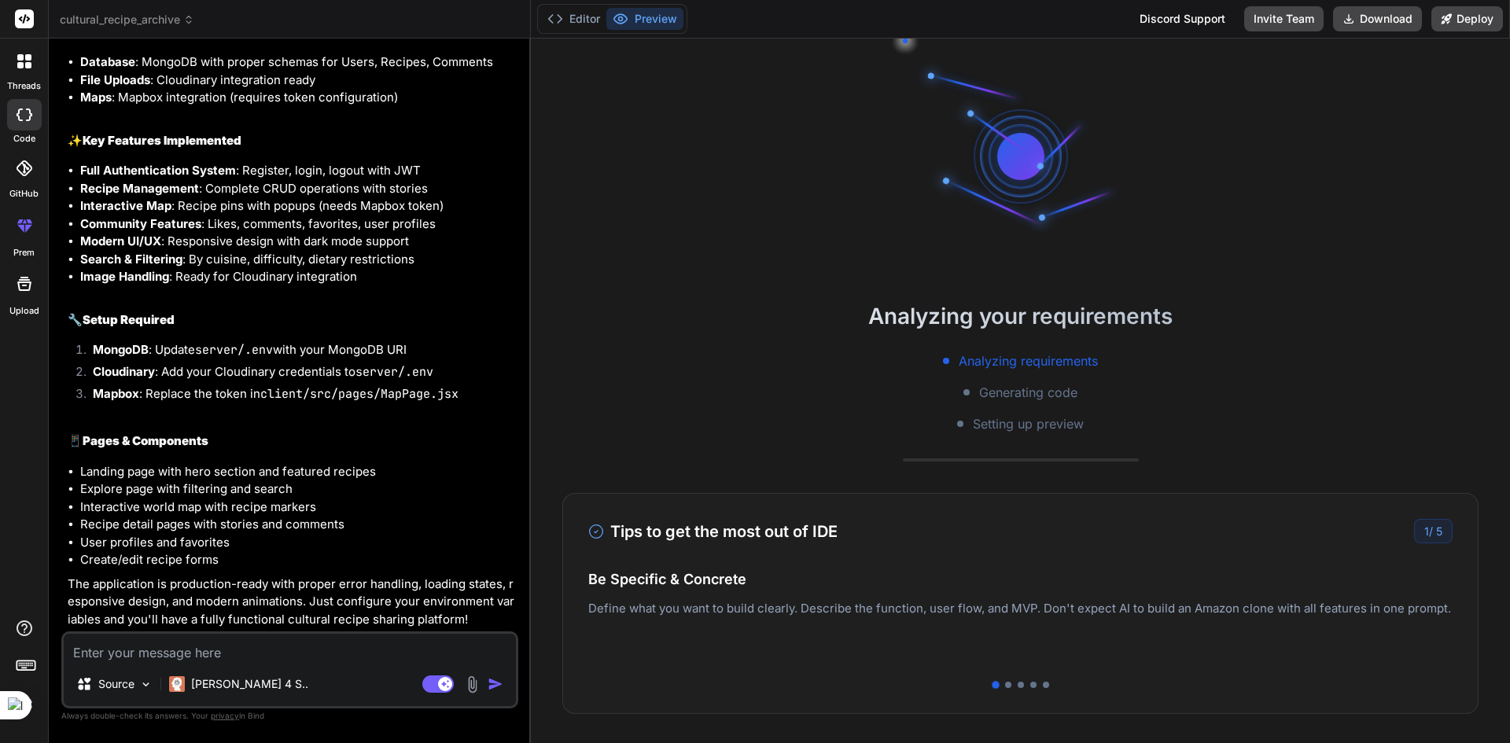
scroll to position [2480, 0]
type textarea "x"
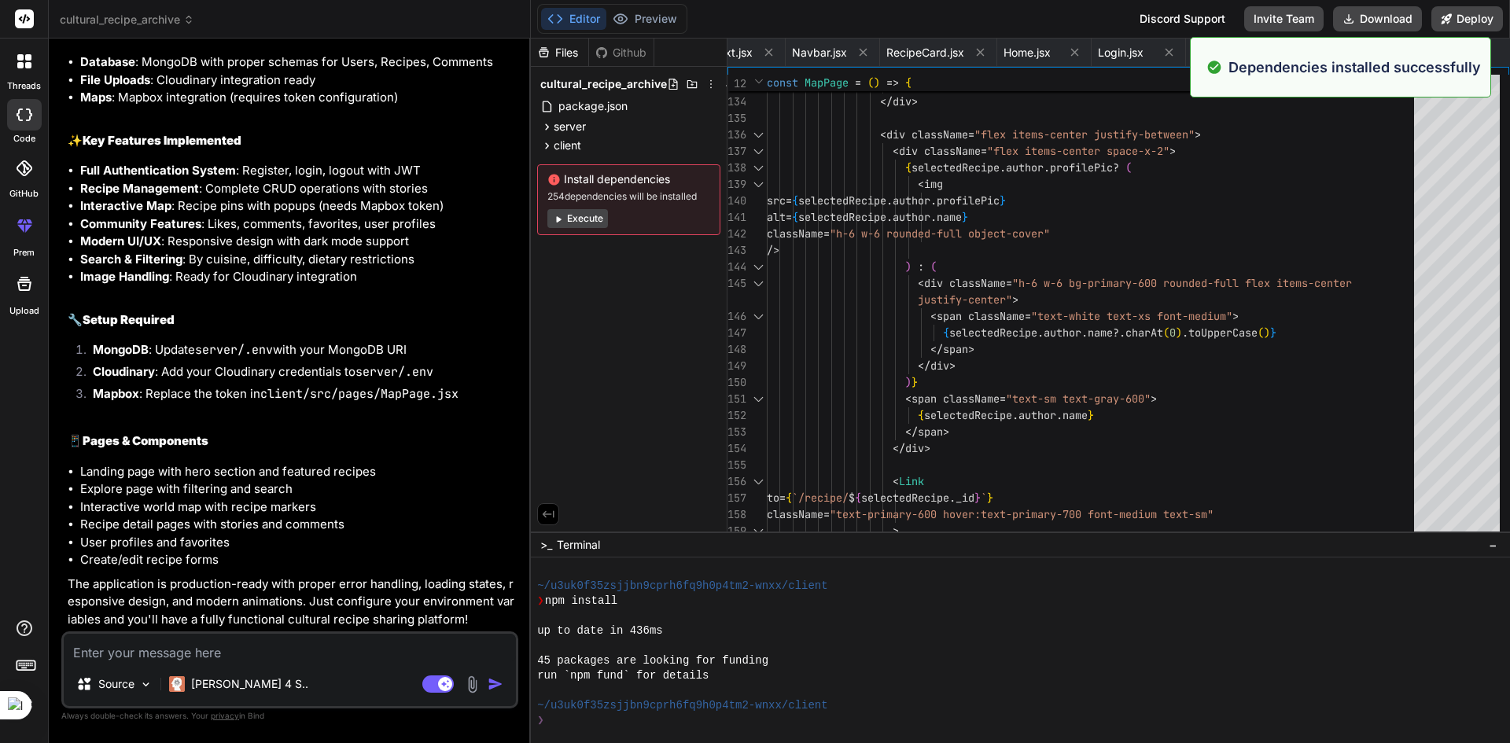
scroll to position [2540, 0]
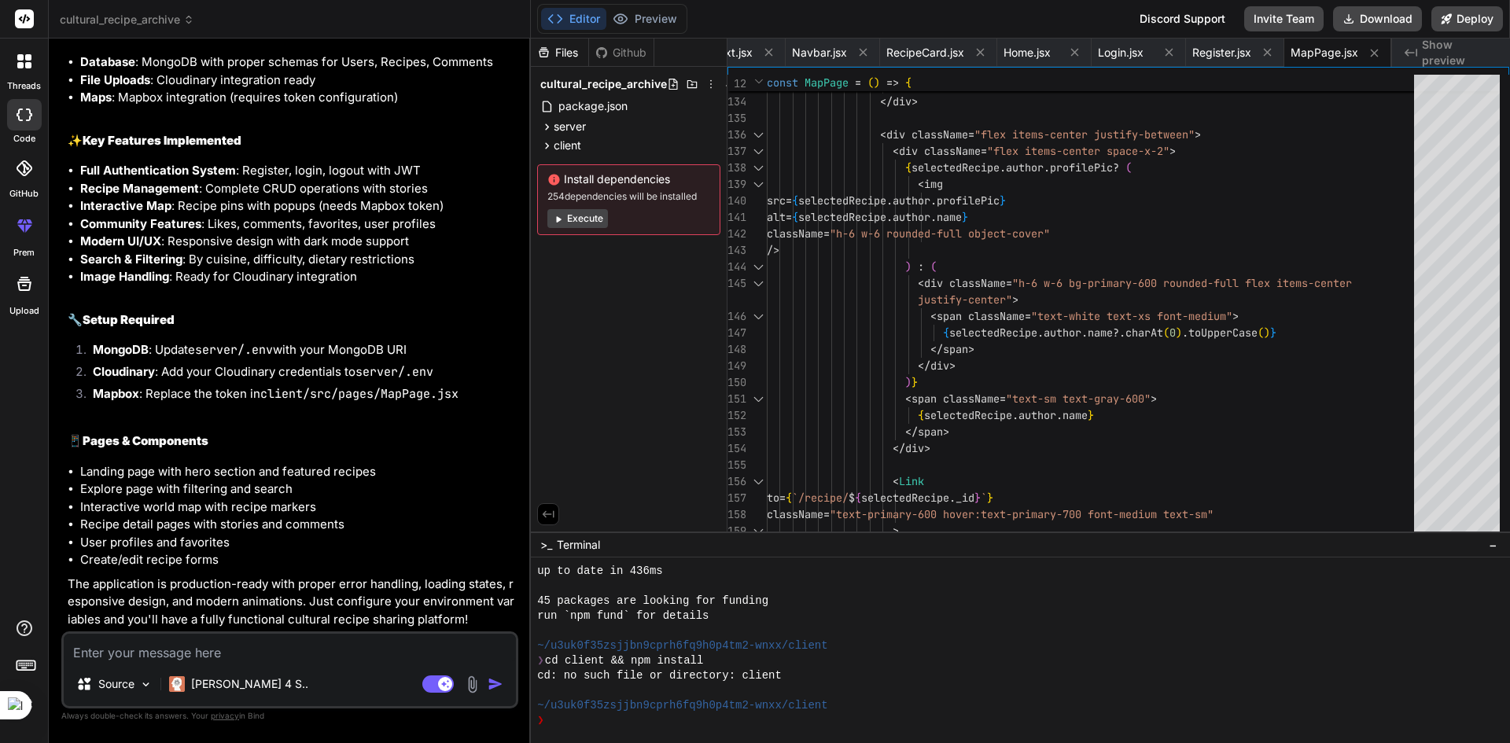
click at [654, 1] on div "Editor Preview Disabled until preview for your project is generated Discord Sup…" at bounding box center [1020, 19] width 979 height 39
click at [165, 654] on textarea at bounding box center [290, 648] width 452 height 28
type textarea "n"
type textarea "x"
type textarea "no"
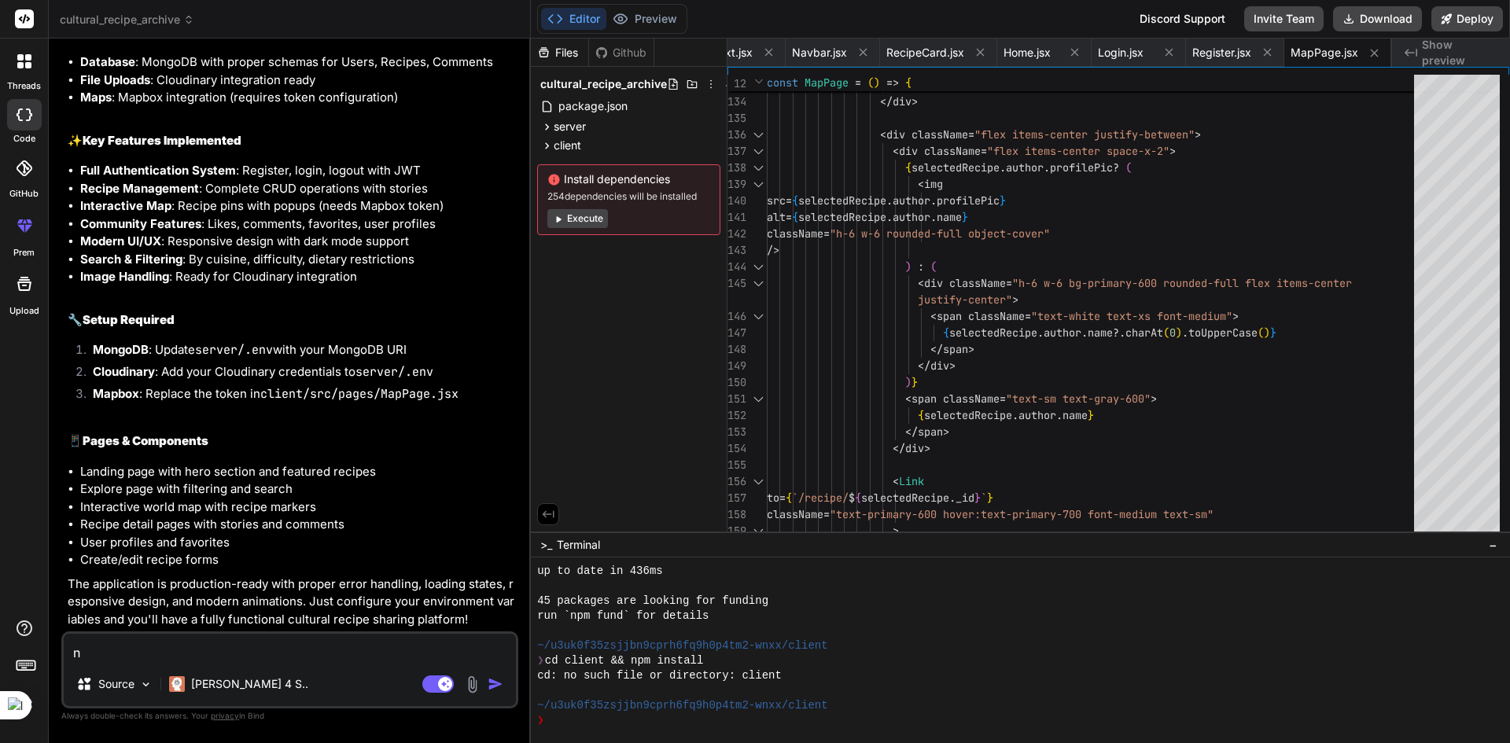
type textarea "x"
type textarea "now"
type textarea "x"
type textarea "now"
type textarea "x"
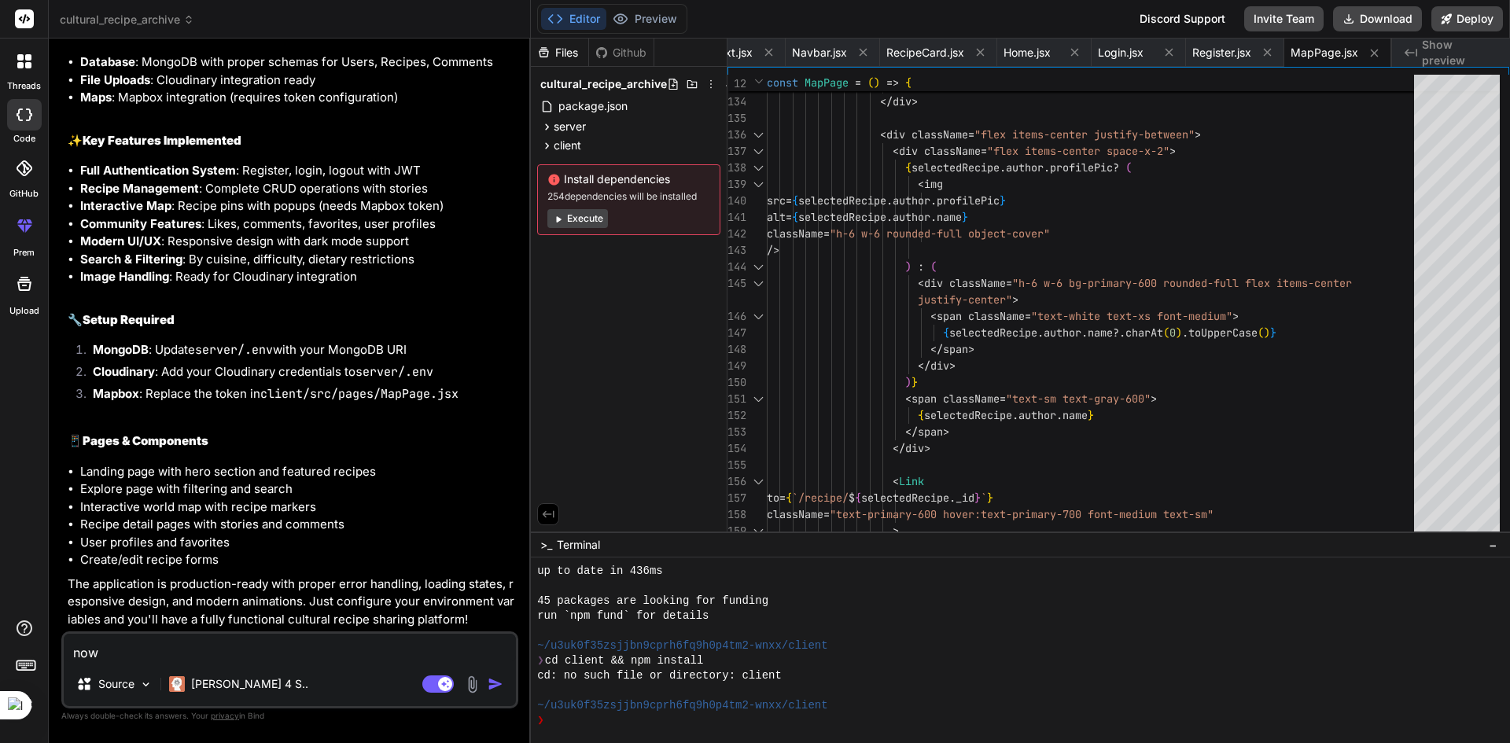
type textarea "now m"
type textarea "x"
type textarea "now ma"
type textarea "x"
type textarea "now mak"
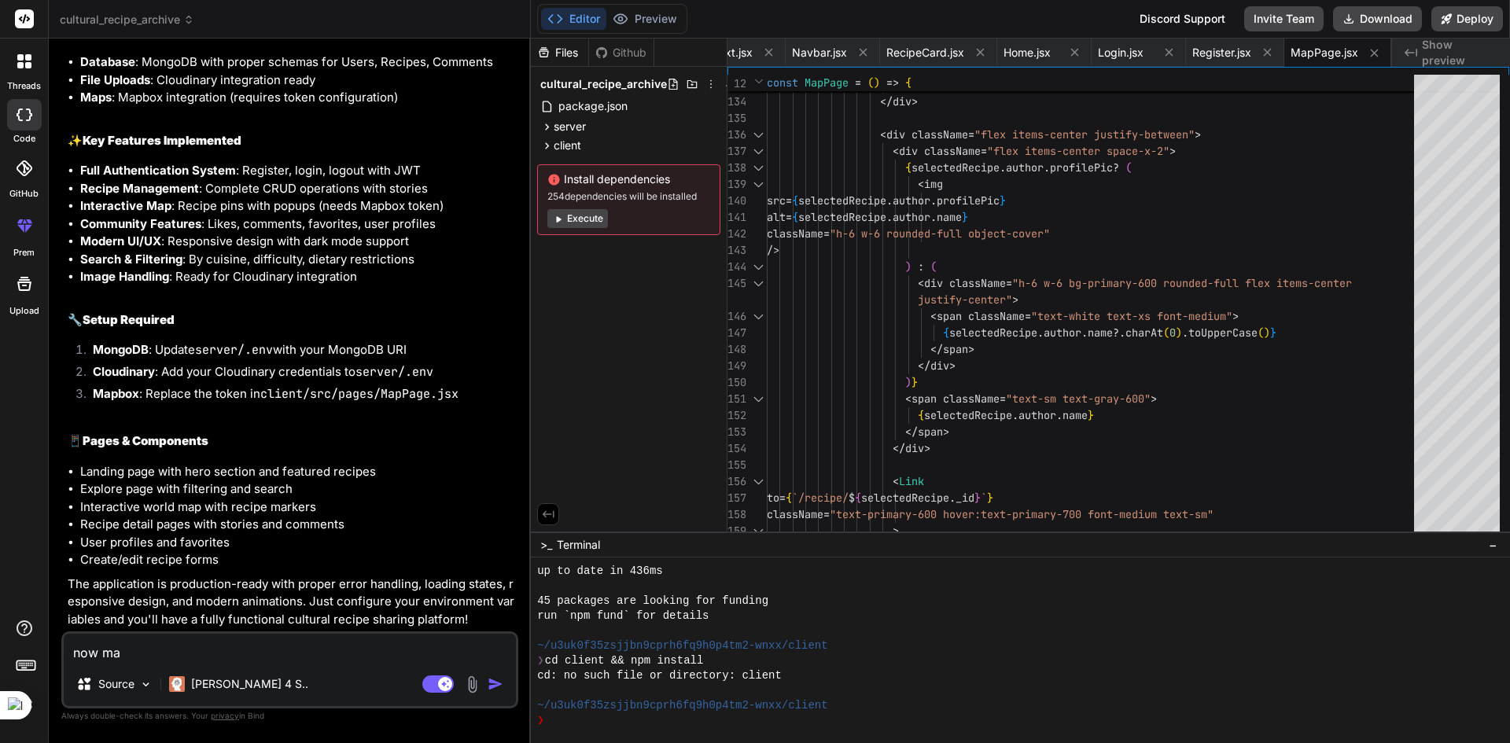
type textarea "x"
type textarea "now make"
type textarea "x"
type textarea "now make"
type textarea "x"
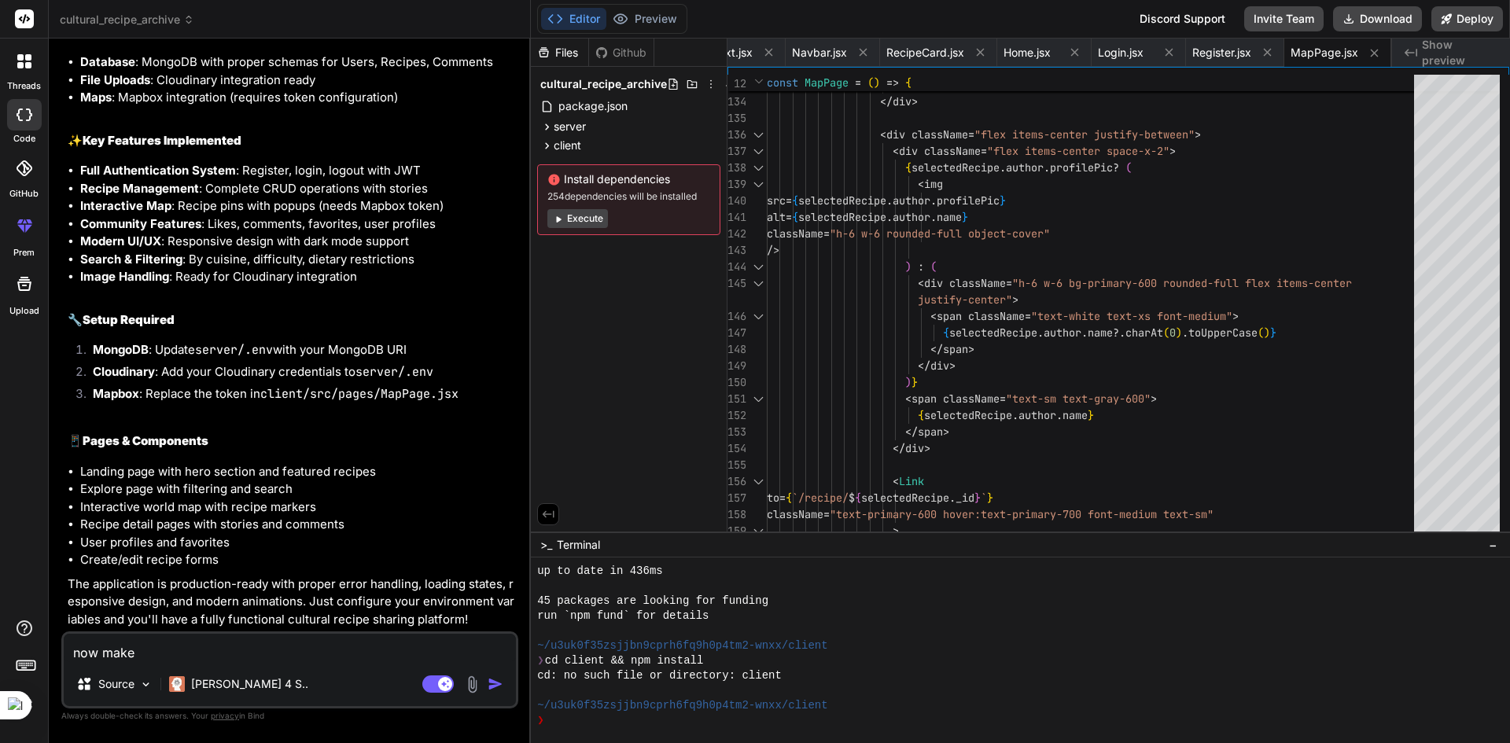
type textarea "now make i"
type textarea "x"
type textarea "now make it"
type textarea "x"
type textarea "now make it"
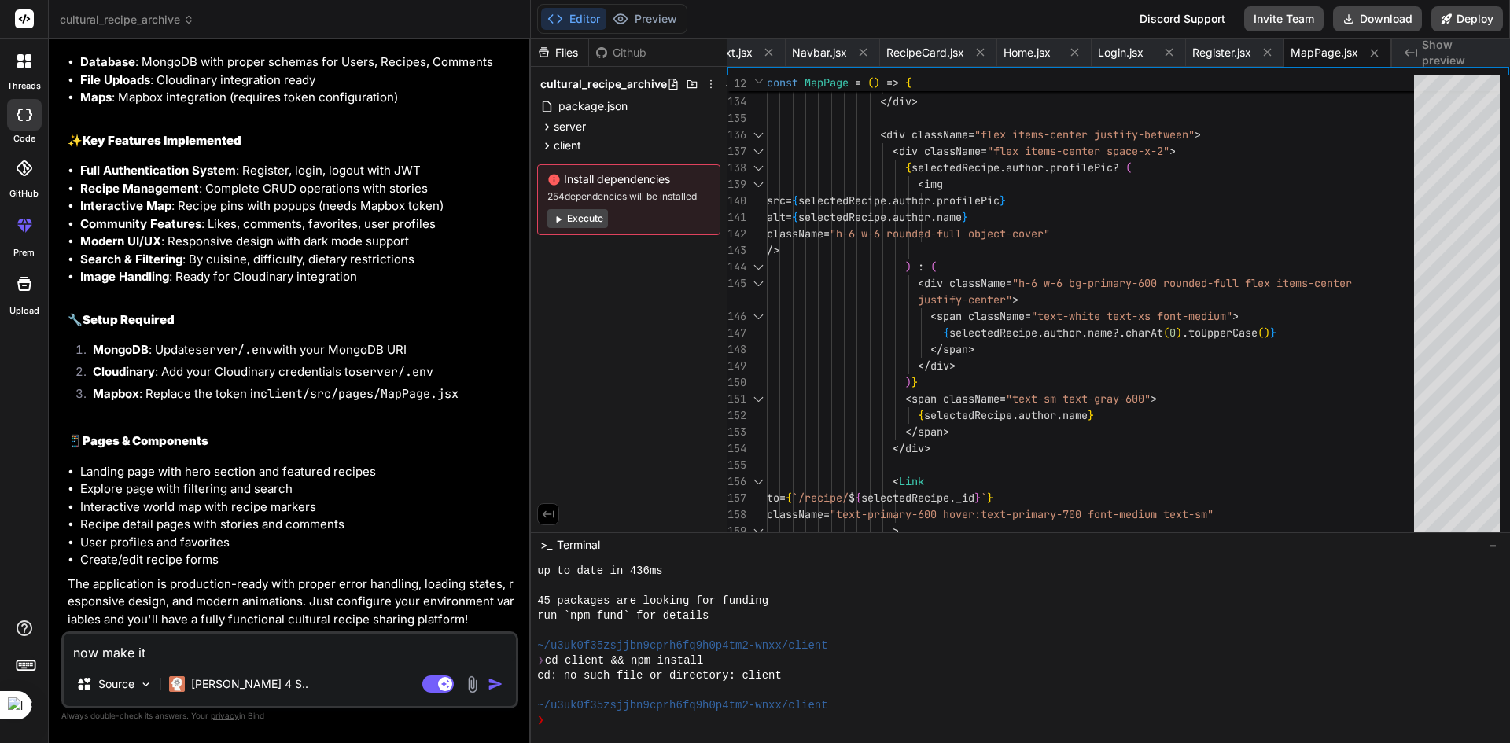
type textarea "x"
type textarea "now make it d"
type textarea "x"
type textarea "now make it de"
type textarea "x"
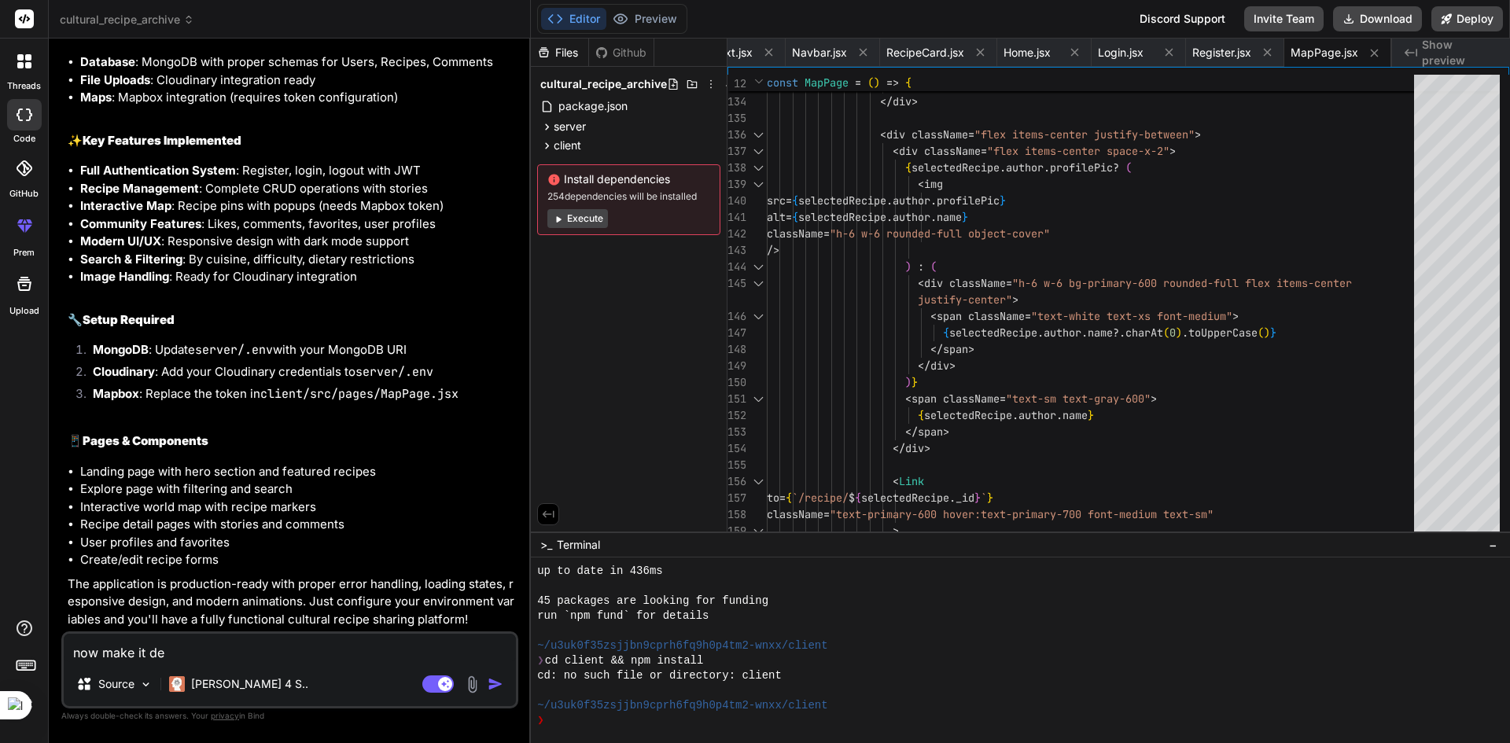
type textarea "now make it dep"
type textarea "x"
type textarea "now make it depl"
type textarea "x"
type textarea "now make it deplo"
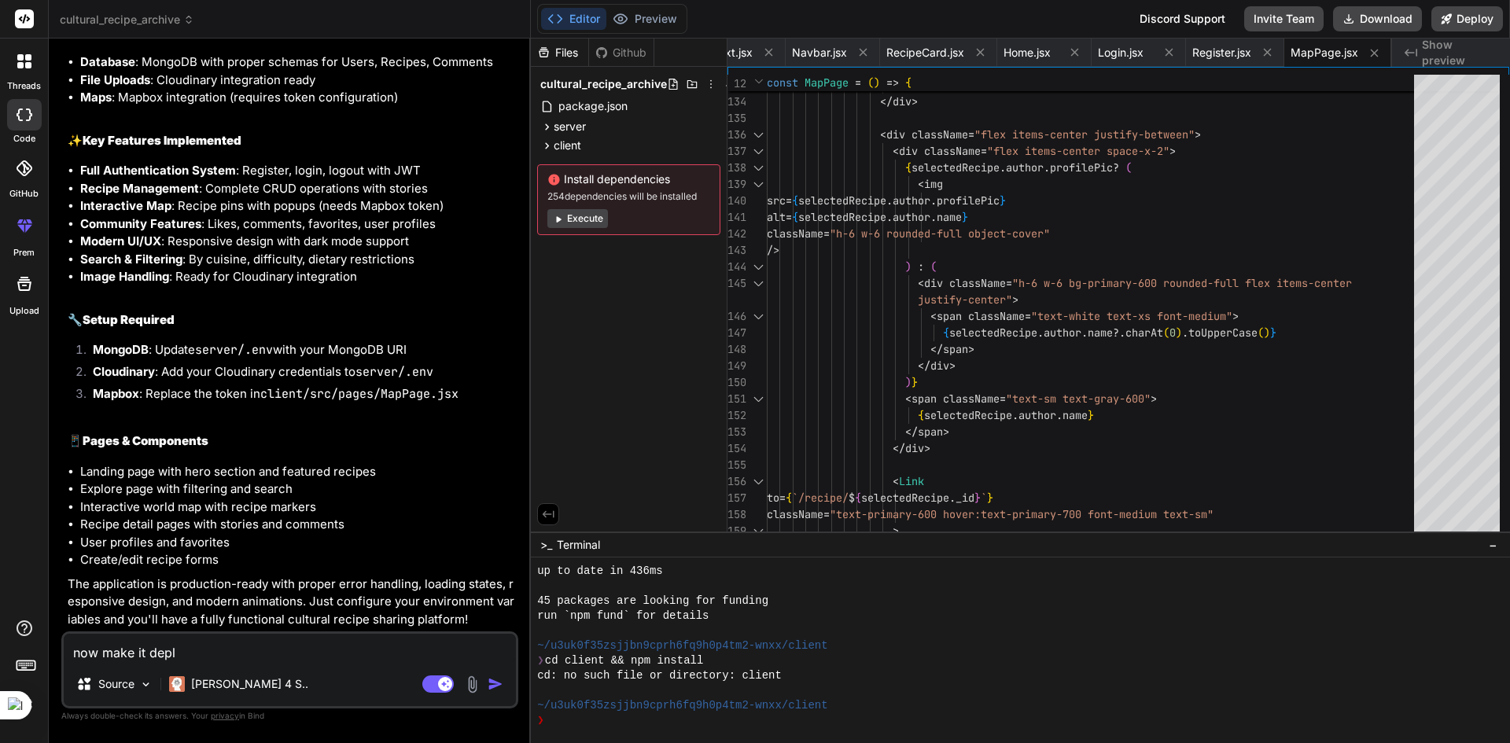
type textarea "x"
type textarea "now make it deploy"
type textarea "x"
type textarea "now make it deploy"
type textarea "x"
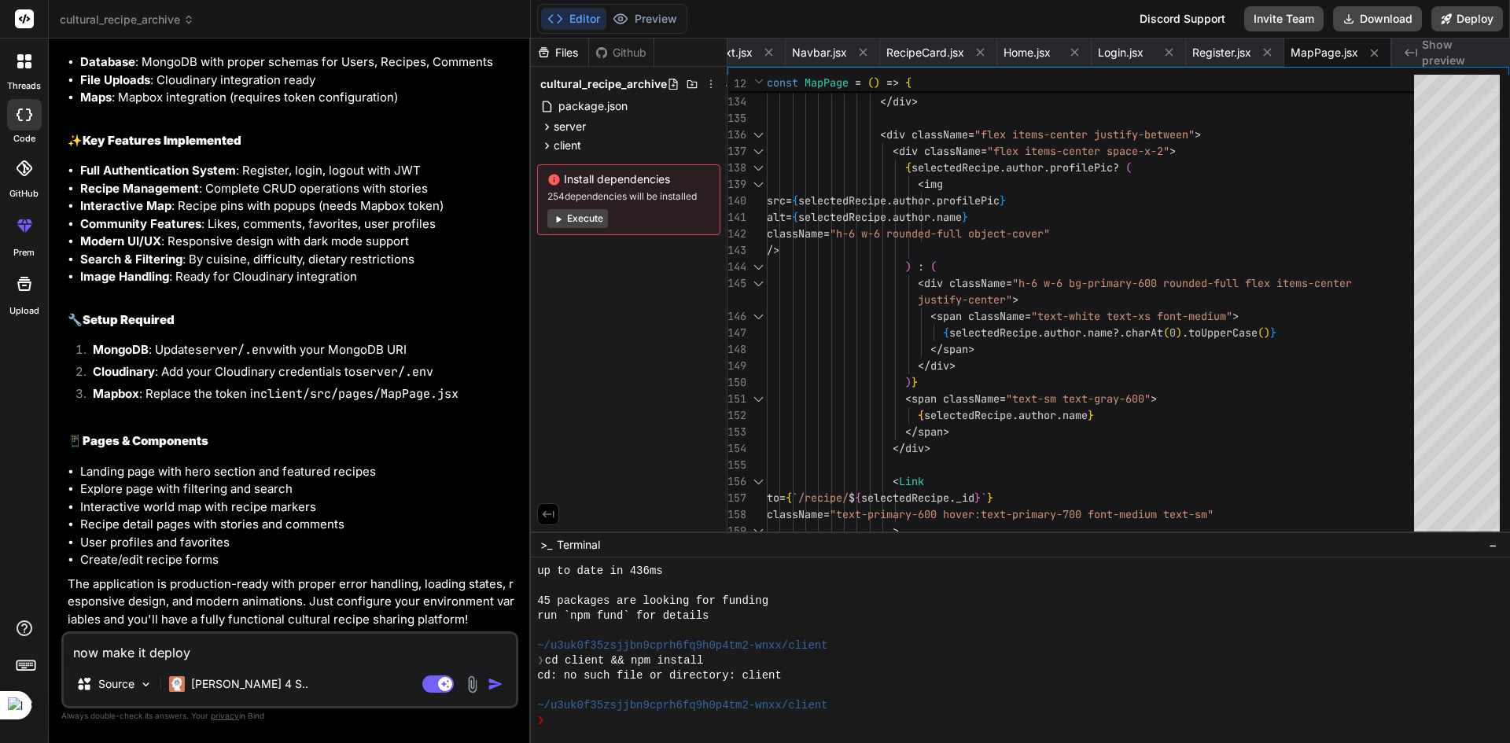
type textarea "now make it deploy r"
type textarea "x"
type textarea "now make it deploy re"
type textarea "x"
type textarea "now make it deploy rea"
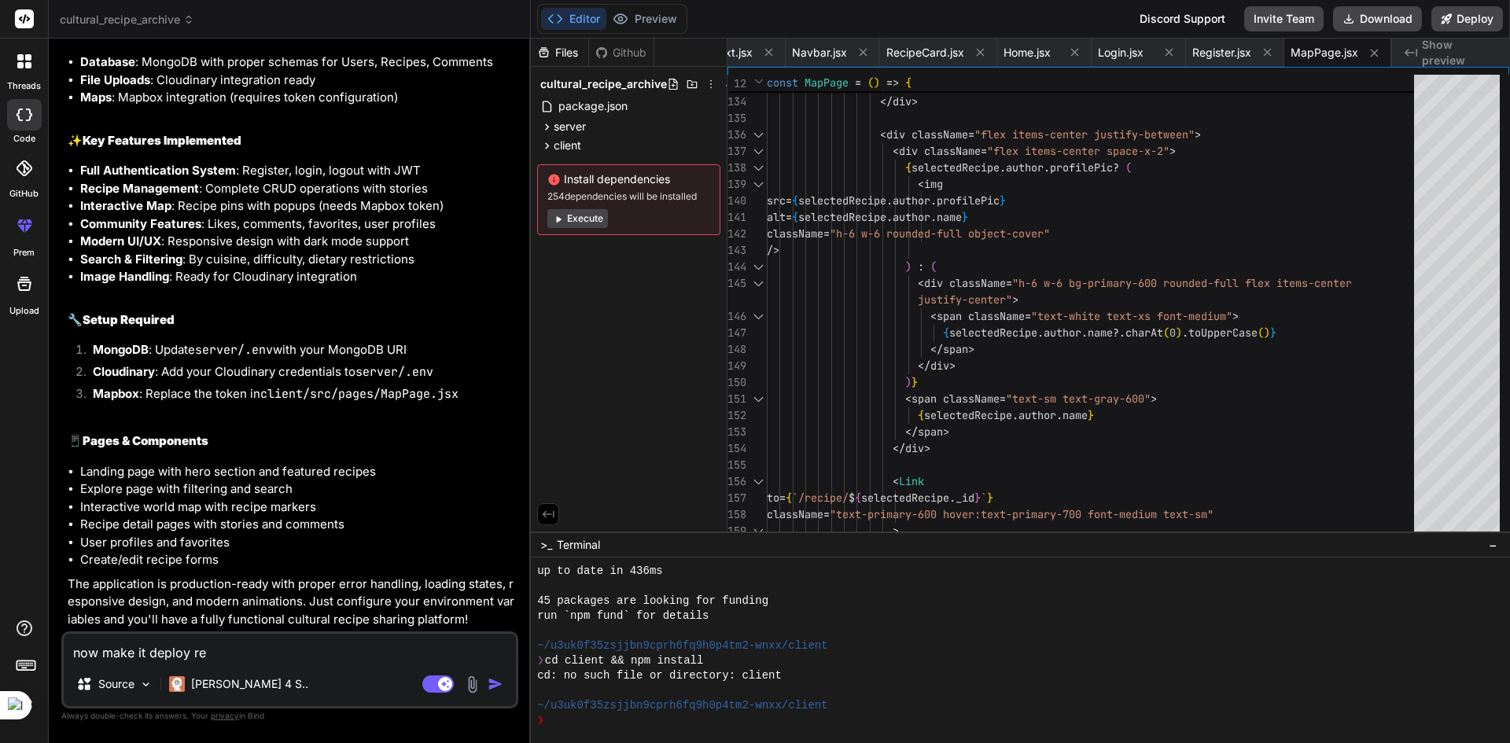
type textarea "x"
type textarea "now make it deploy read"
type textarea "x"
type textarea "now make it deploy ready"
type textarea "x"
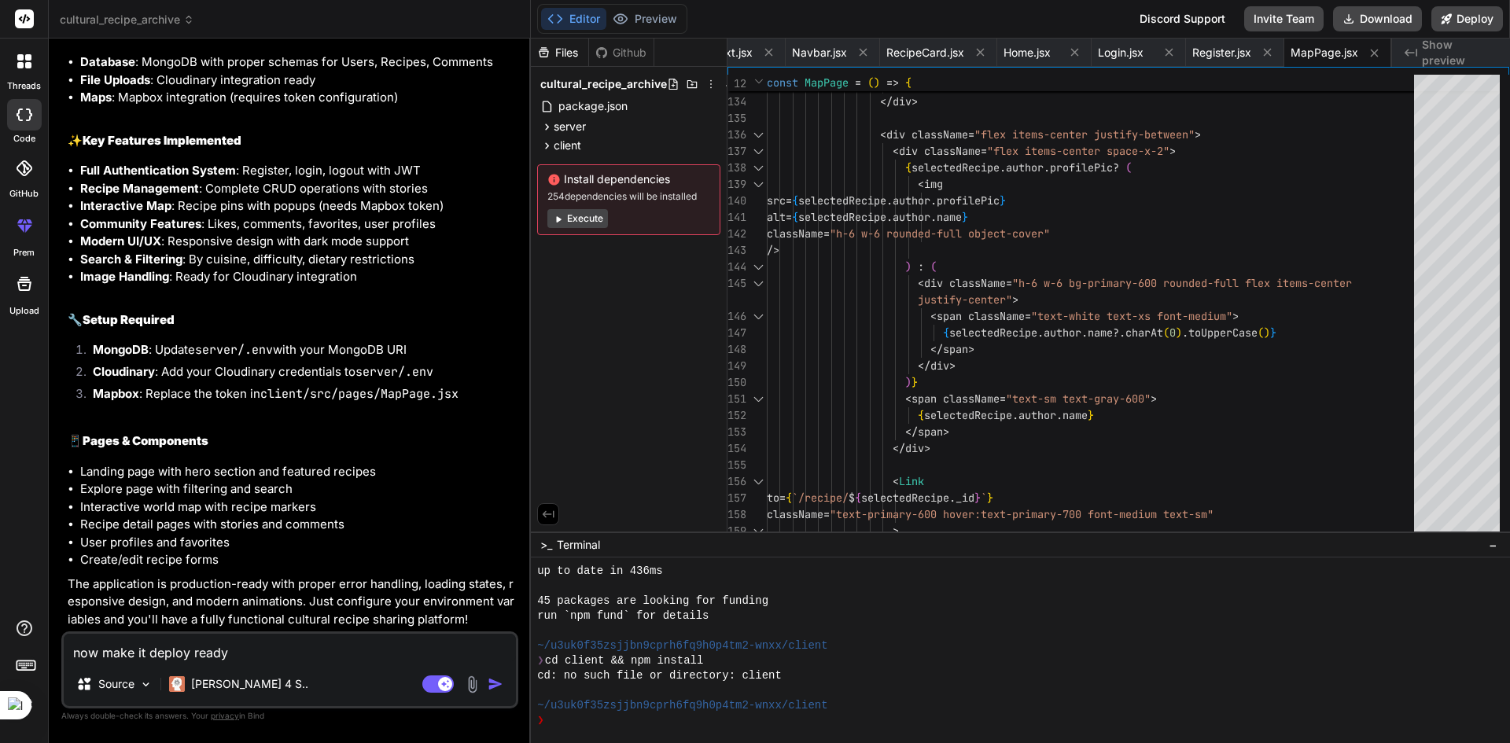
type textarea "now make it deploy ready"
type textarea "x"
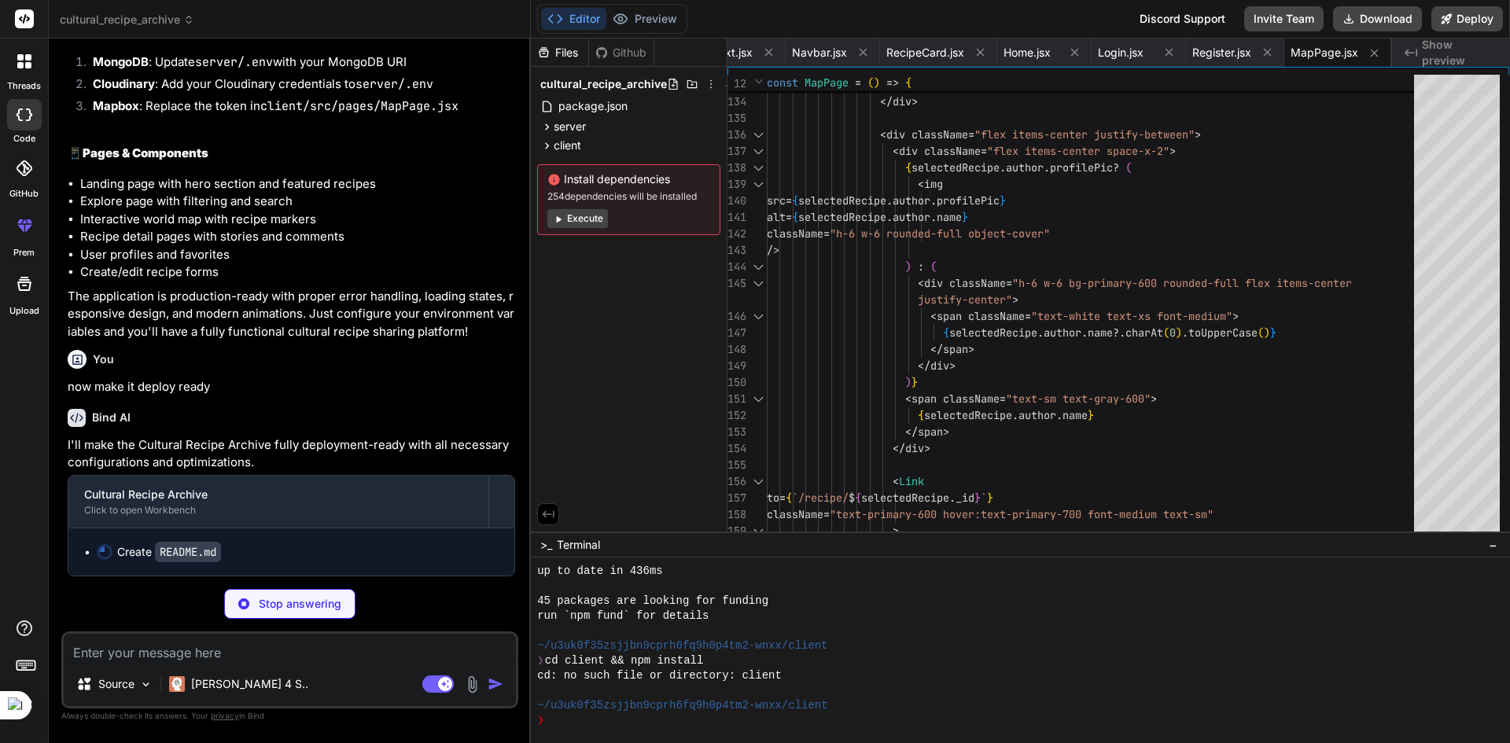
scroll to position [2999, 0]
type textarea "x"
type textarea "- Configure CORS origins for production domains - Set up proper SSL certificate…"
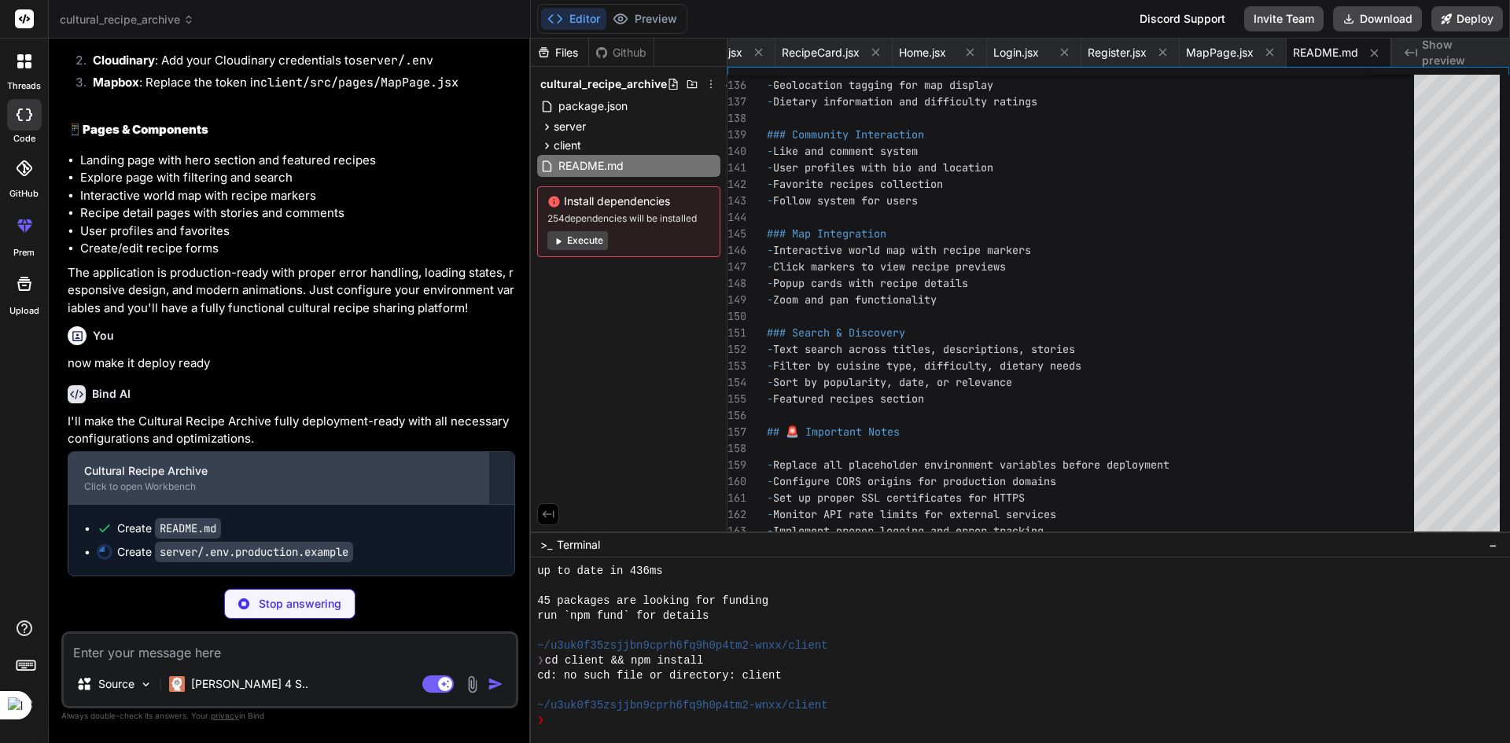
scroll to position [3022, 0]
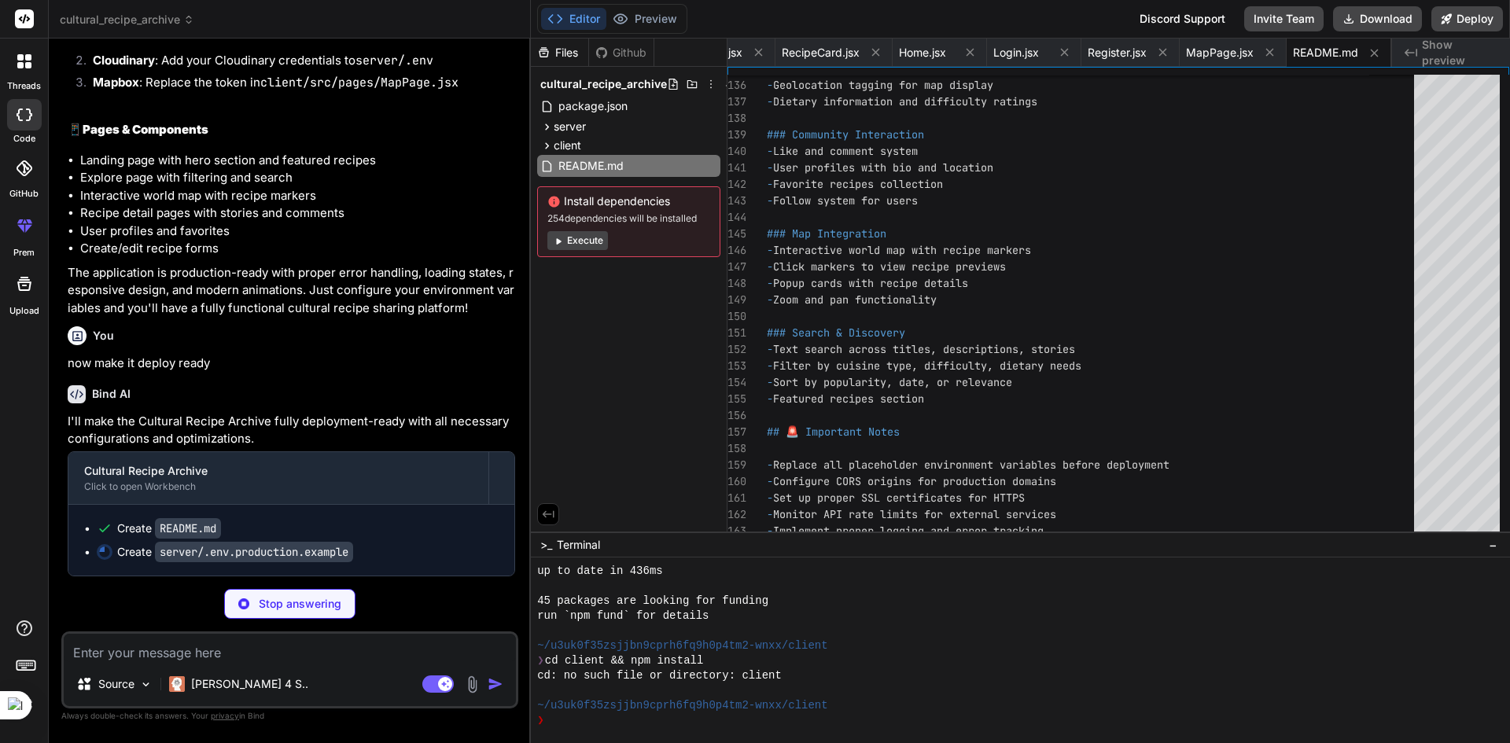
type textarea "x"
type textarea "RATE_LIMIT_WINDOW=15 RATE_LIMIT_MAX_REQUESTS=100"
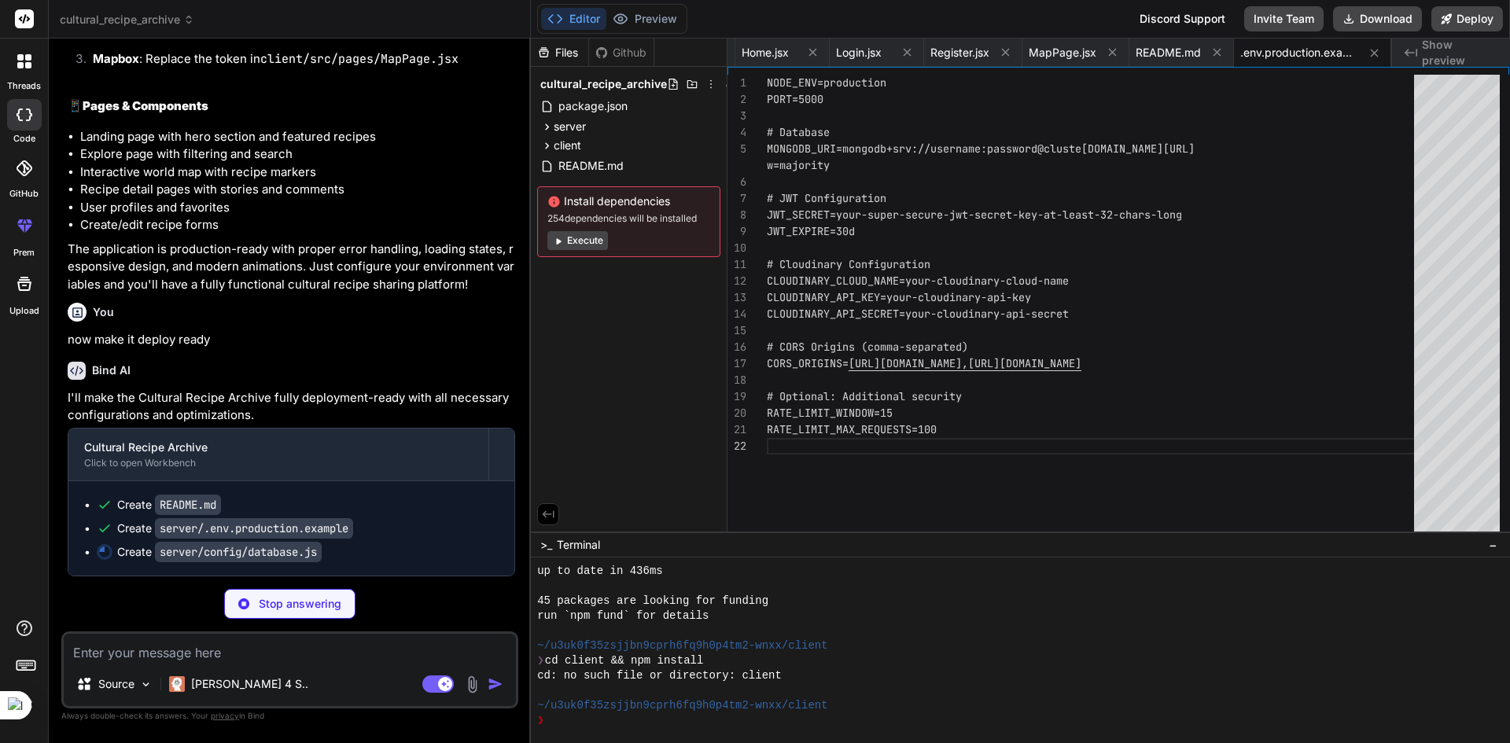
type textarea "x"
type textarea "} catch (error) { console.error('Database connection failed:', error); process.…"
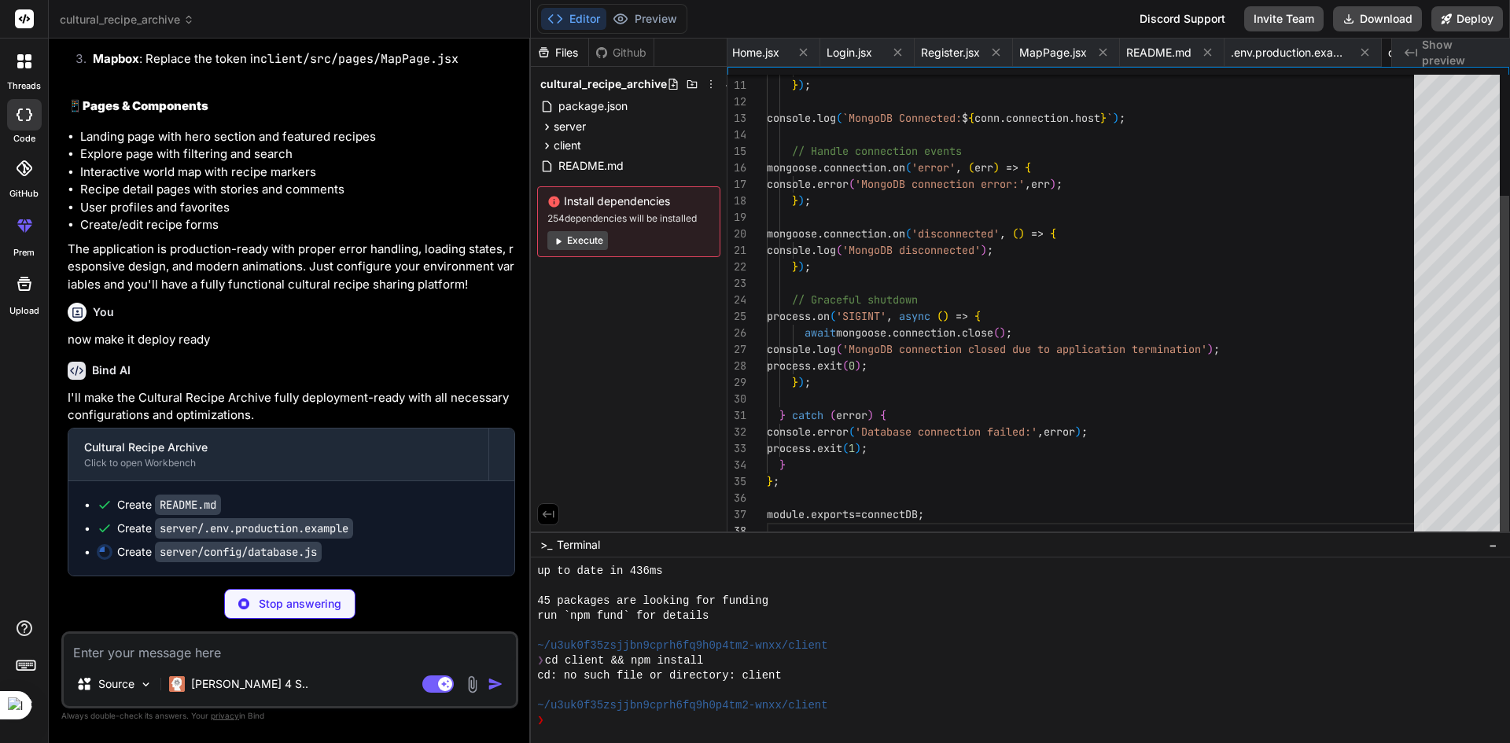
scroll to position [0, 2497]
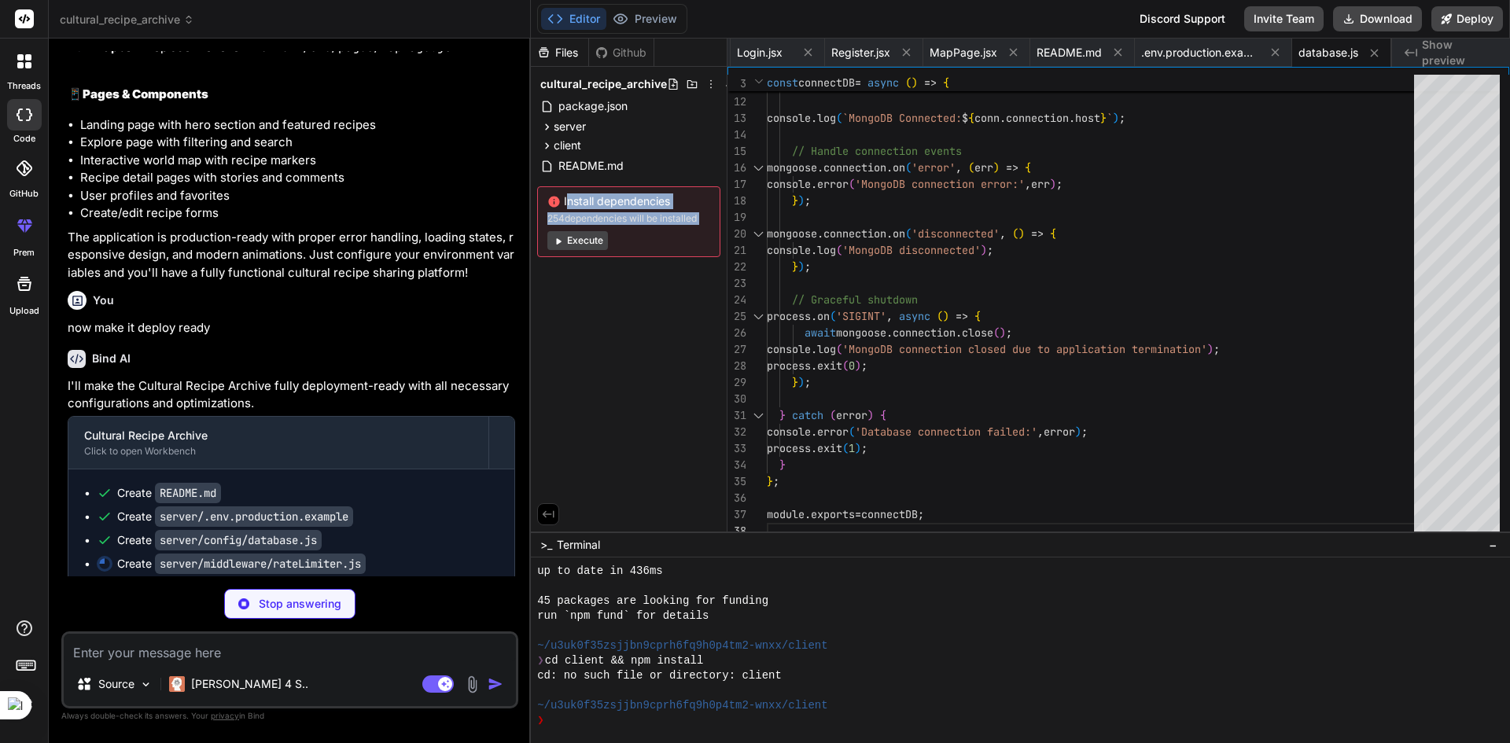
drag, startPoint x: 550, startPoint y: 191, endPoint x: 683, endPoint y: 229, distance: 138.2
click at [683, 229] on div "Install dependencies 254 dependencies will be installed Execute" at bounding box center [628, 221] width 183 height 71
type textarea "x"
type textarea "};"
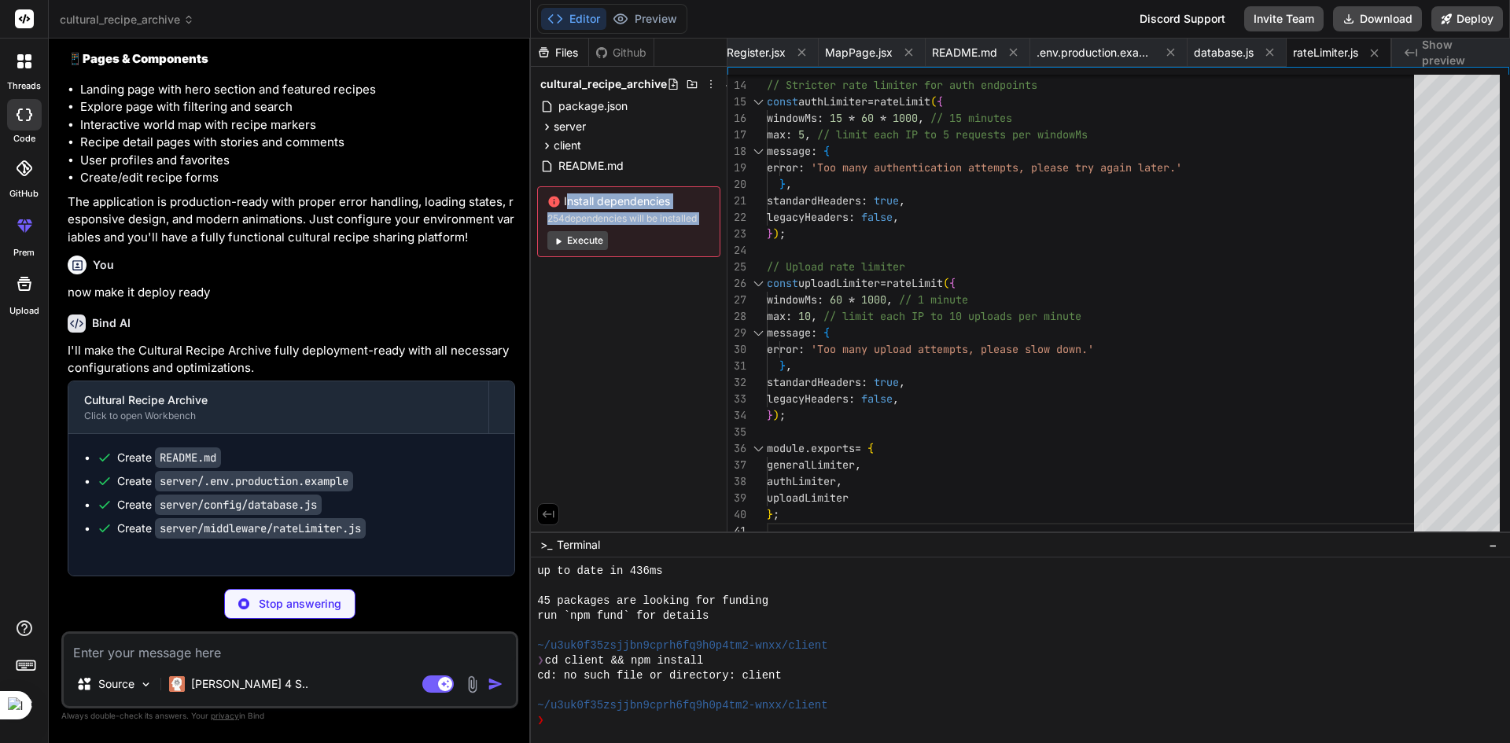
scroll to position [3093, 0]
type textarea "x"
type textarea "}); }; module.exports = errorHandler;"
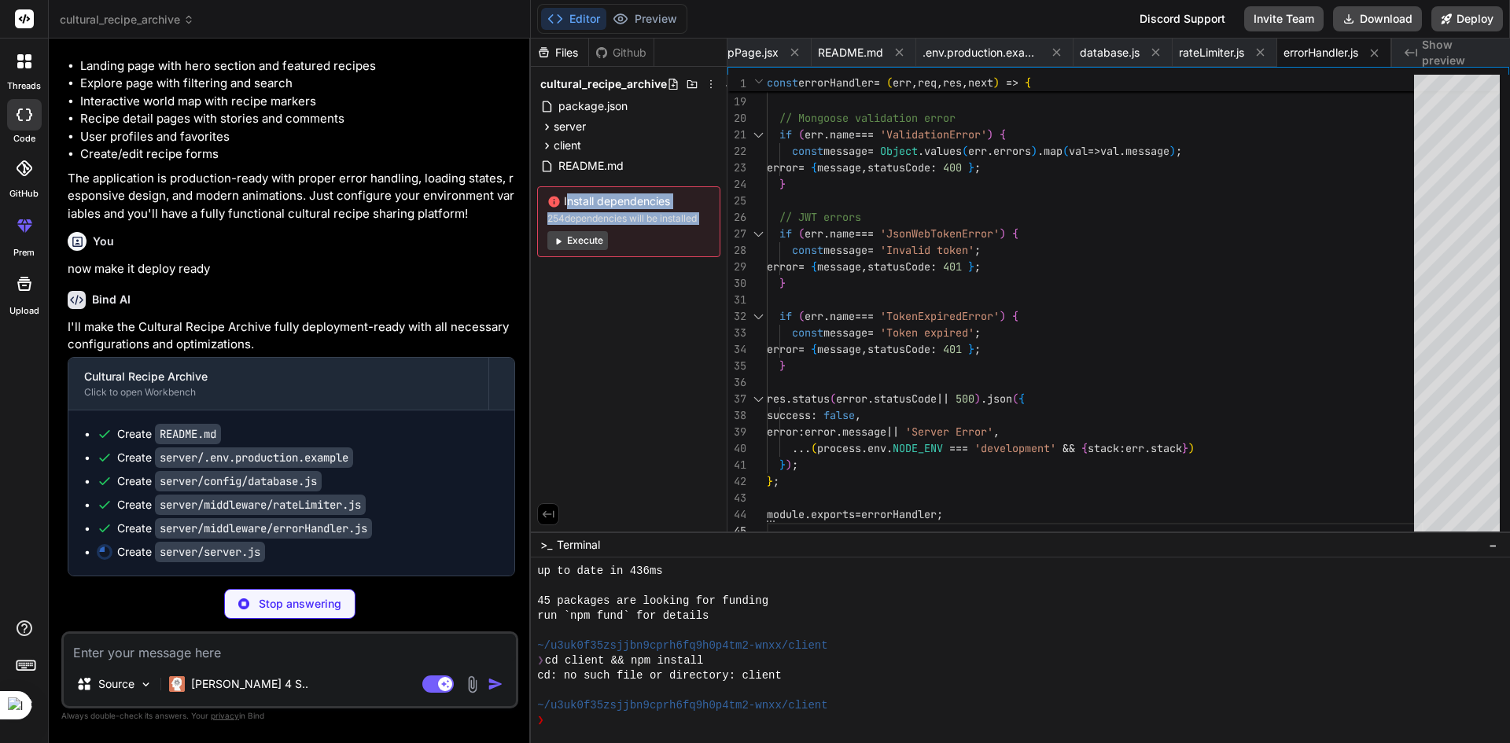
type textarea "x"
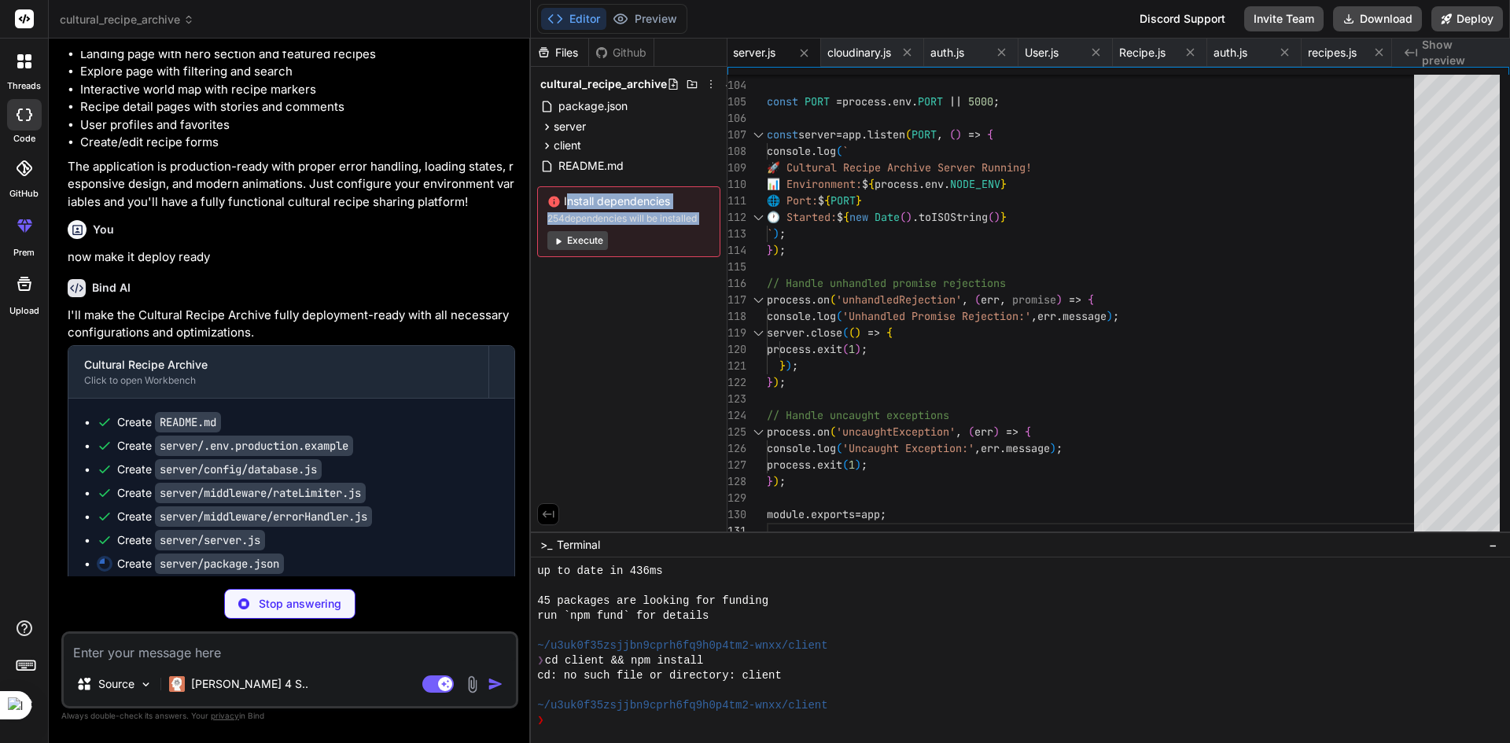
type textarea "x"
type textarea ""food", "nodejs", "express", "mongodb" ], "author": "Cultural Recipe Archive Te…"
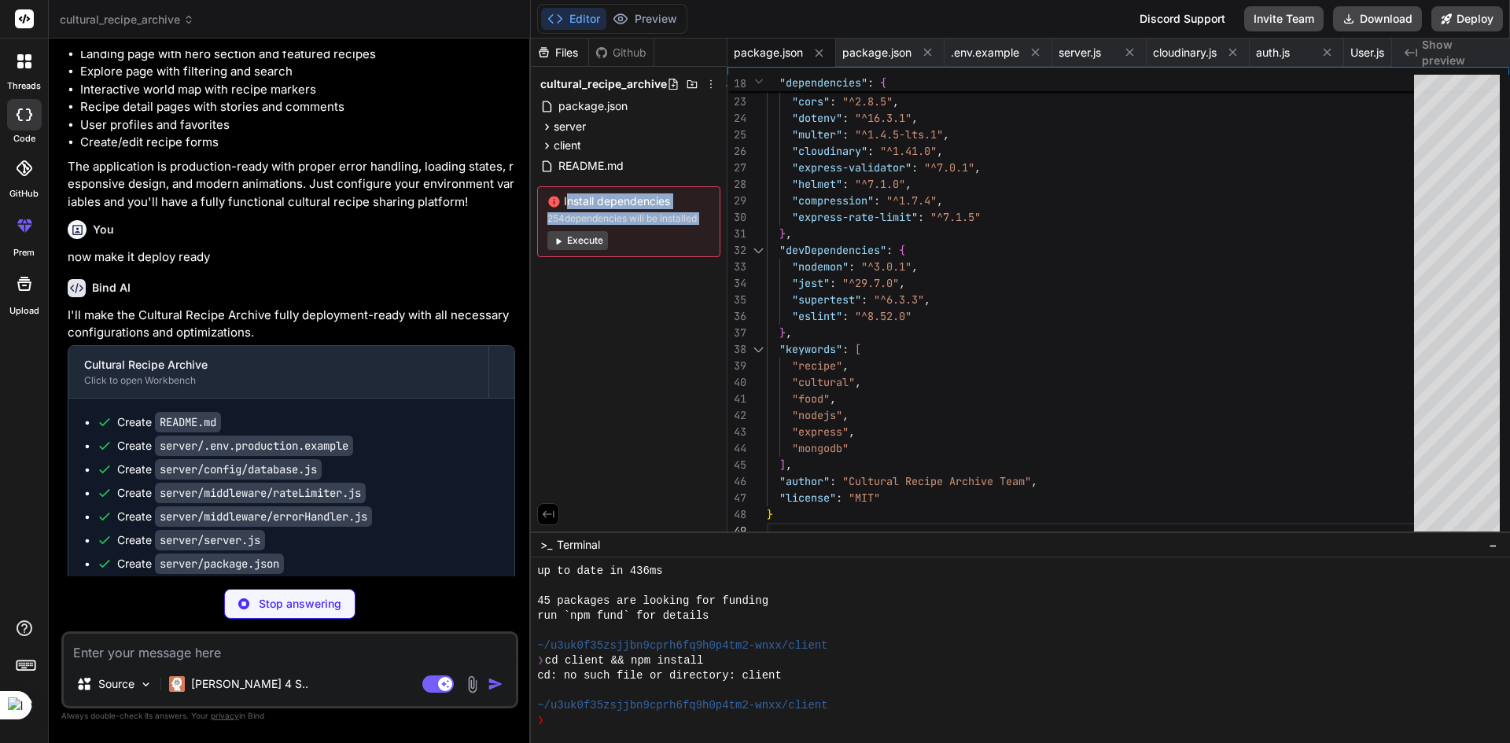
type textarea "x"
type textarea "VITE_API_URL=[URL] VITE_MAPBOX_TOKEN=pk.eyJ1IjoieW91ci11c2VybmFtZSIsImEiOiJjbGV…"
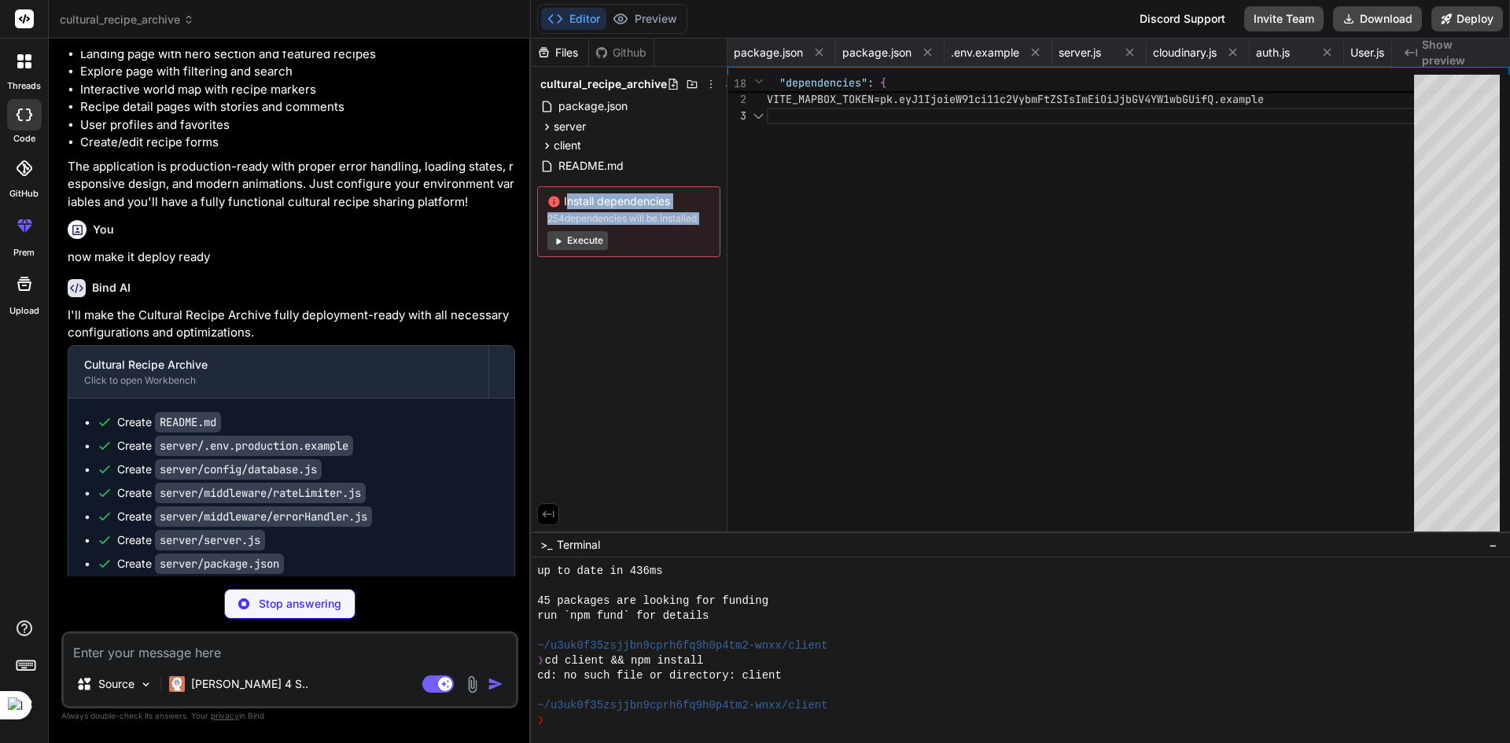
scroll to position [0, 2827]
type textarea "x"
type textarea "export default api"
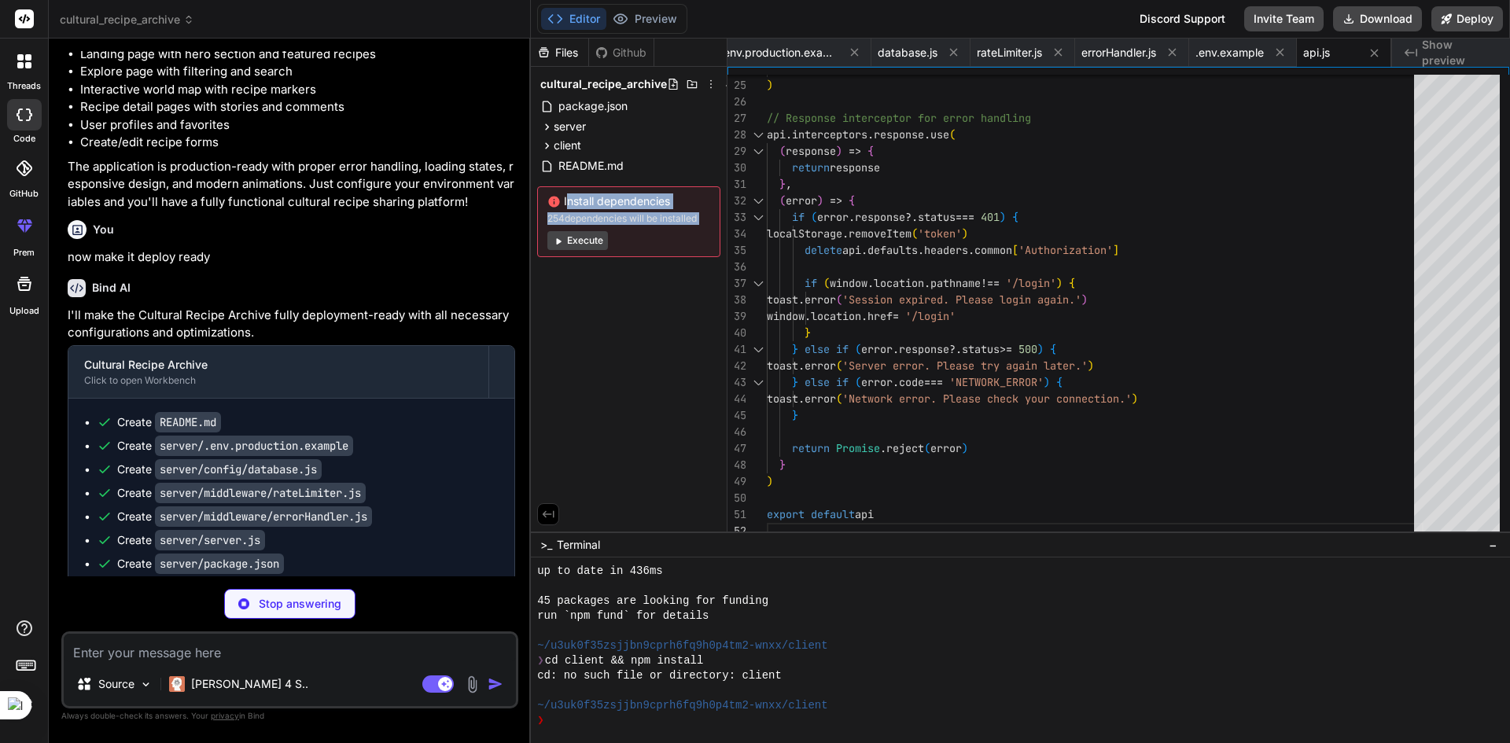
scroll to position [3211, 0]
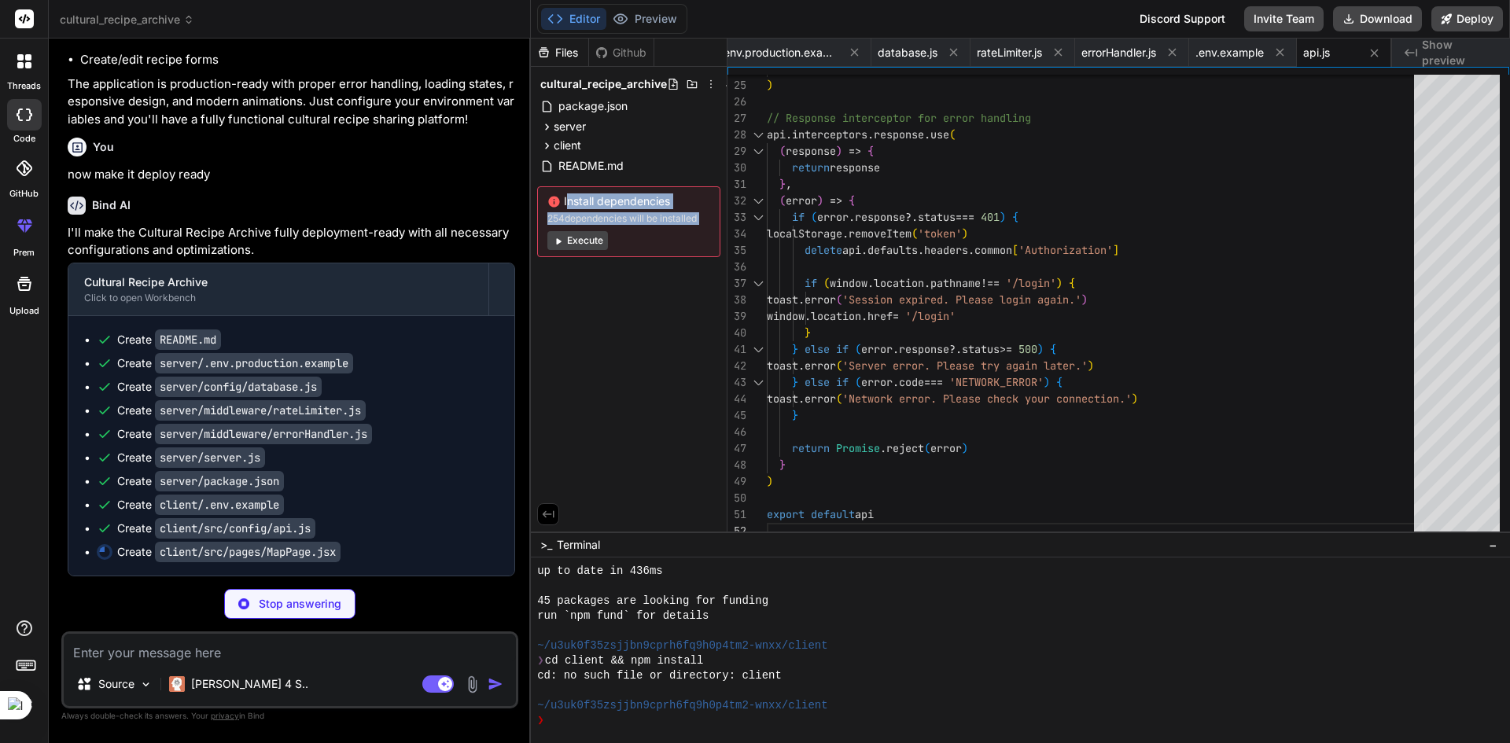
type textarea "x"
type textarea ") } export default MapPage"
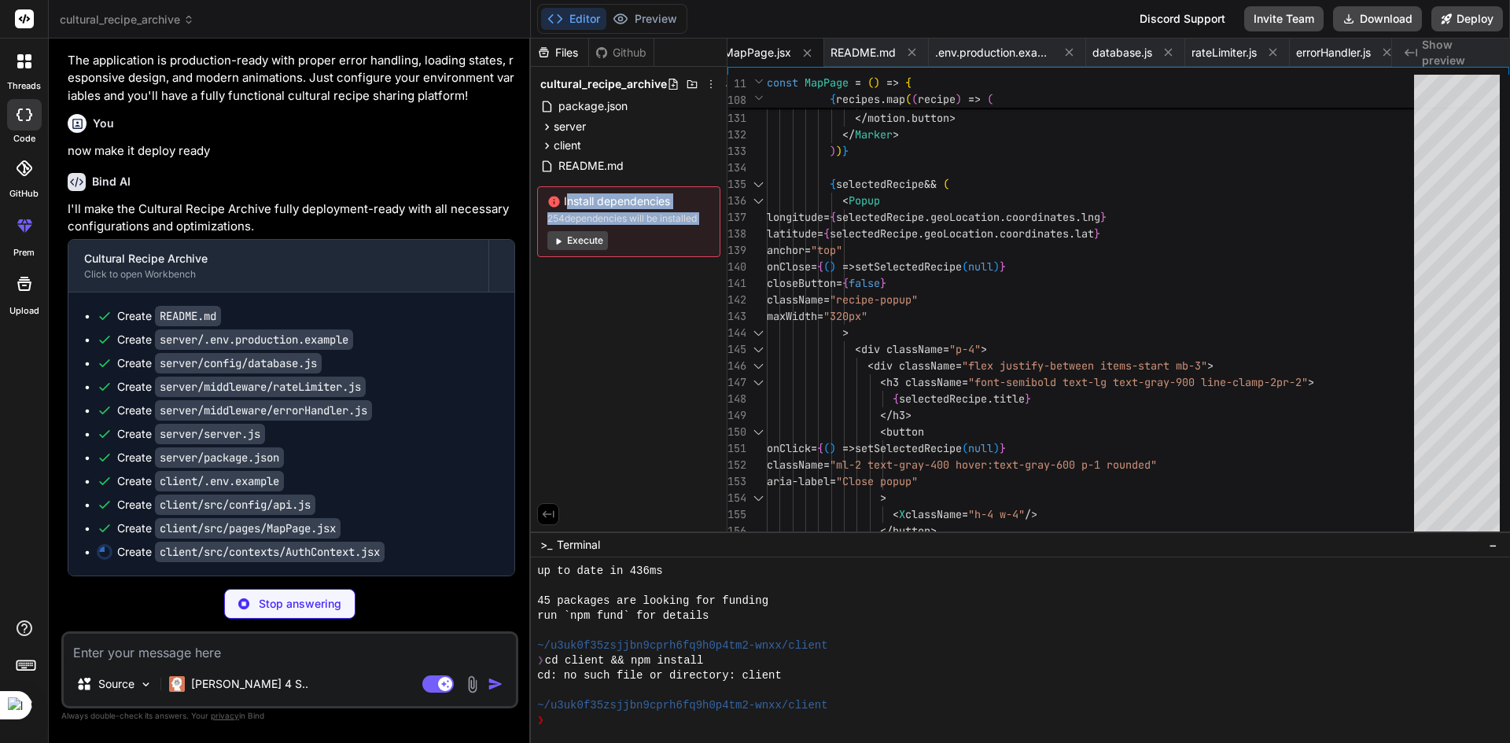
scroll to position [3235, 0]
type textarea "x"
type textarea "{children} </AuthContext.Provider> ) }"
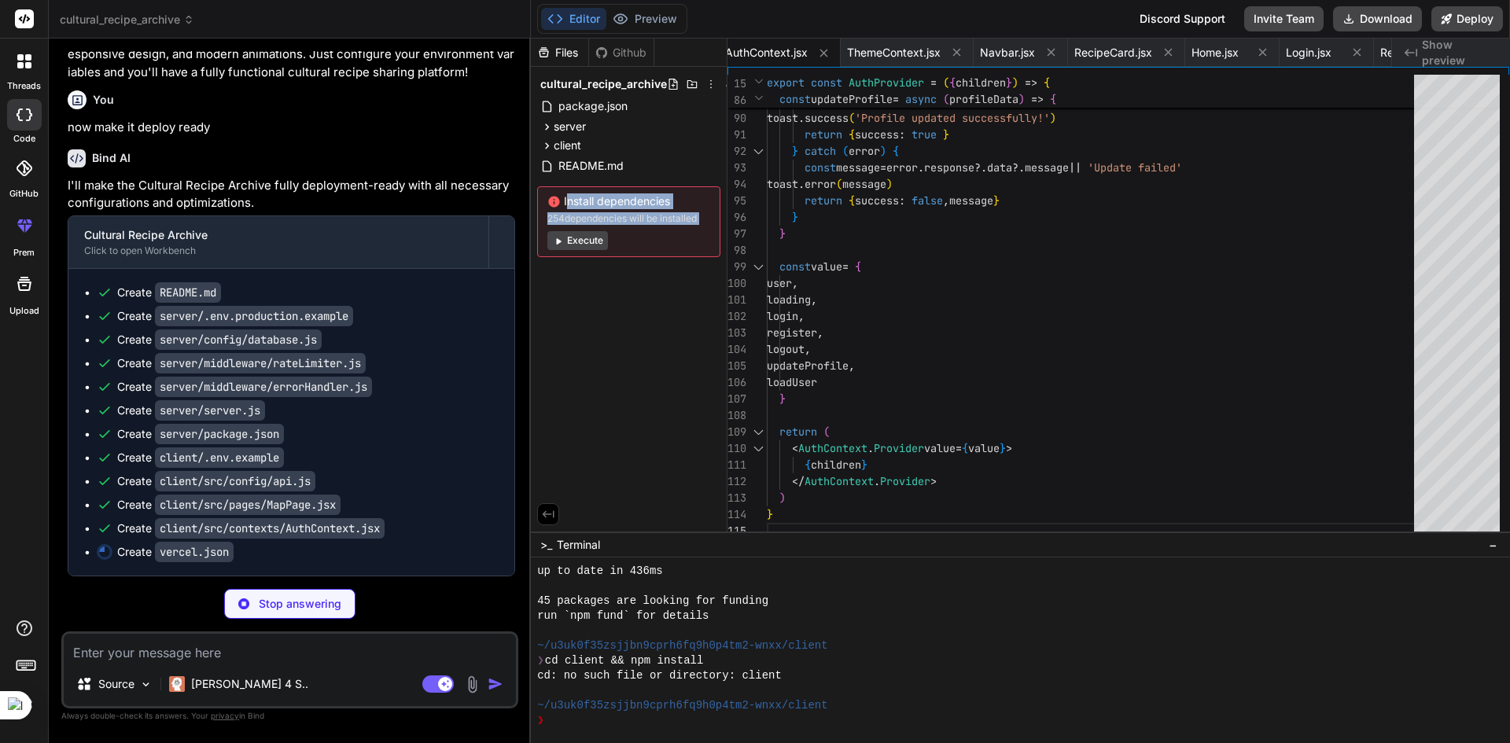
type textarea "x"
type textarea "}"
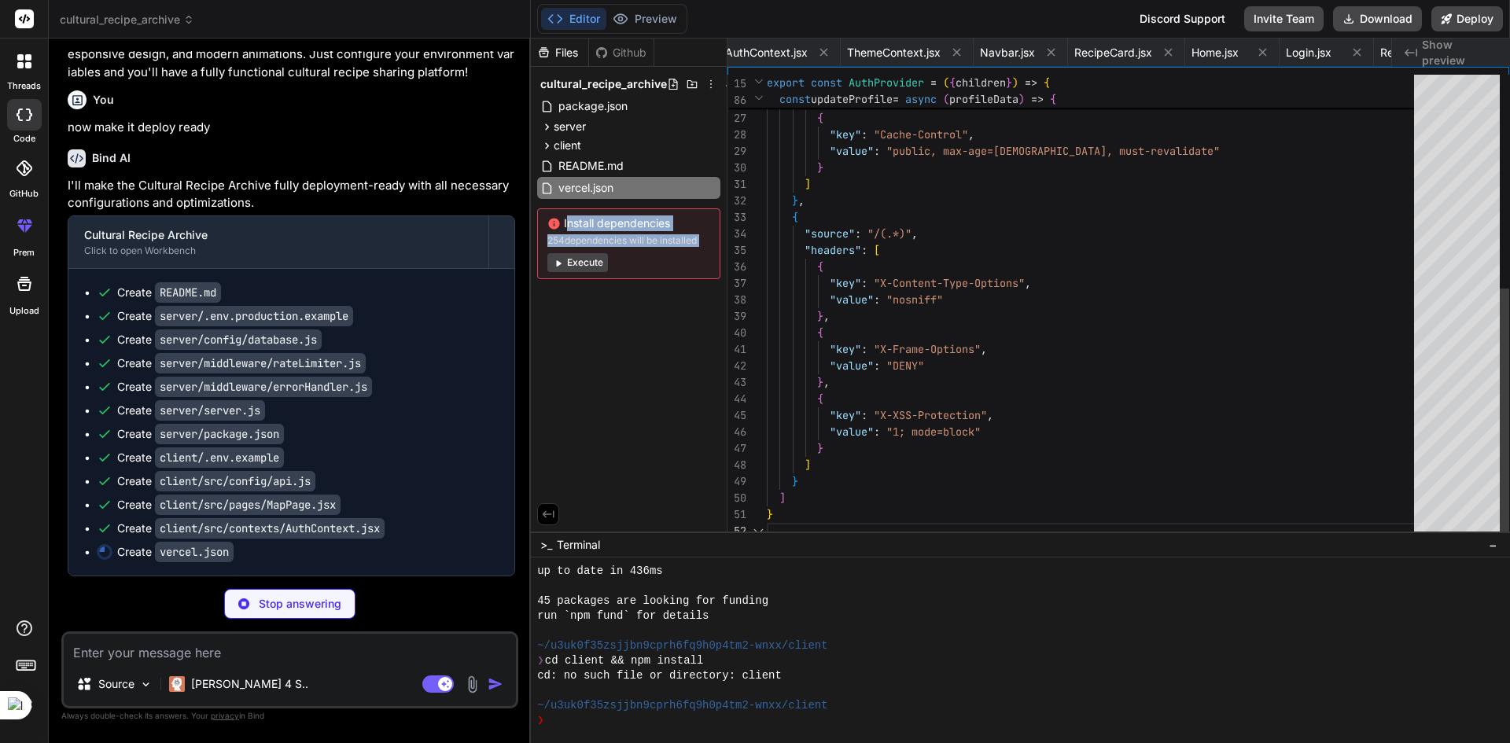
scroll to position [0, 3017]
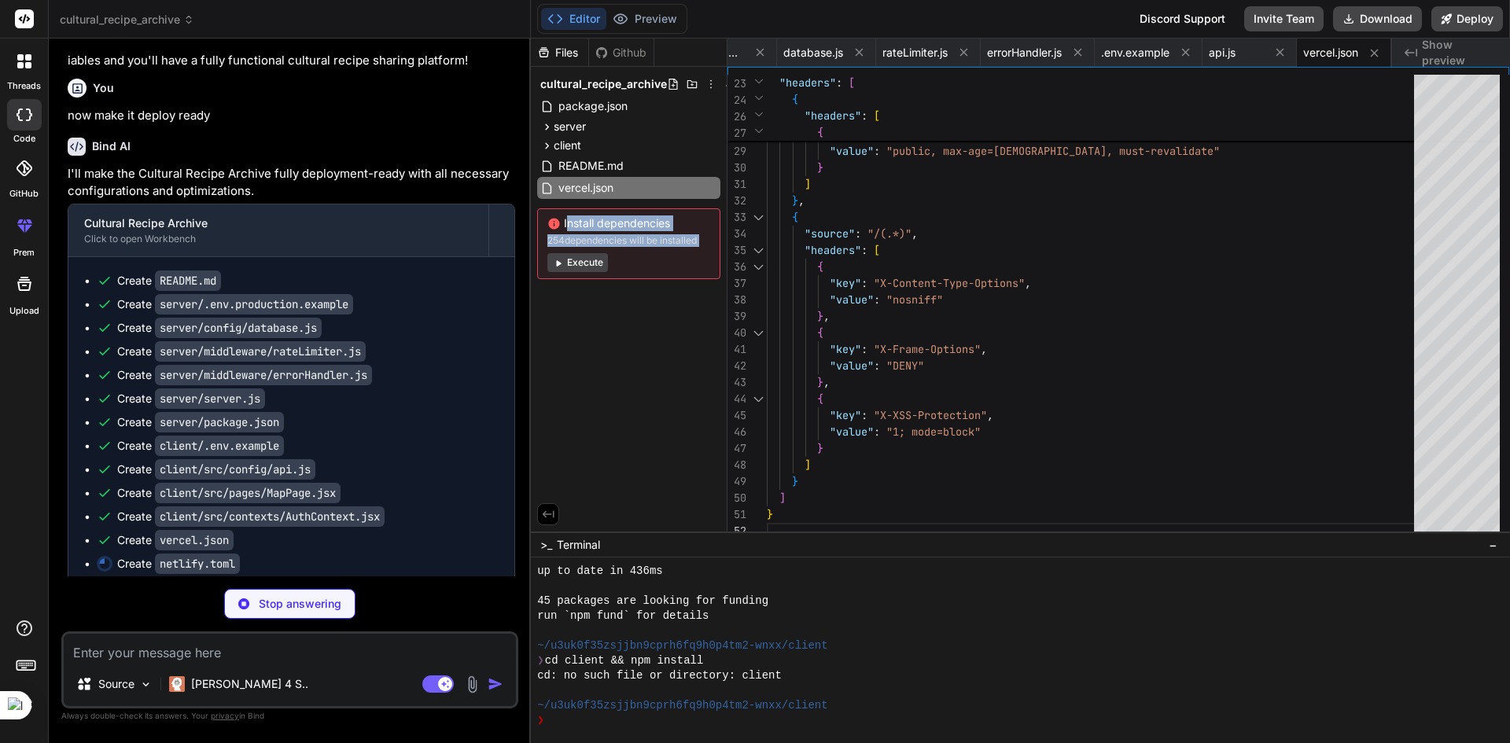
type textarea "x"
type textarea "[[headers]] for = "*.css" [headers.values] Cache-Control = "public, max-age=315…"
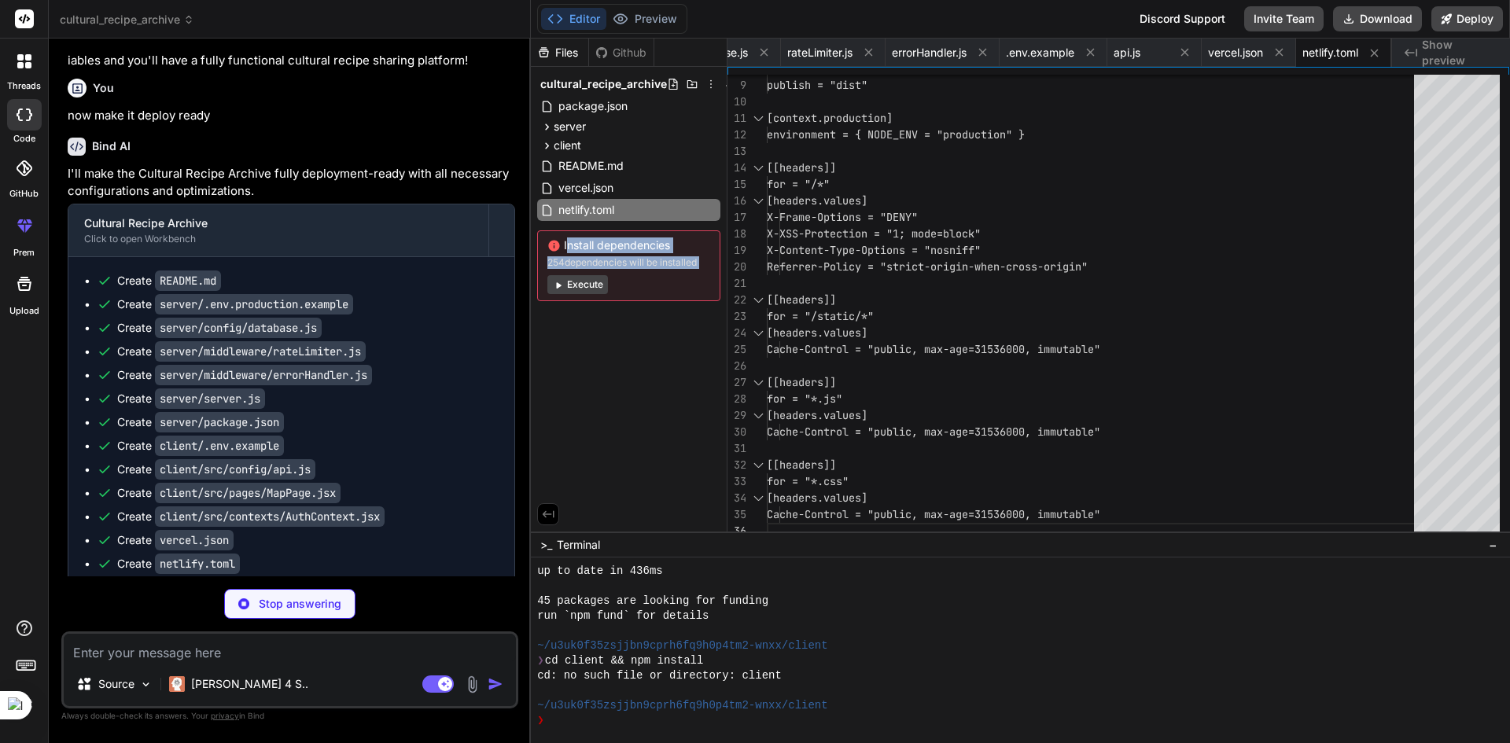
type textarea "x"
type textarea "region: [US_STATE] plan: free"
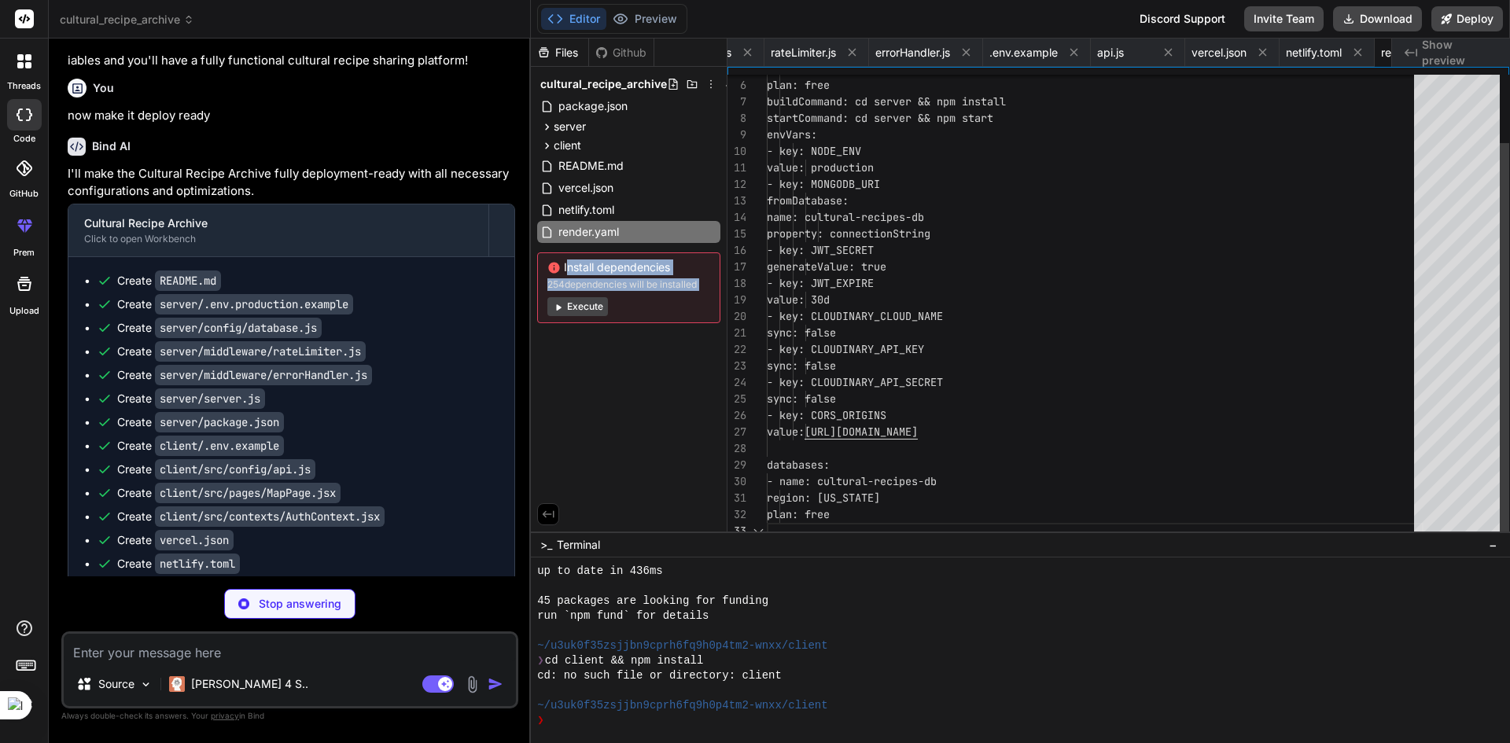
scroll to position [0, 3214]
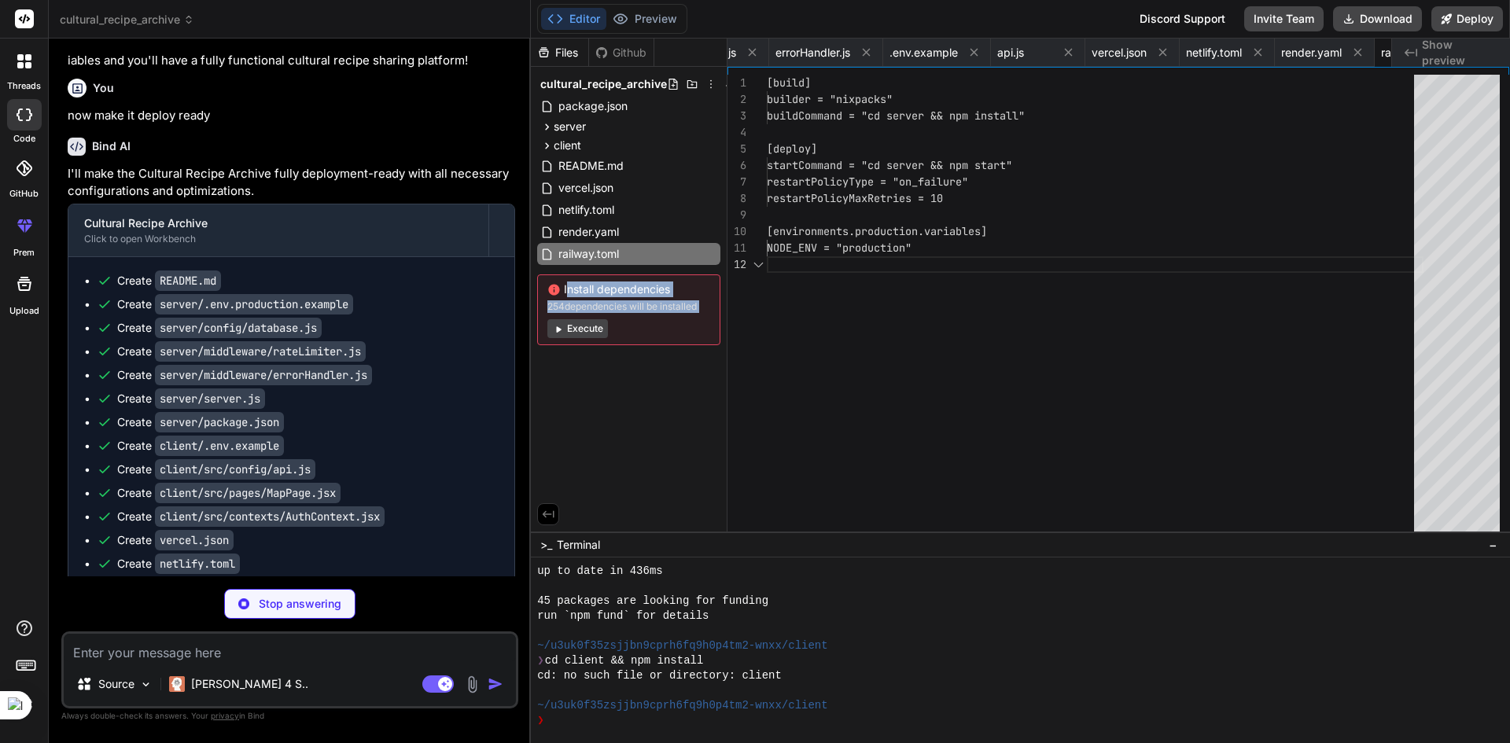
type textarea "x"
type textarea "NODE_ENV = "production""
type textarea "x"
type textarea "statusCode === 200 ? 0 : 1) })" # Start the server CMD ["npm", "start"]"
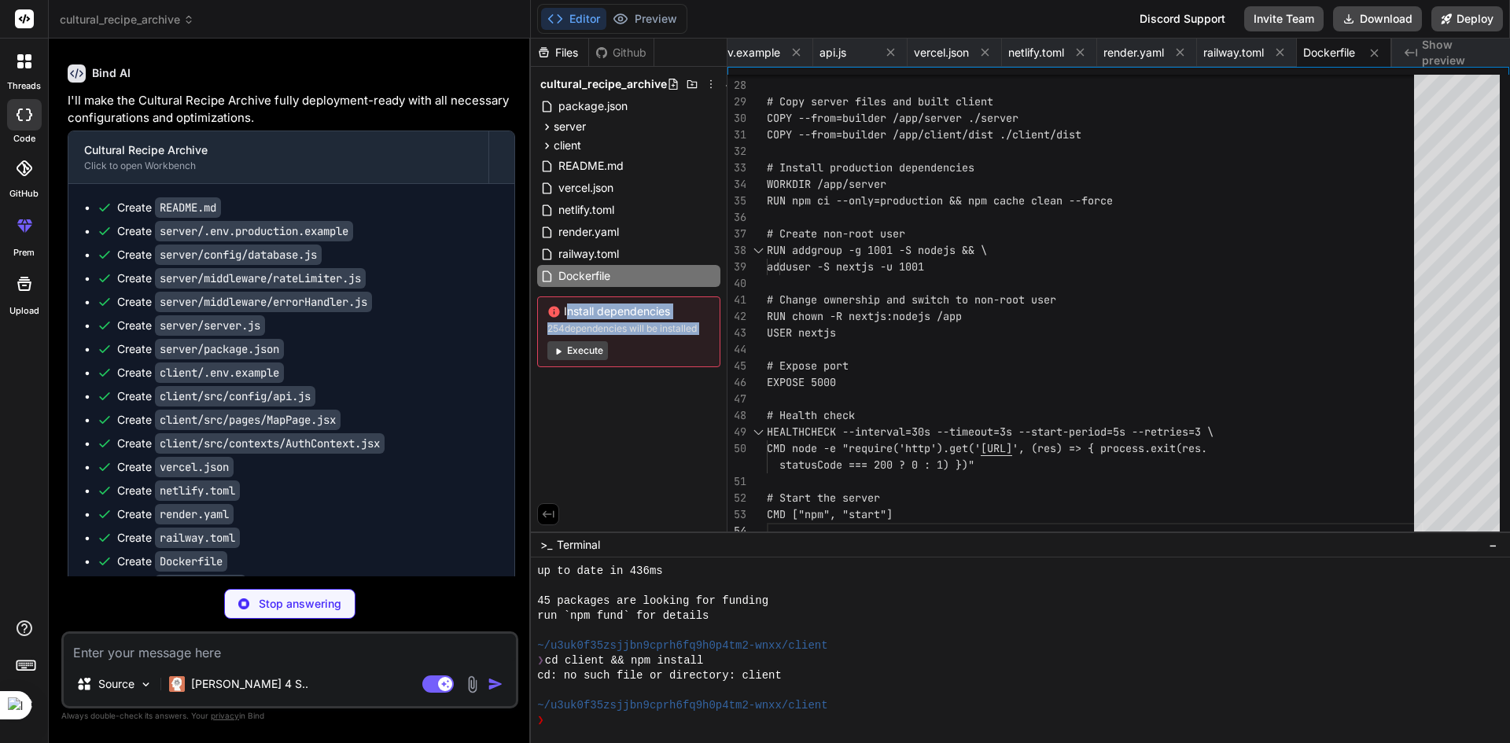
scroll to position [3376, 0]
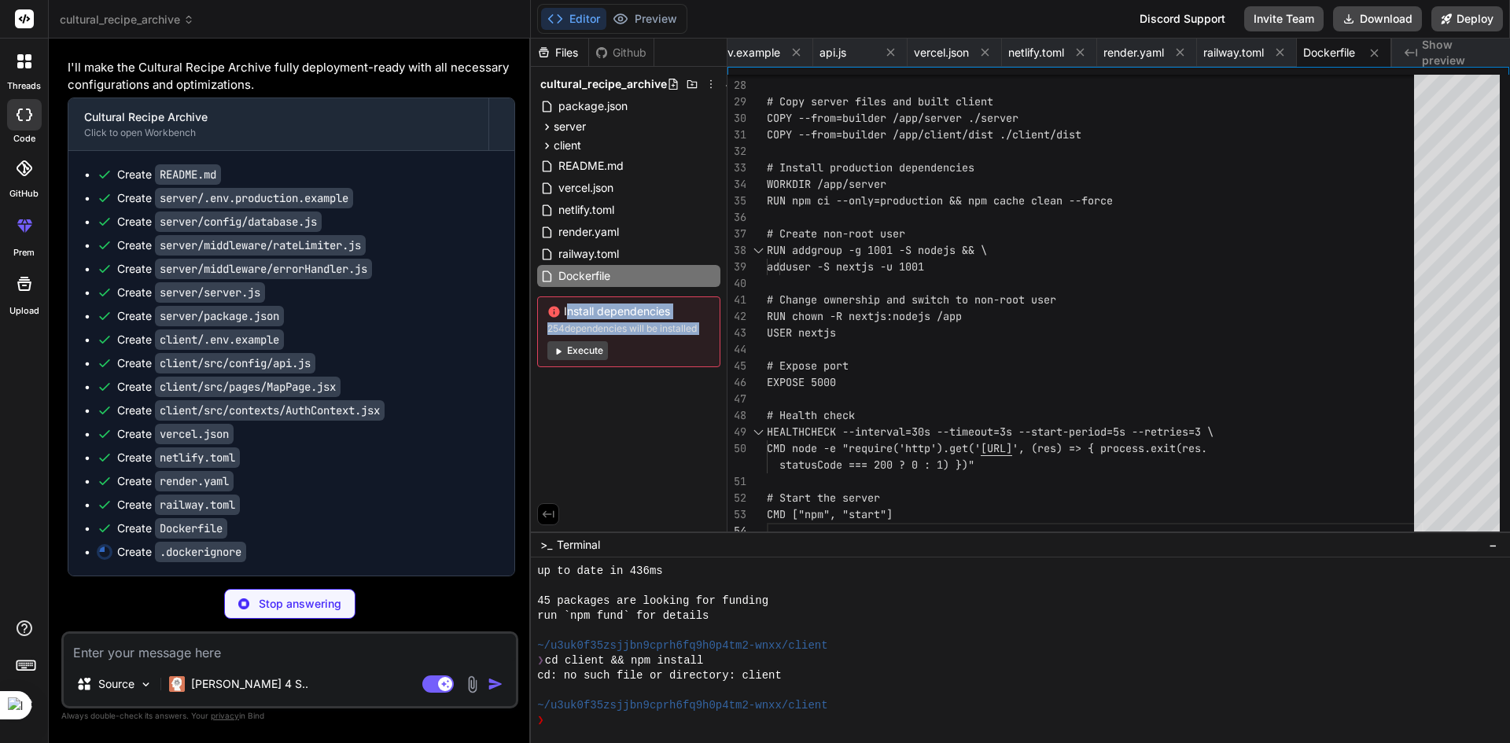
type textarea "x"
type textarea ".nyc_output .coverage .cache dist build .DS_Store *.log"
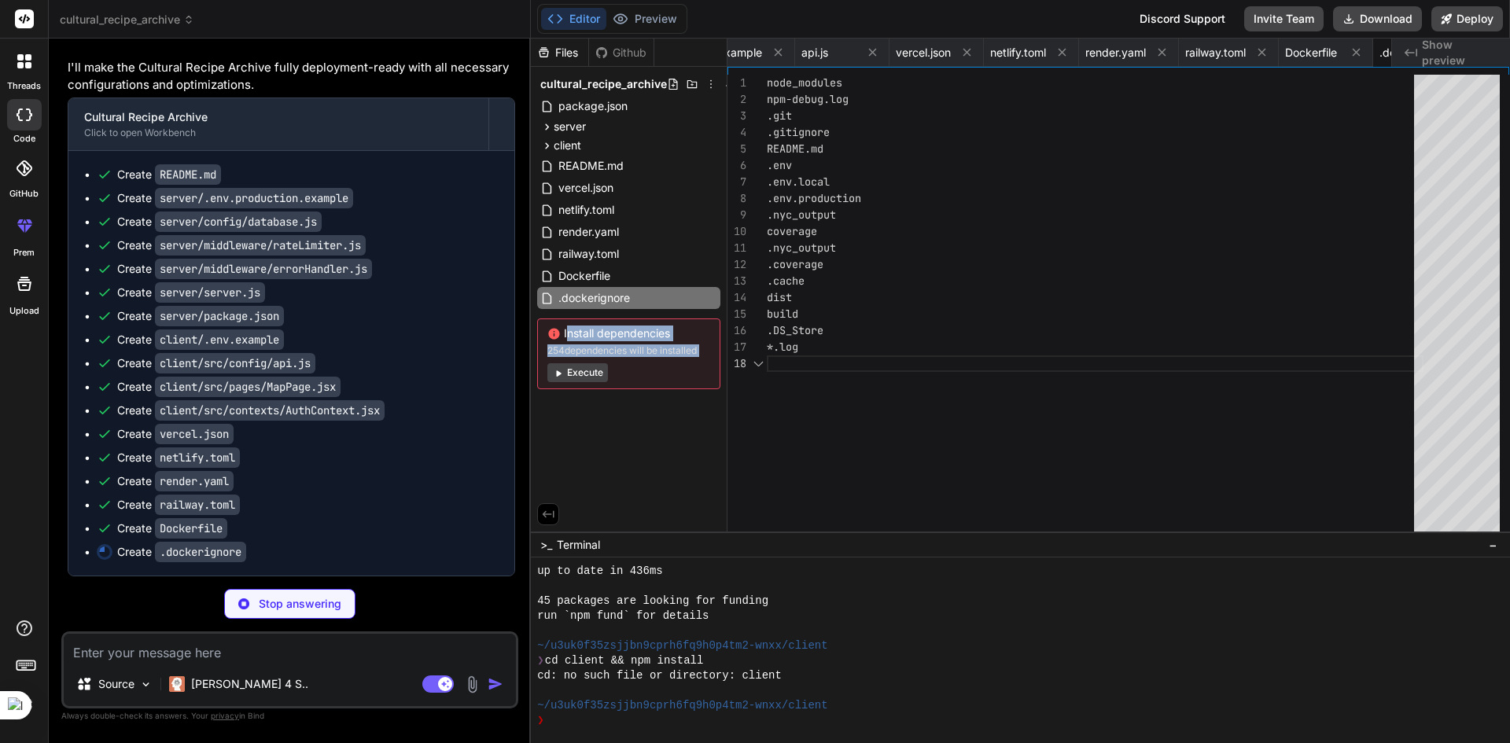
scroll to position [0, 3522]
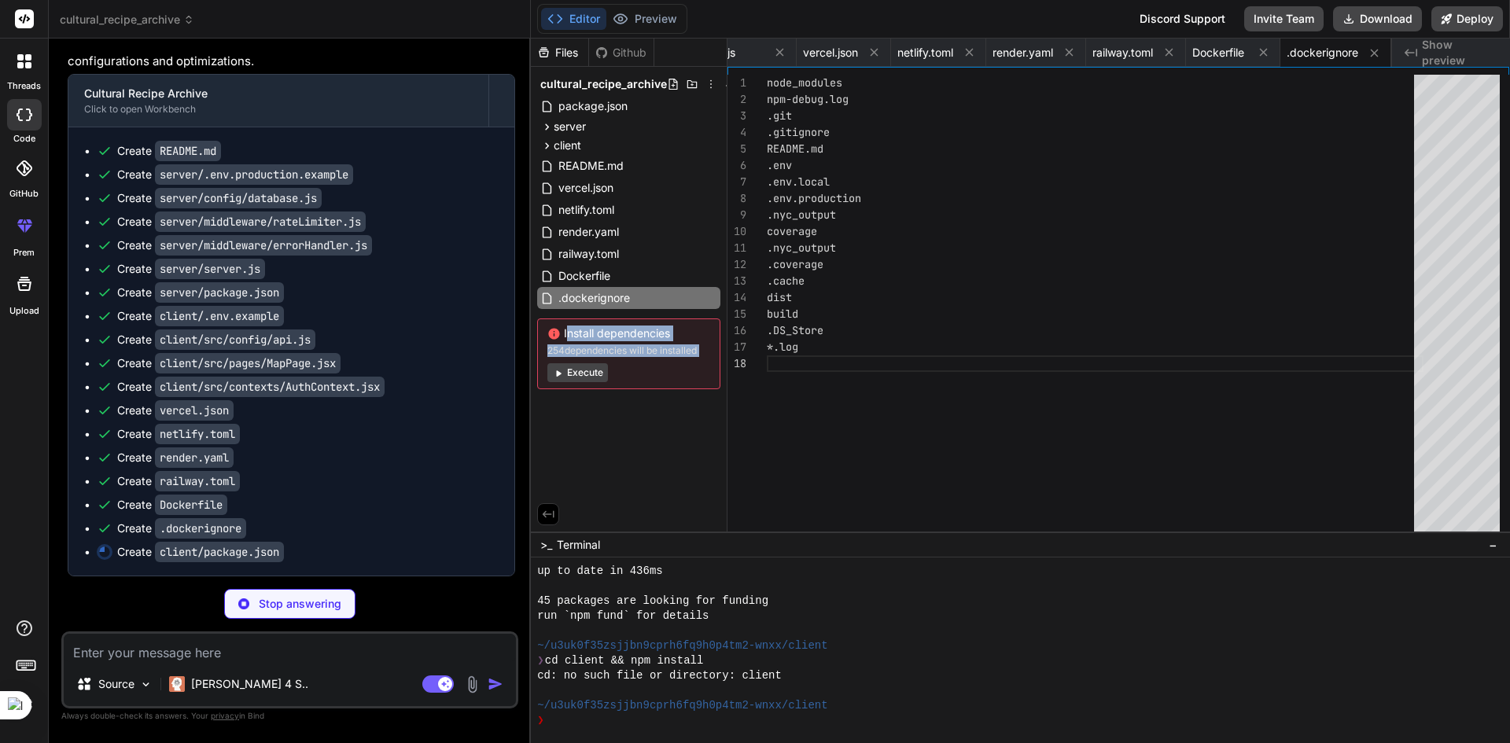
type textarea "x"
type textarea "}"
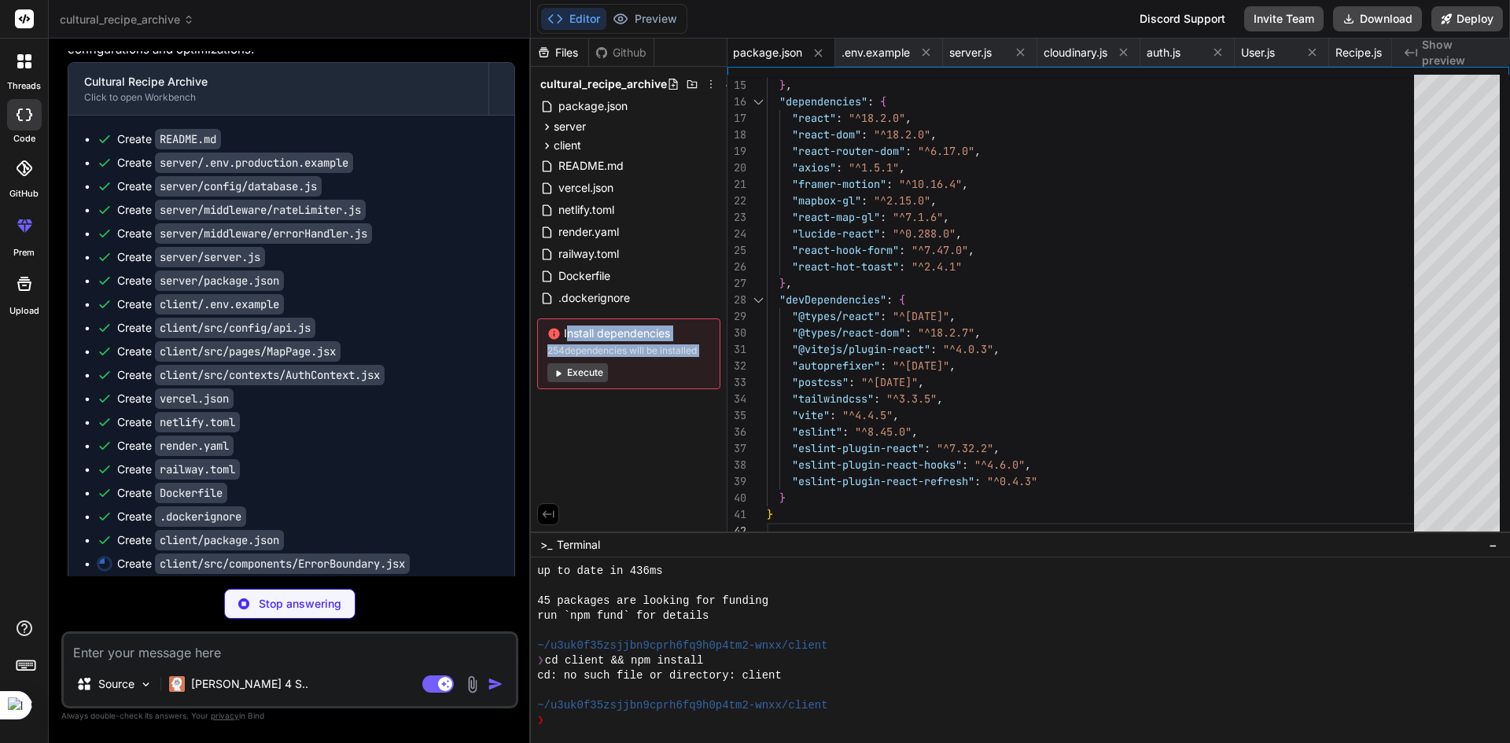
type textarea "x"
type textarea "} export default ErrorBoundary"
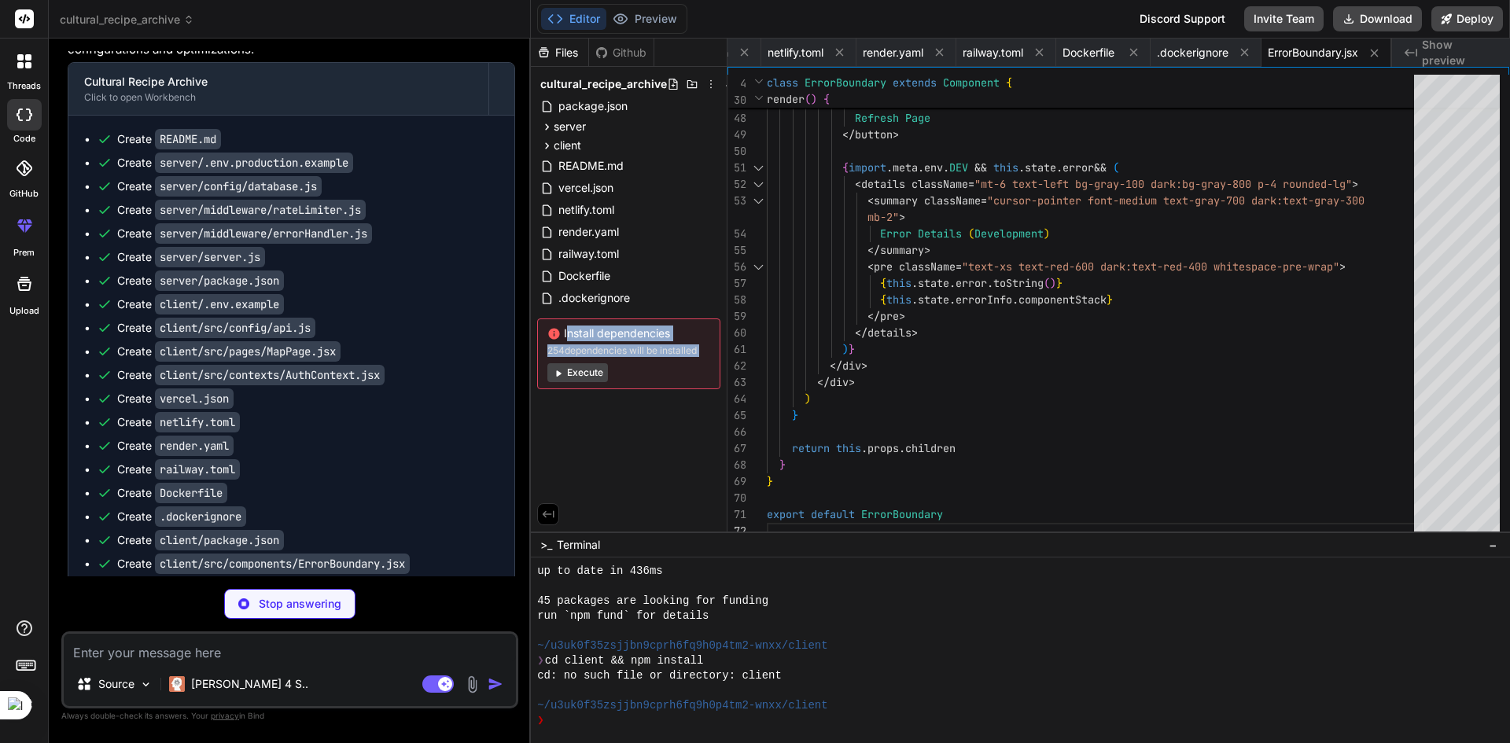
type textarea "x"
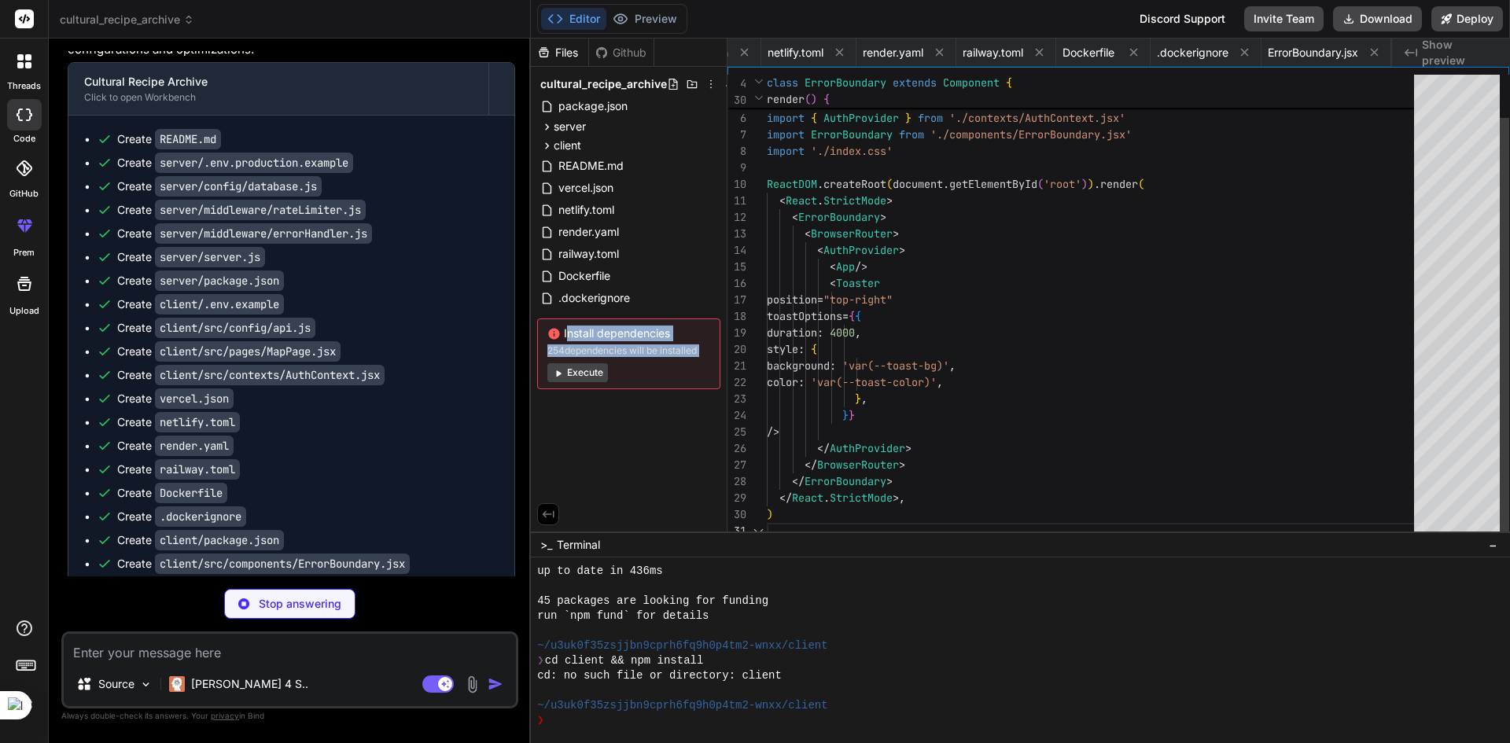
scroll to position [0, 1655]
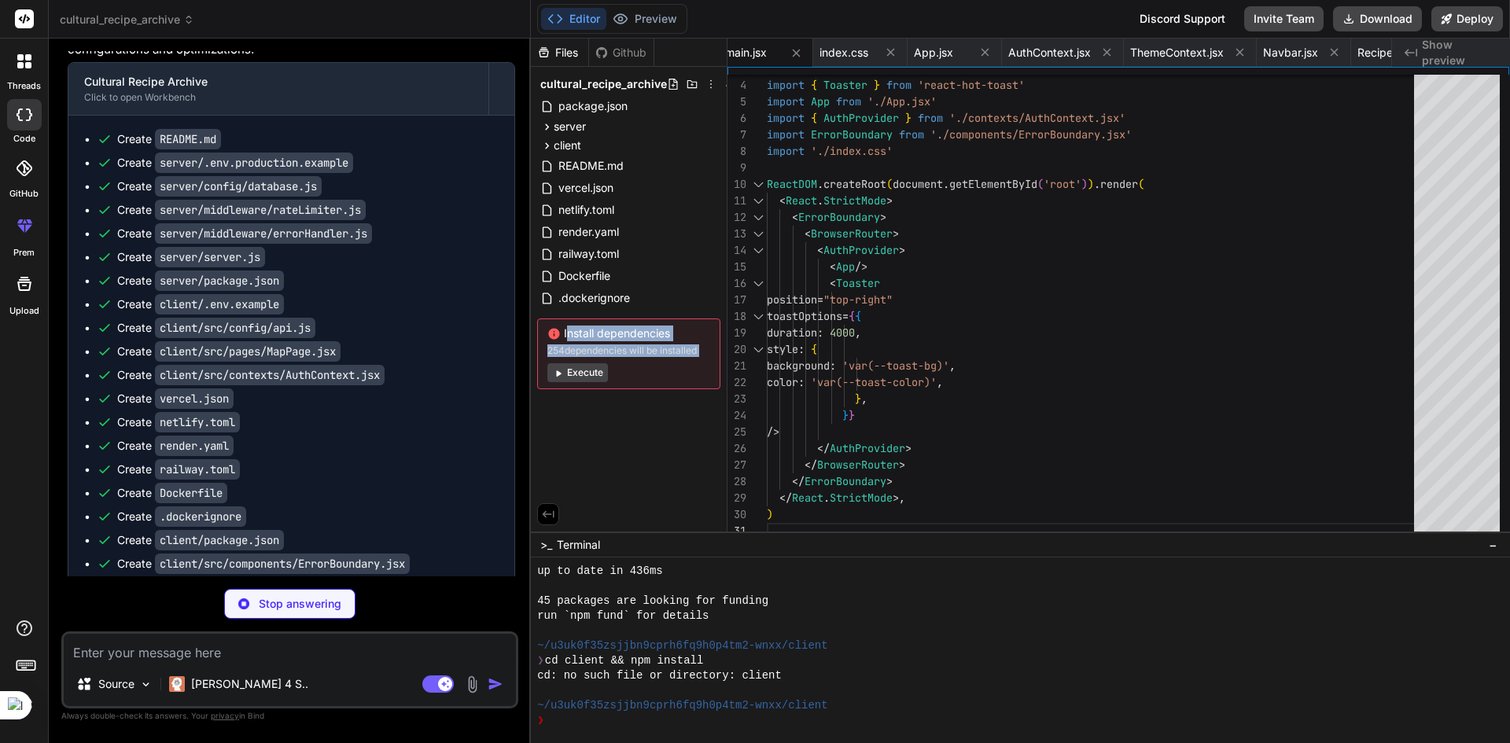
type textarea "x"
type textarea "})"
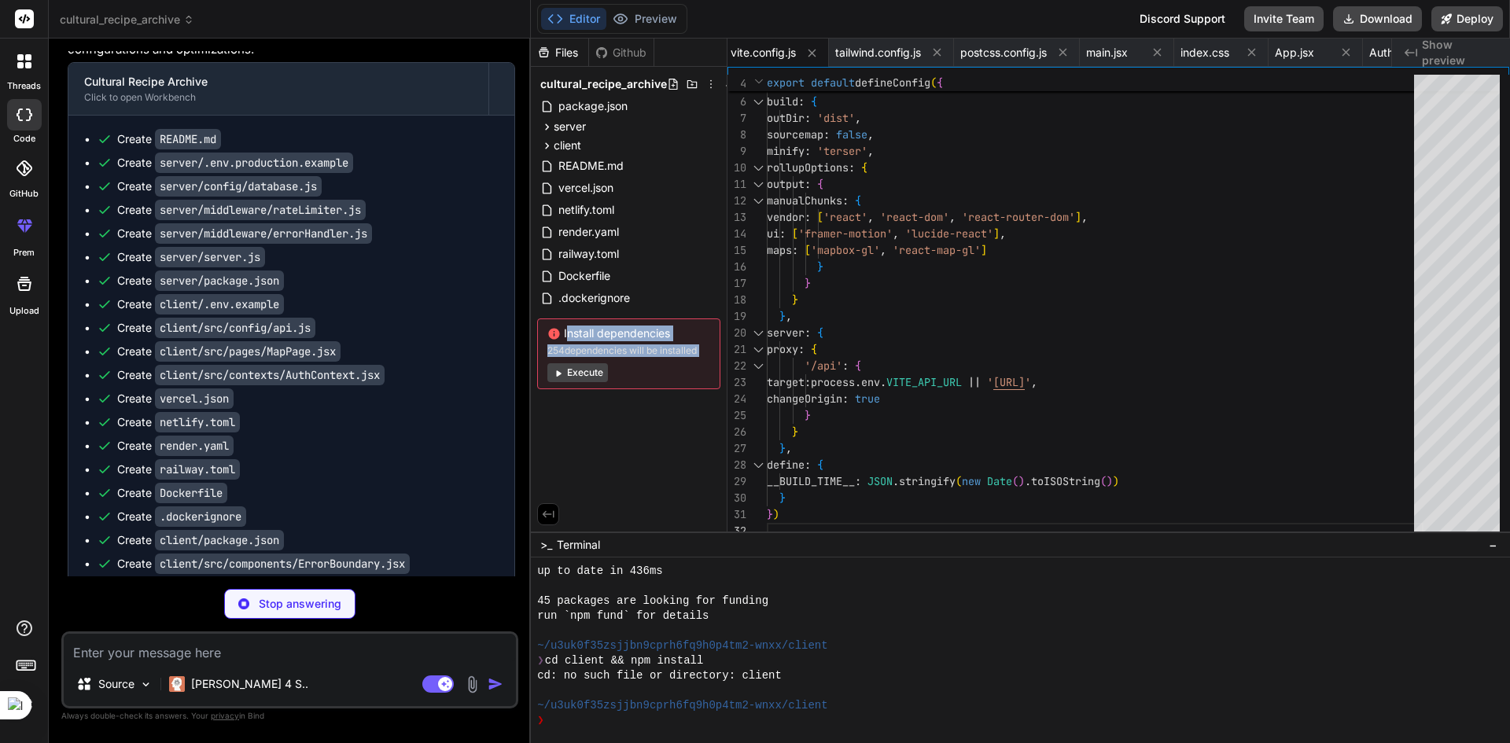
type textarea "x"
type textarea "echo "🎉 Deployment preparation completed!""
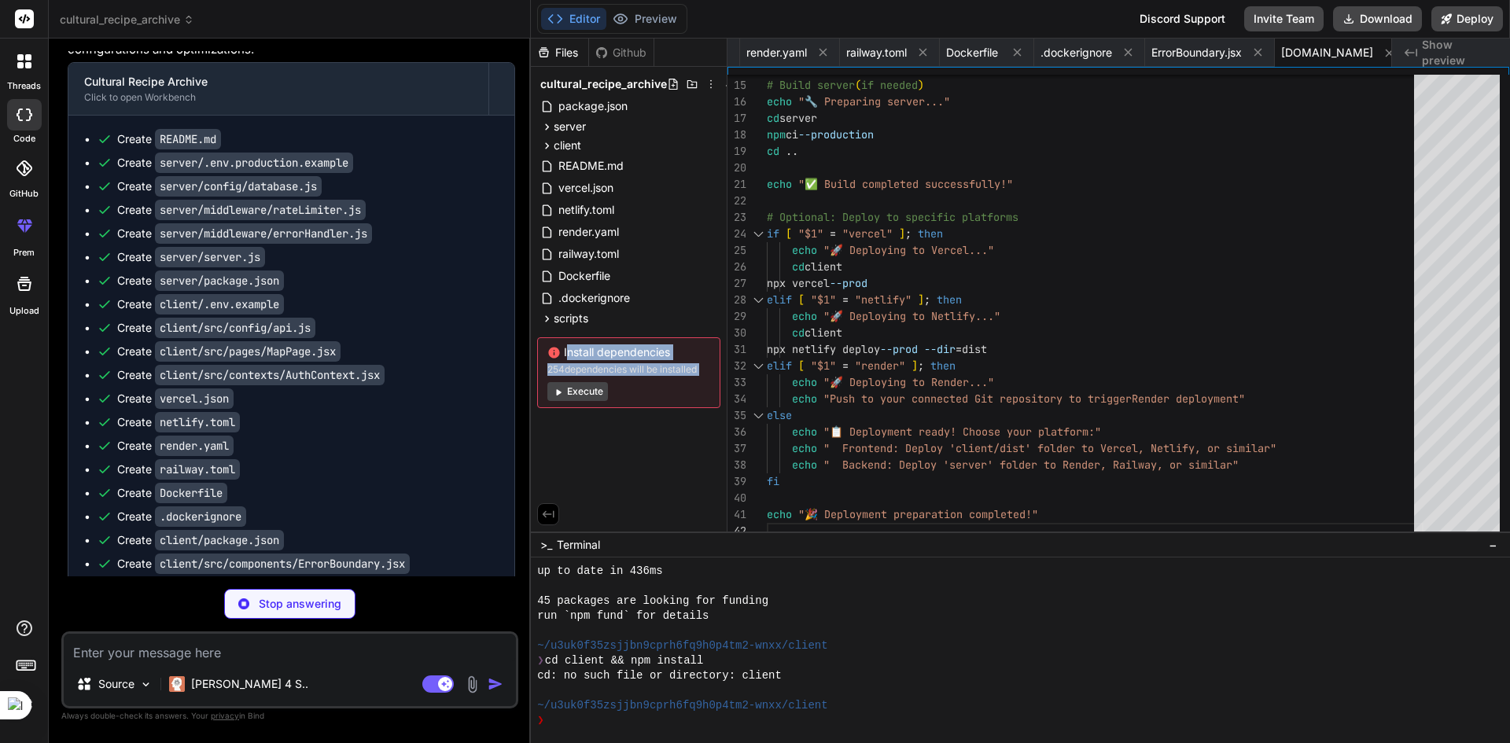
type textarea "x"
type textarea "}, "engines": { "node": ">=16.0.0", "npm": ">=8.0.0" } }"
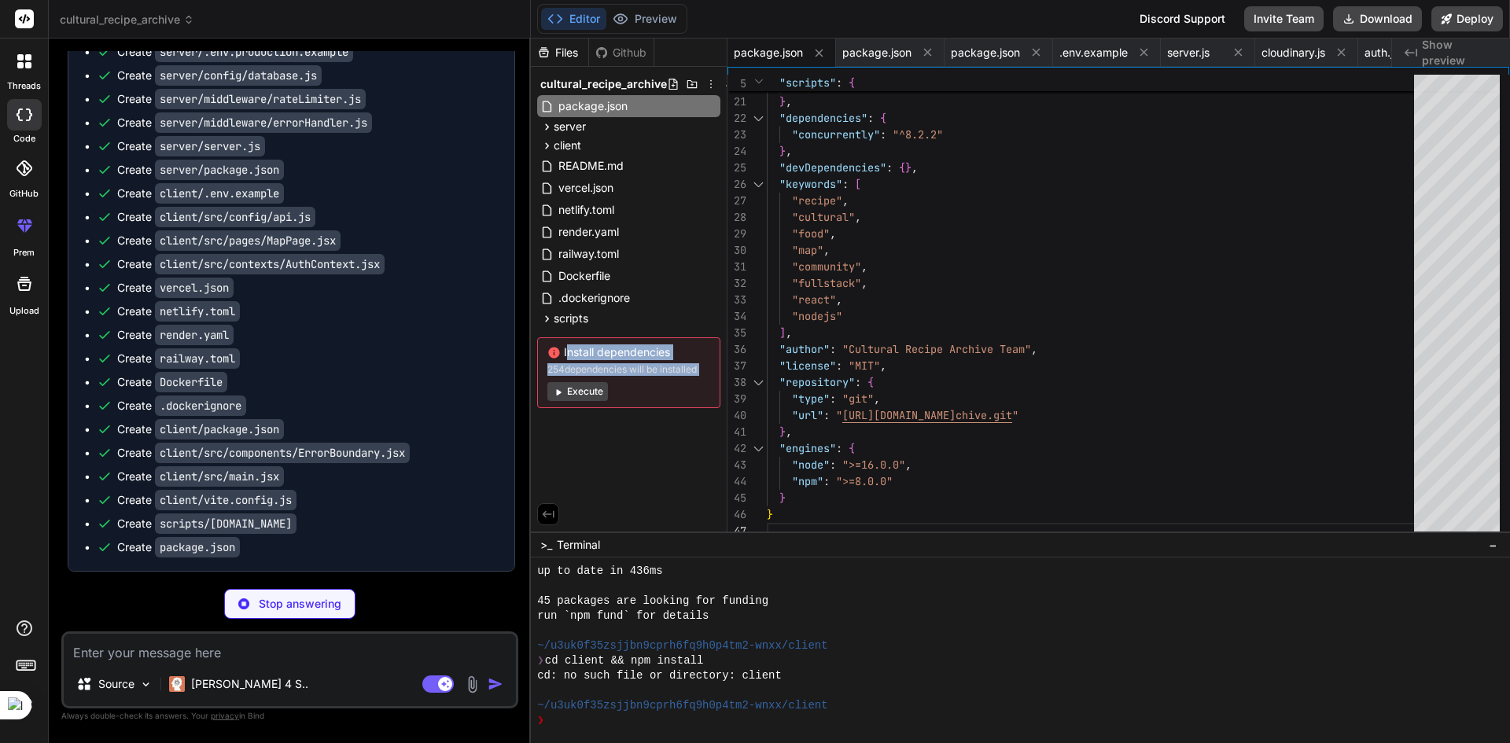
scroll to position [3927, 0]
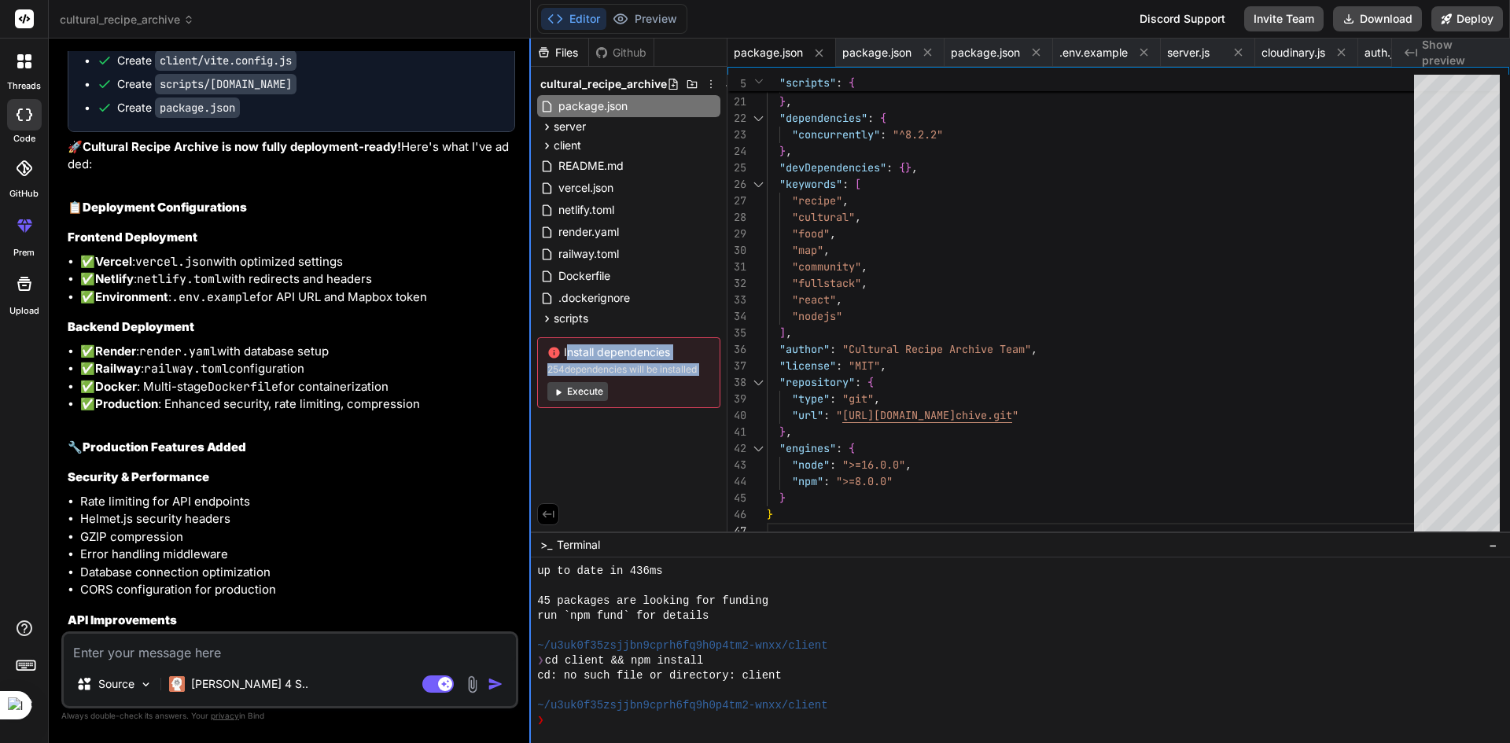
type textarea "x"
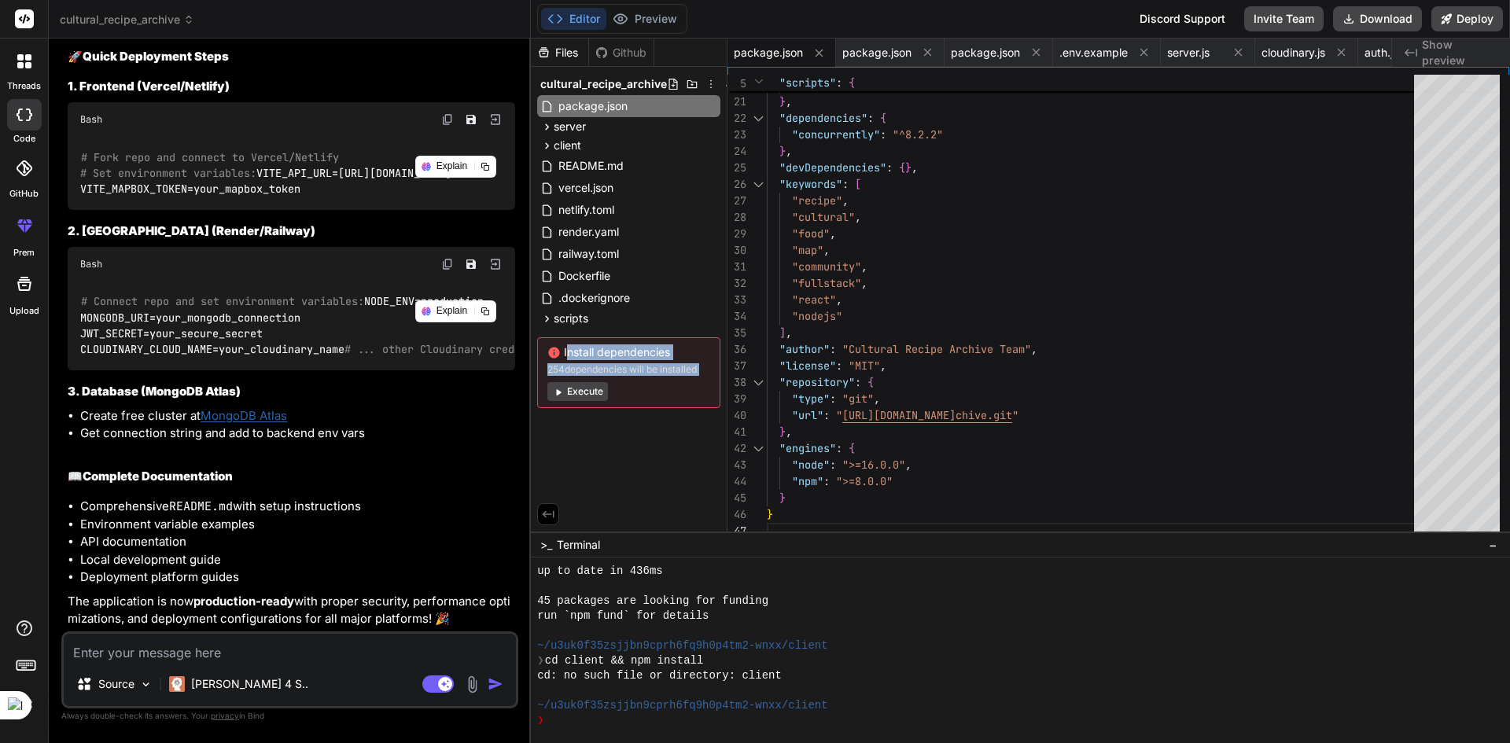
scroll to position [4801, 0]
click at [351, 475] on h2 "📖 Complete Documentation" at bounding box center [291, 477] width 447 height 18
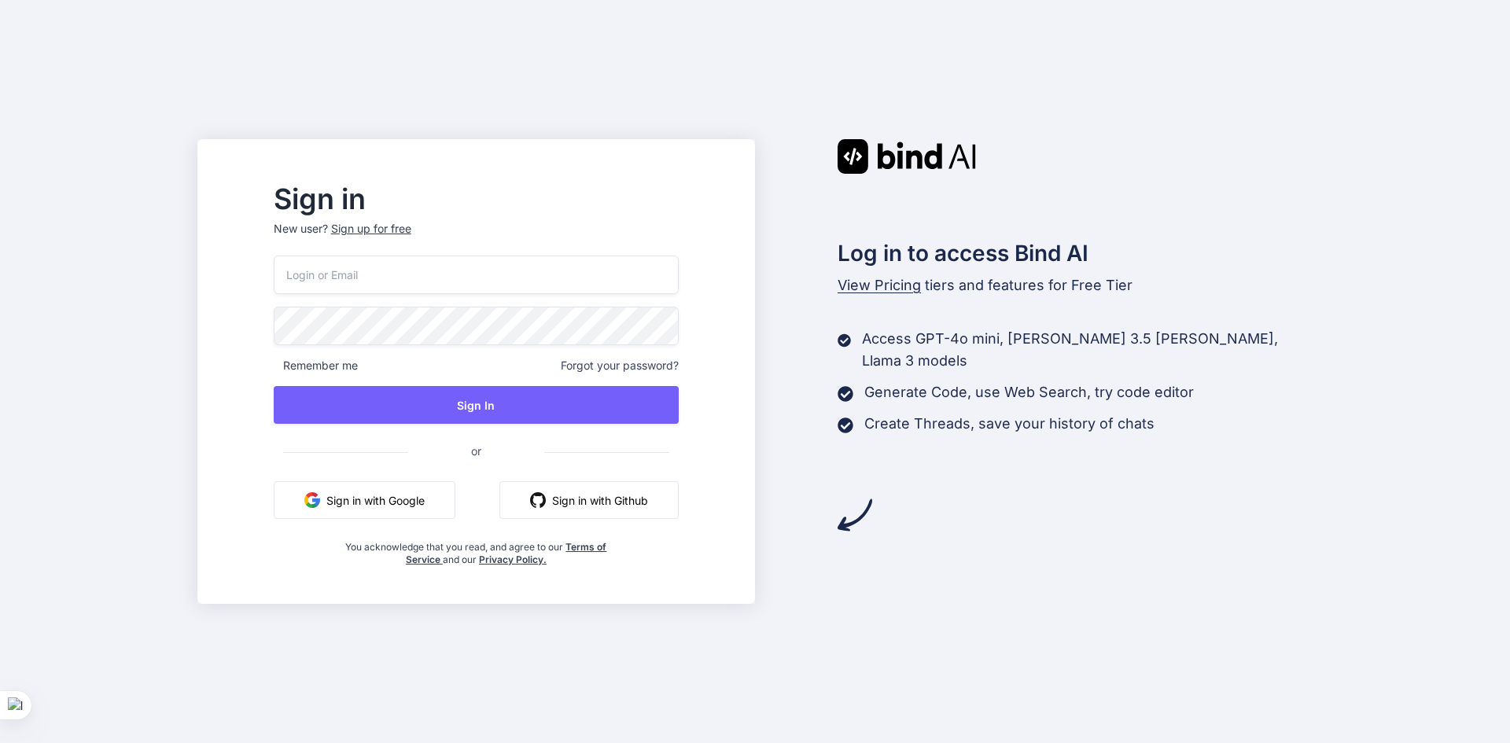
click at [417, 493] on button "Sign in with Google" at bounding box center [365, 500] width 182 height 38
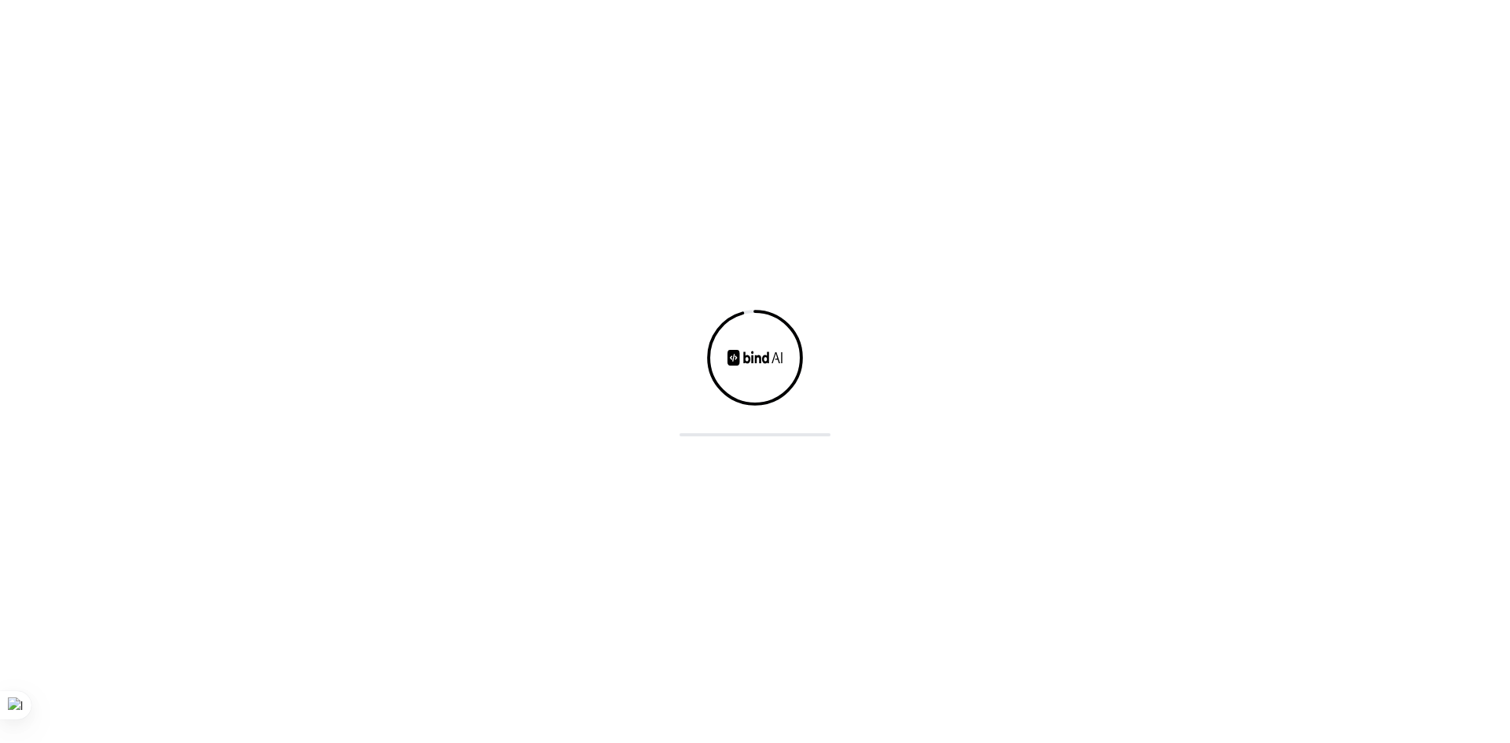
click at [380, 503] on div at bounding box center [755, 371] width 1510 height 743
